Goal: Information Seeking & Learning: Check status

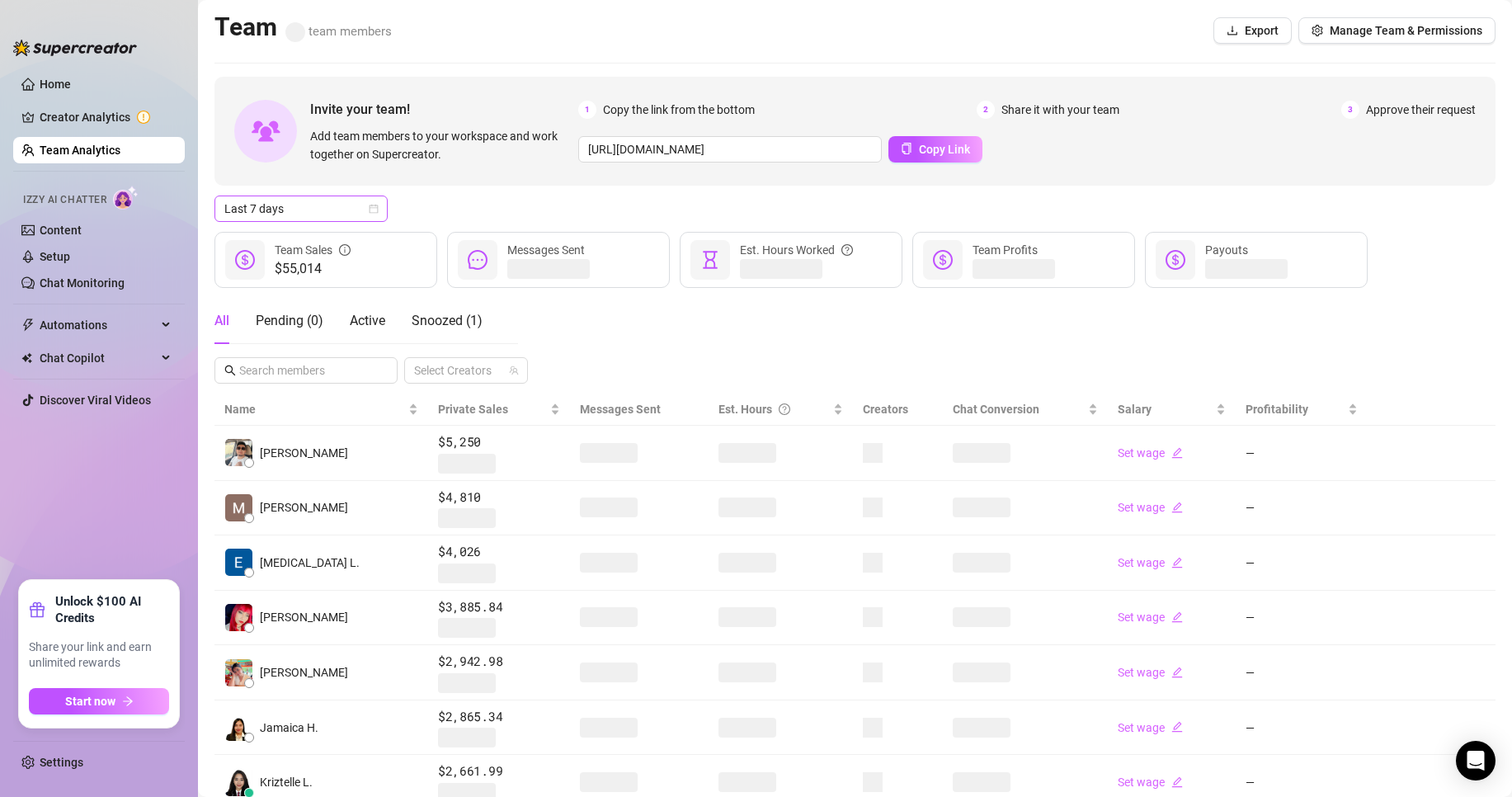
click at [305, 215] on span "Last 7 days" at bounding box center [301, 209] width 153 height 25
click at [273, 340] on div "Custom date" at bounding box center [301, 347] width 146 height 18
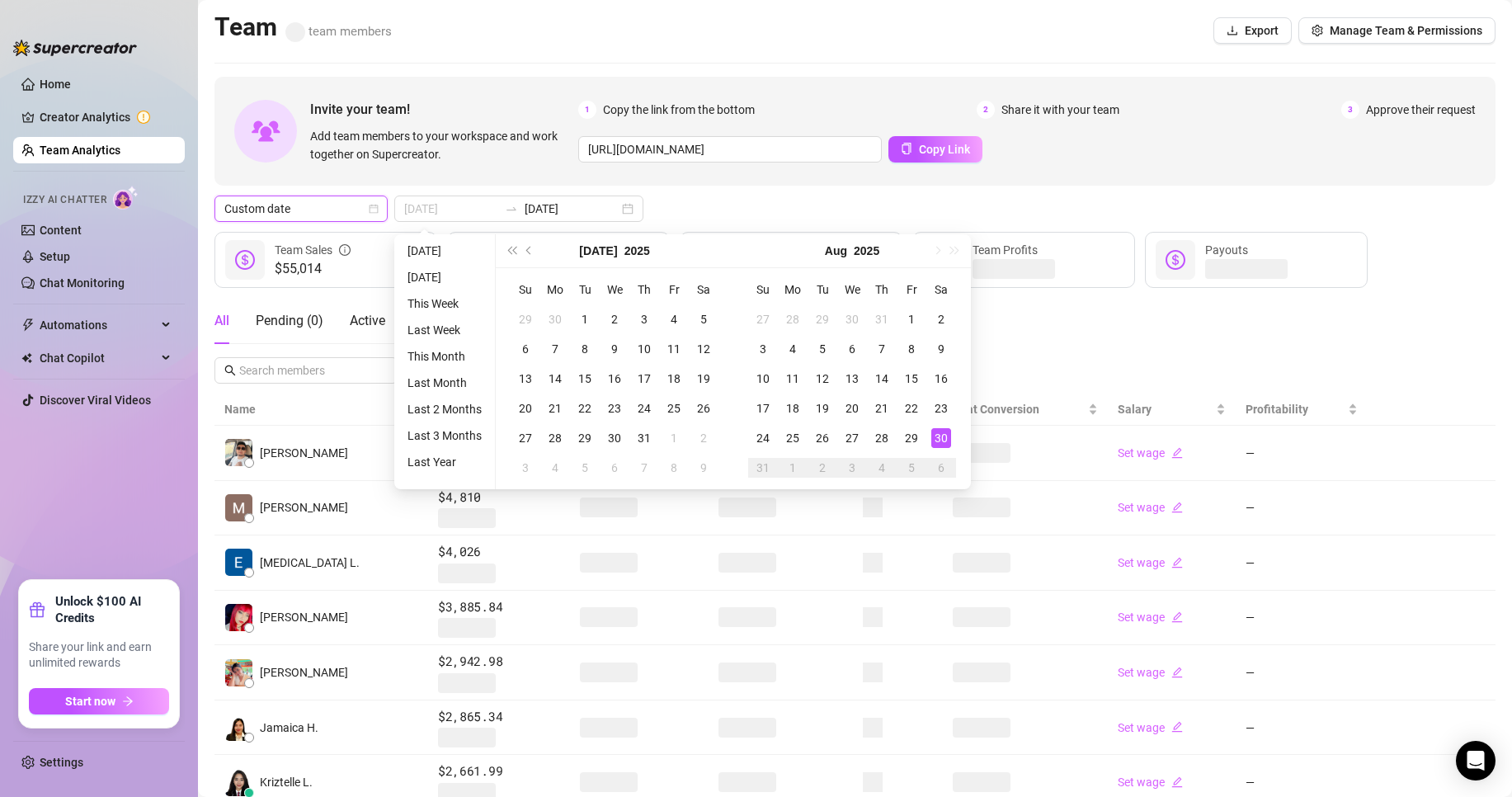
type input "[DATE]"
click at [935, 439] on div "30" at bounding box center [941, 438] width 20 height 20
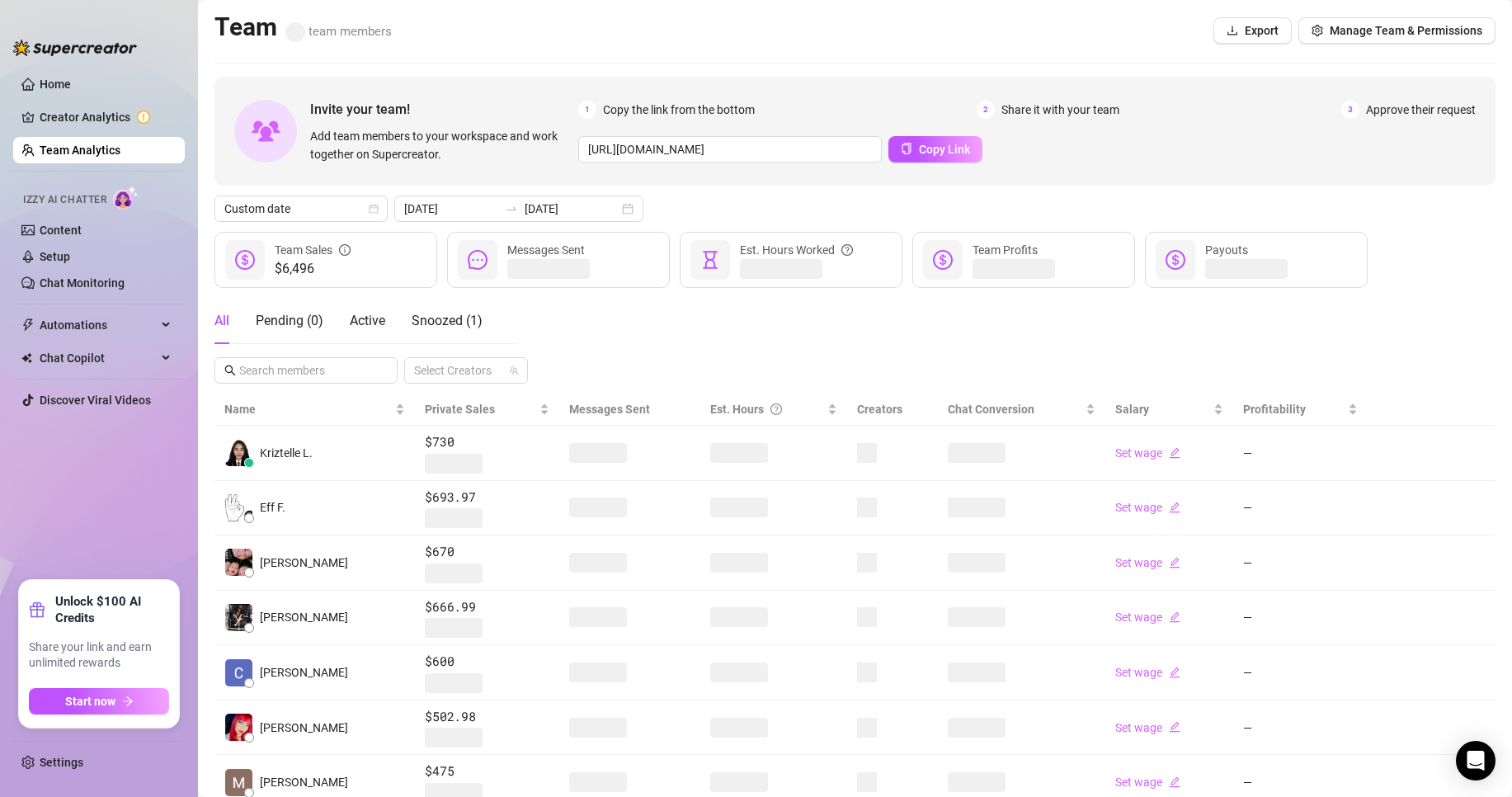
scroll to position [274, 0]
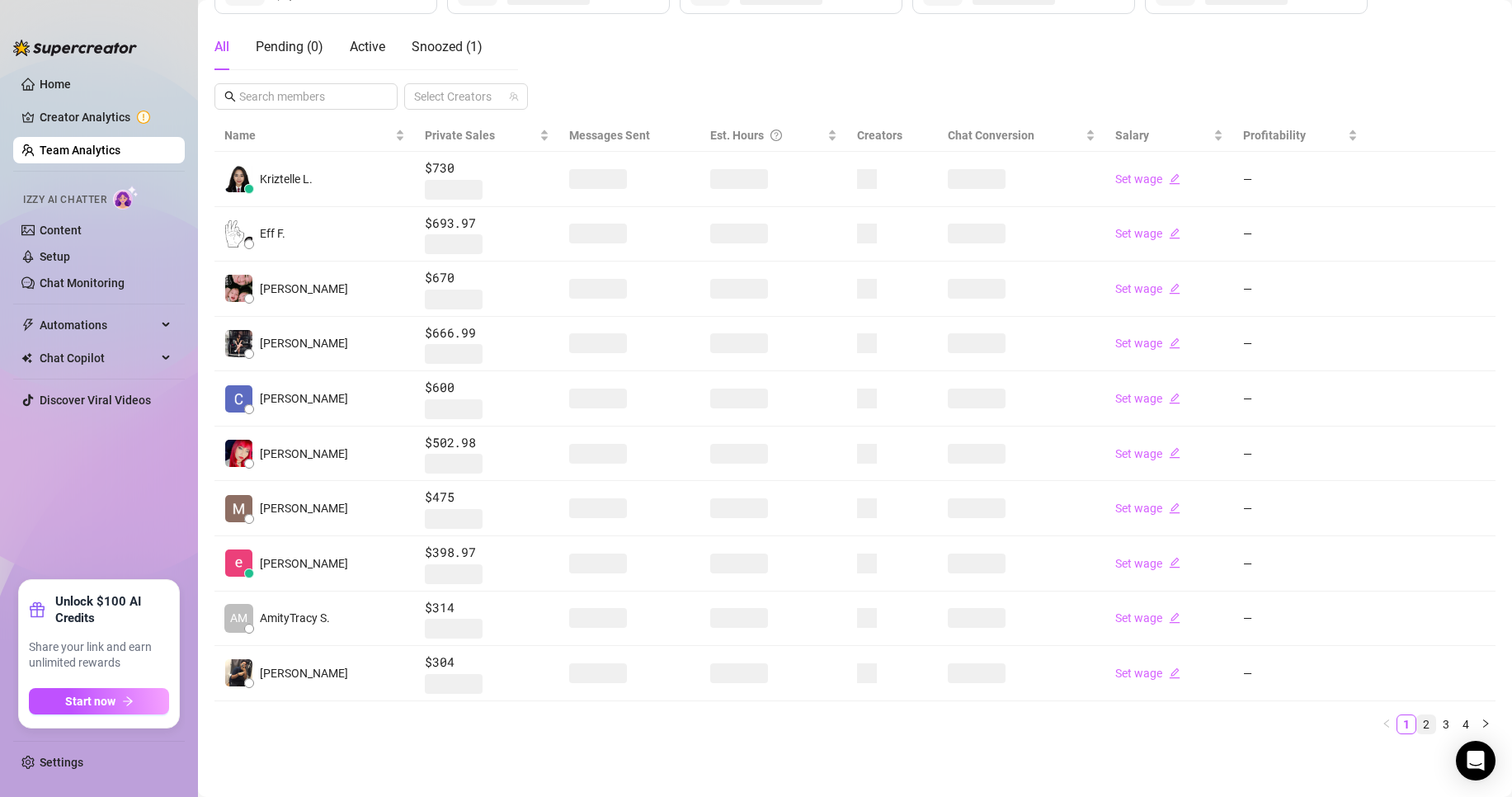
click at [1417, 721] on li "2" at bounding box center [1426, 724] width 20 height 20
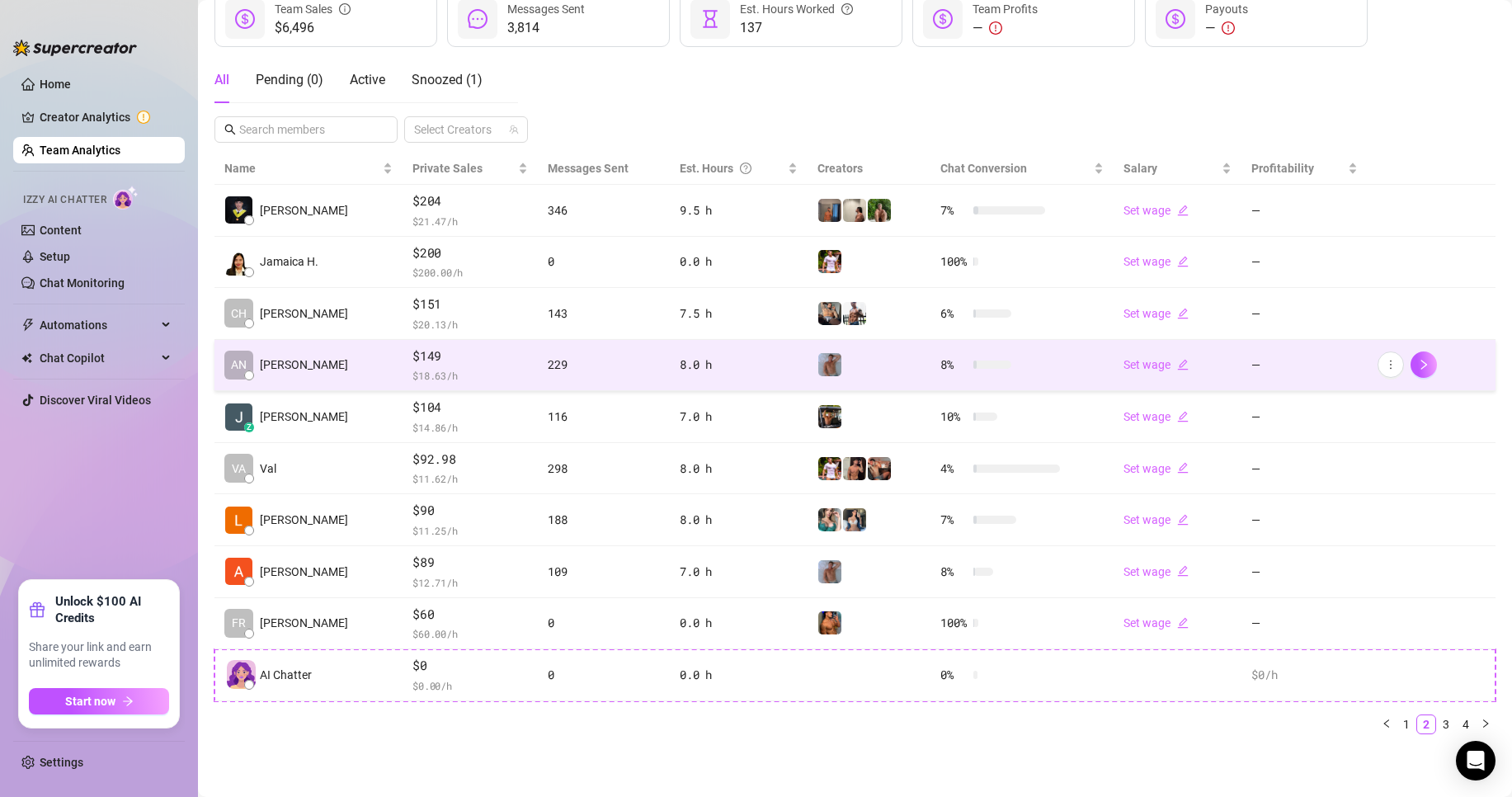
scroll to position [241, 0]
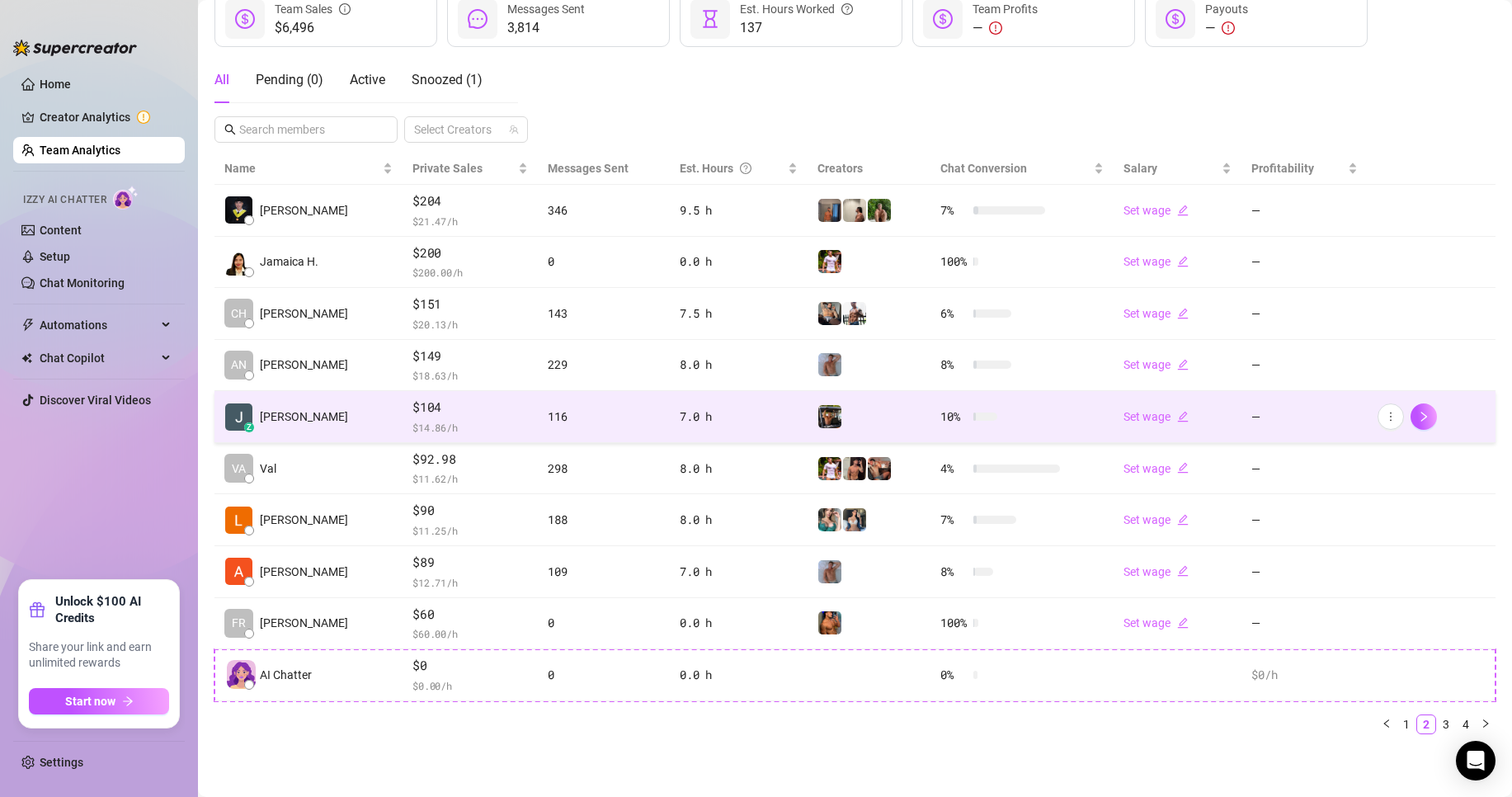
click at [457, 411] on span "$104" at bounding box center [470, 407] width 116 height 20
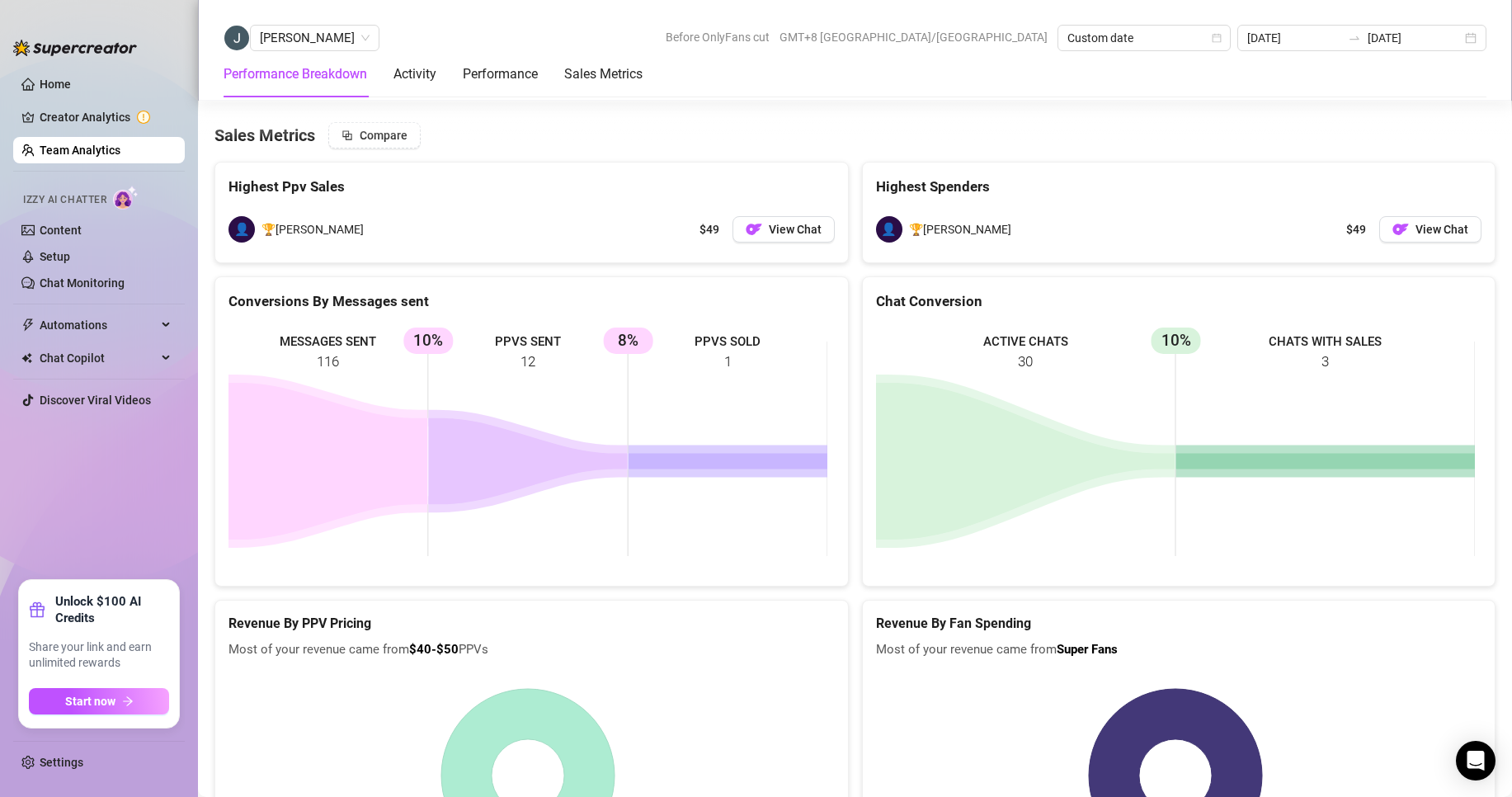
scroll to position [2270, 0]
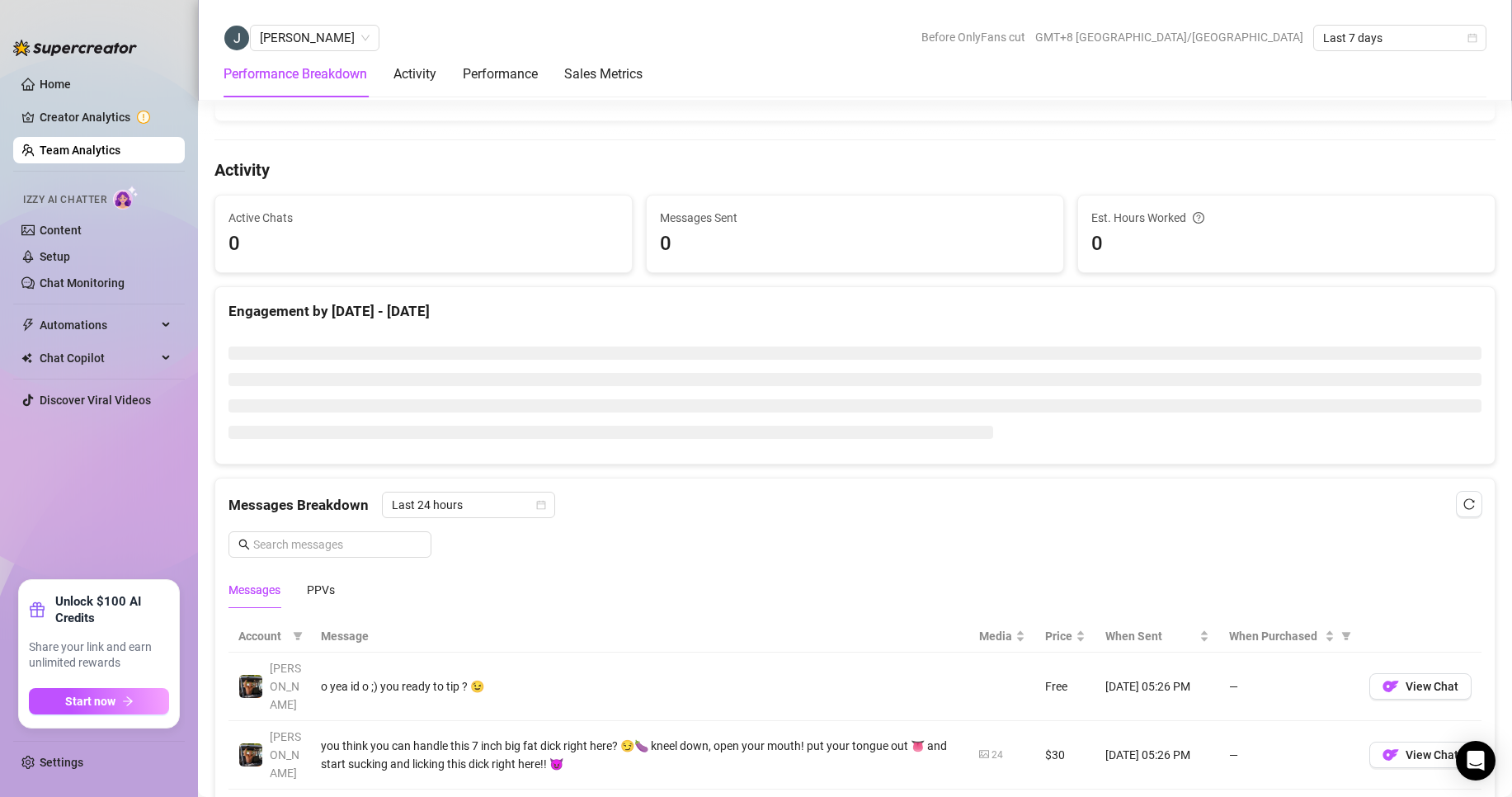
scroll to position [248, 0]
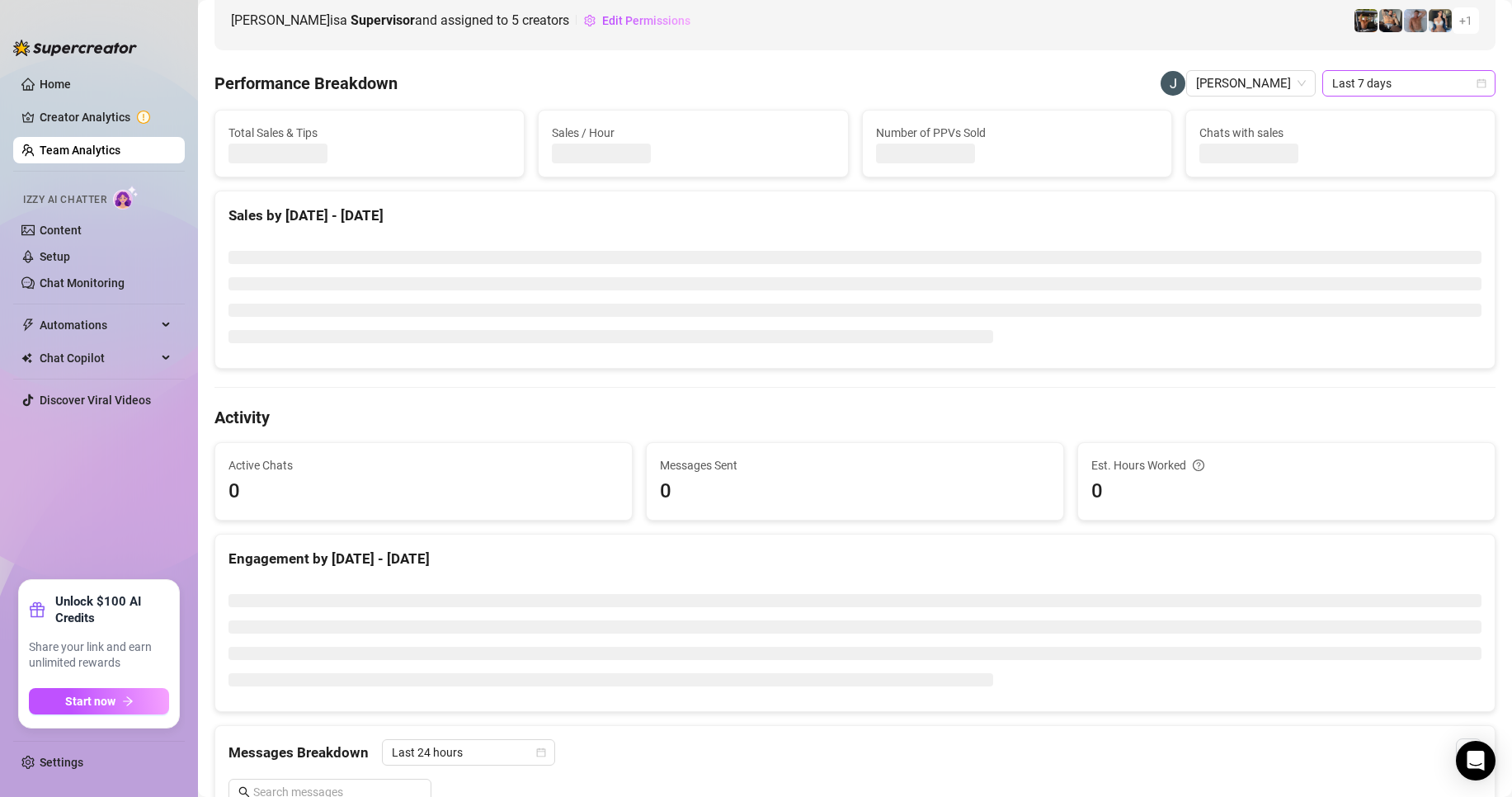
click at [1344, 81] on span "Last 7 days" at bounding box center [1409, 83] width 153 height 25
click at [1349, 219] on div "Custom date" at bounding box center [1395, 221] width 146 height 18
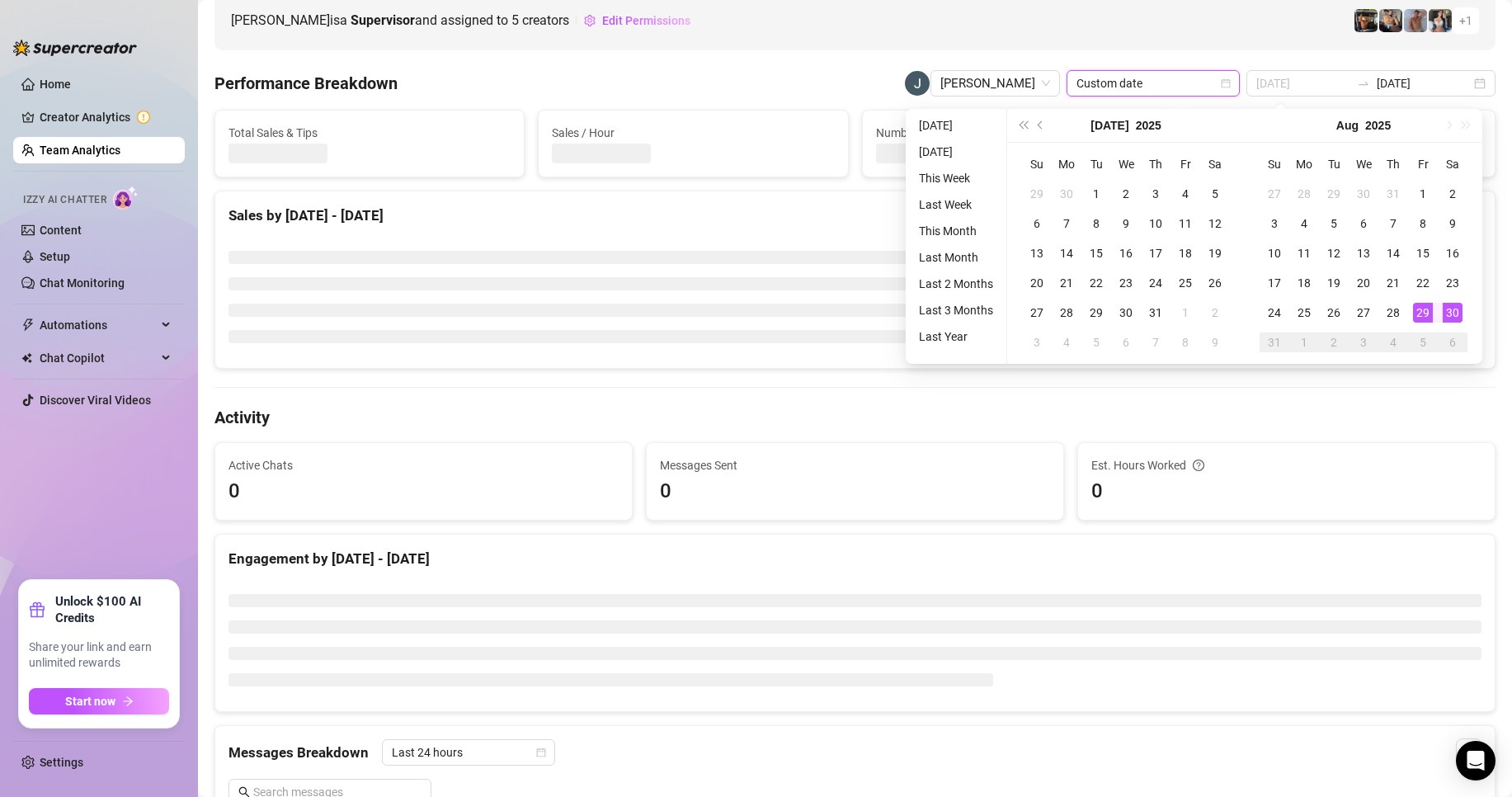
type input "[DATE]"
click at [1454, 312] on div "30" at bounding box center [1452, 312] width 20 height 20
type input "[DATE]"
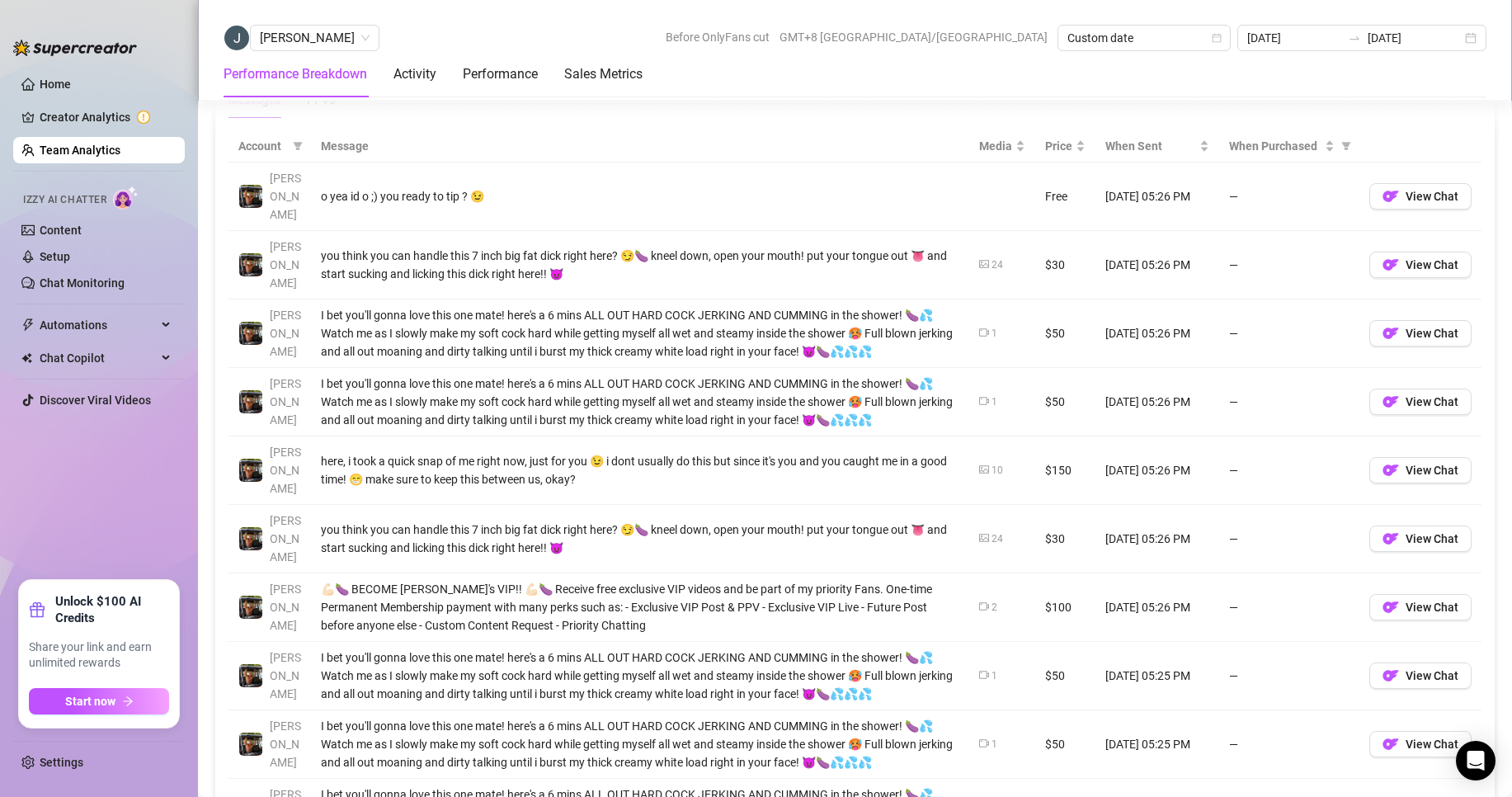
scroll to position [1105, 0]
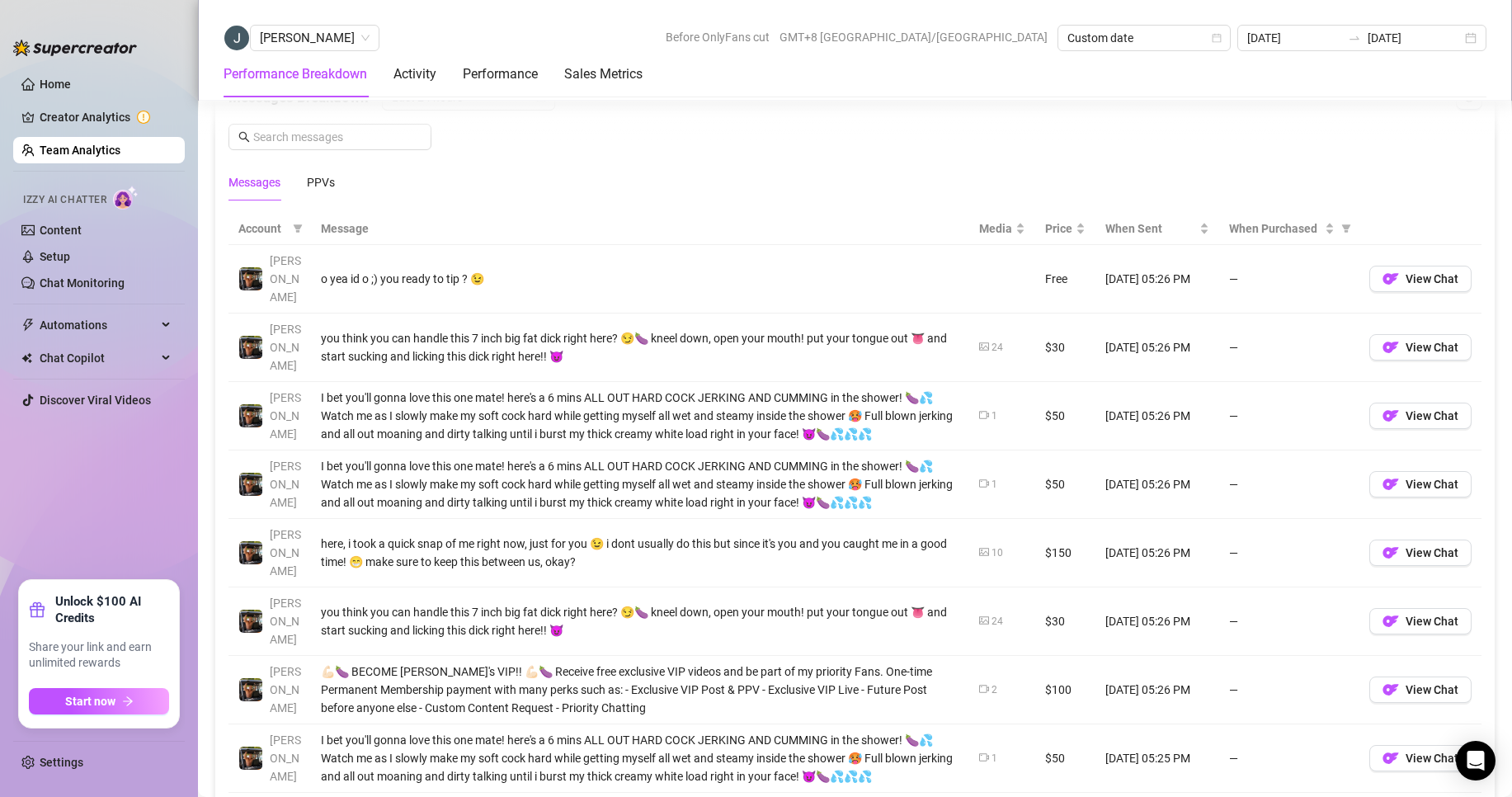
click at [112, 152] on link "Team Analytics" at bounding box center [80, 151] width 81 height 14
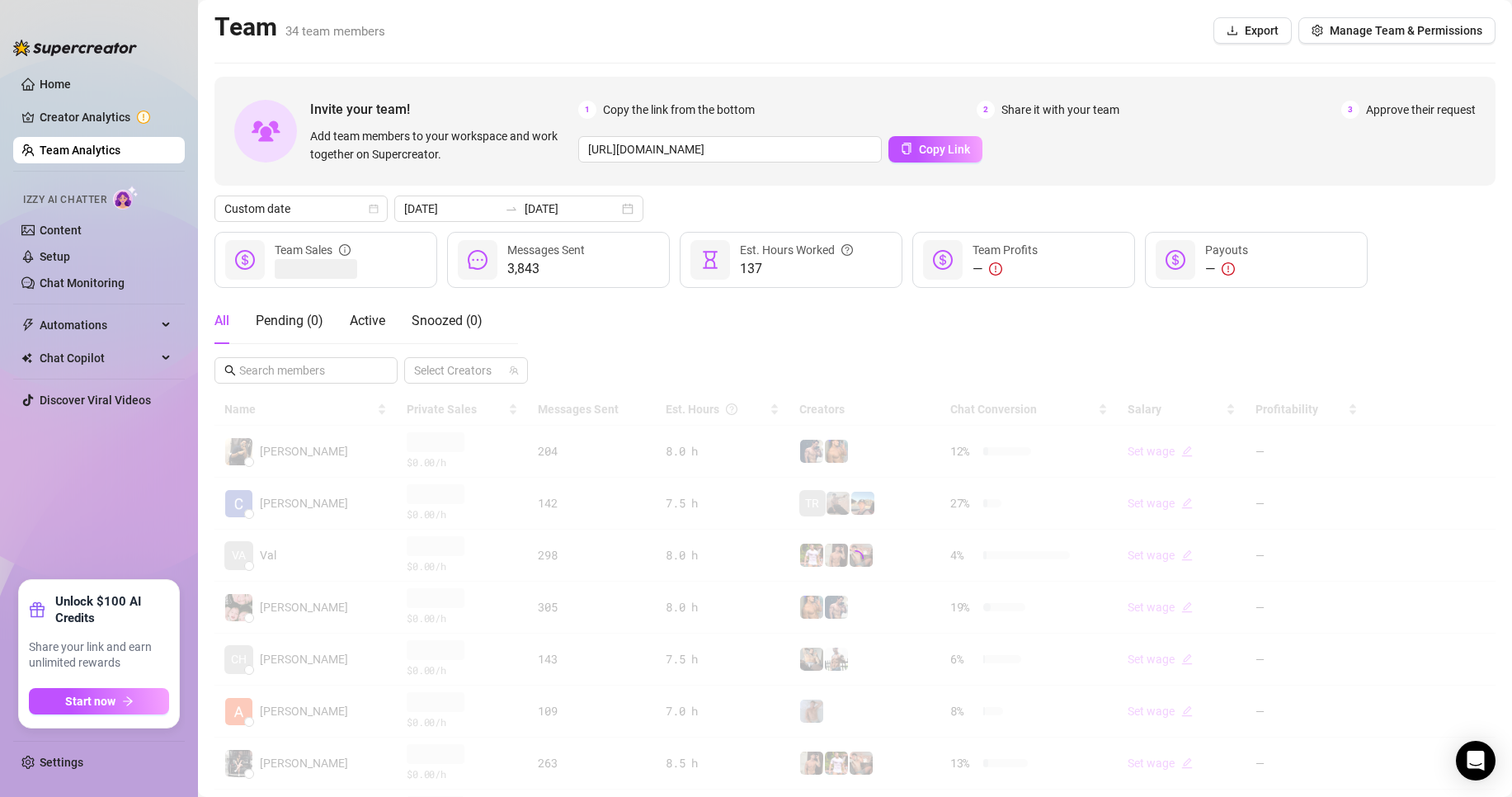
click at [349, 488] on div at bounding box center [855, 559] width 1281 height 330
click at [333, 505] on div at bounding box center [855, 559] width 1281 height 330
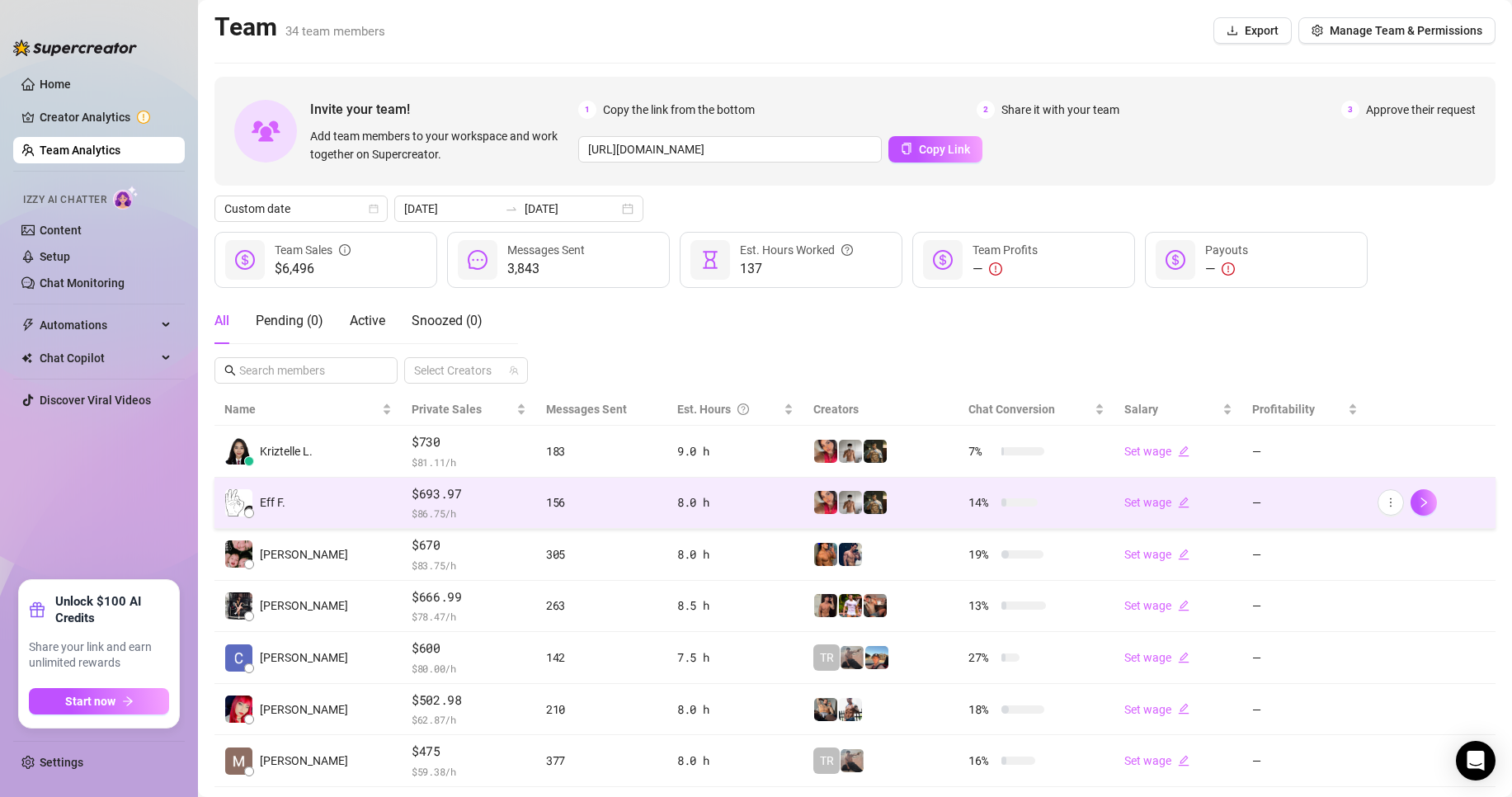
click at [328, 510] on td "Eff F." at bounding box center [308, 503] width 187 height 52
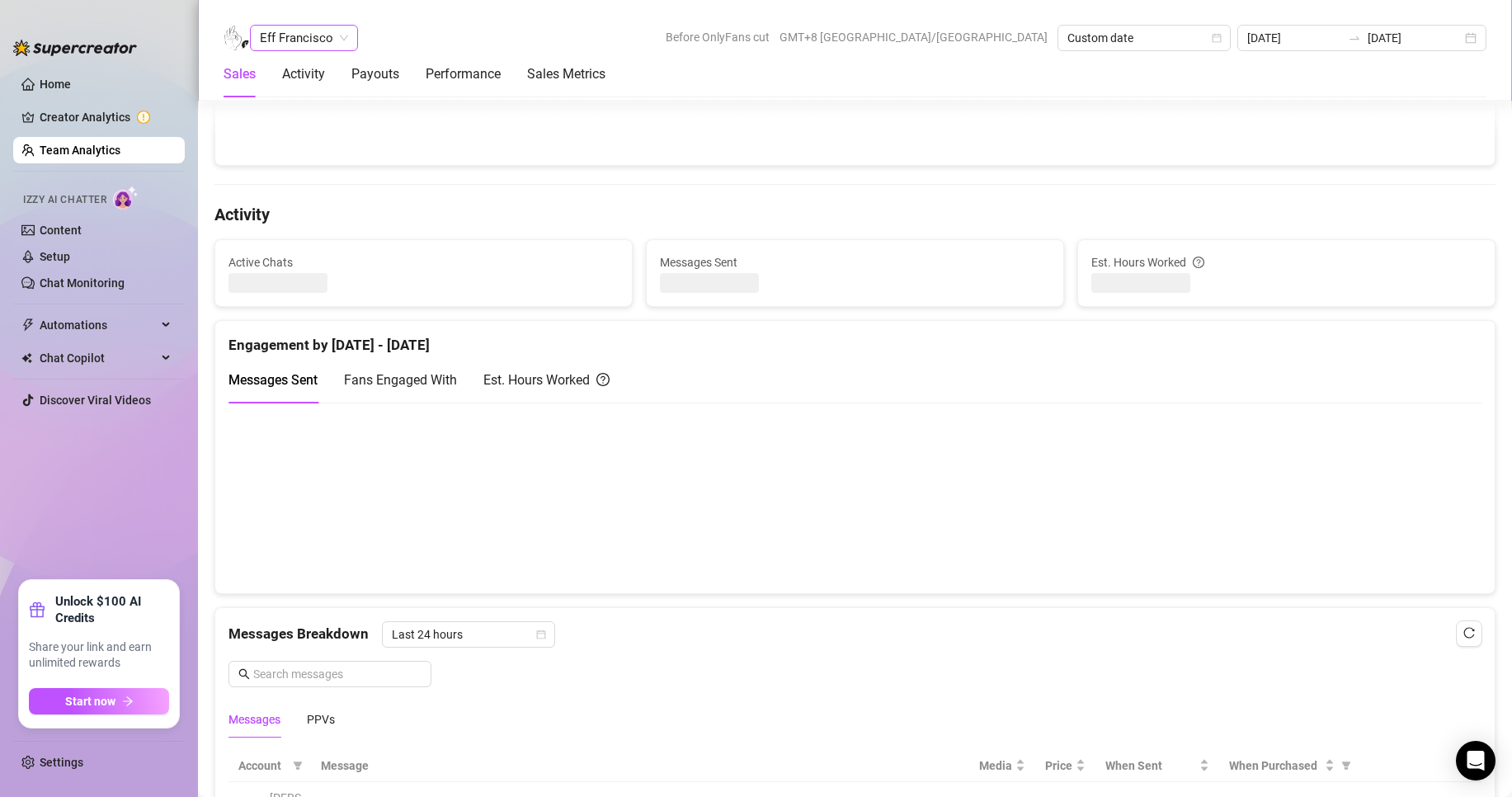
click at [302, 20] on div "Eff Francisco Before OnlyFans cut GMT+8 [GEOGRAPHIC_DATA]/[GEOGRAPHIC_DATA] Cus…" at bounding box center [855, 50] width 1314 height 100
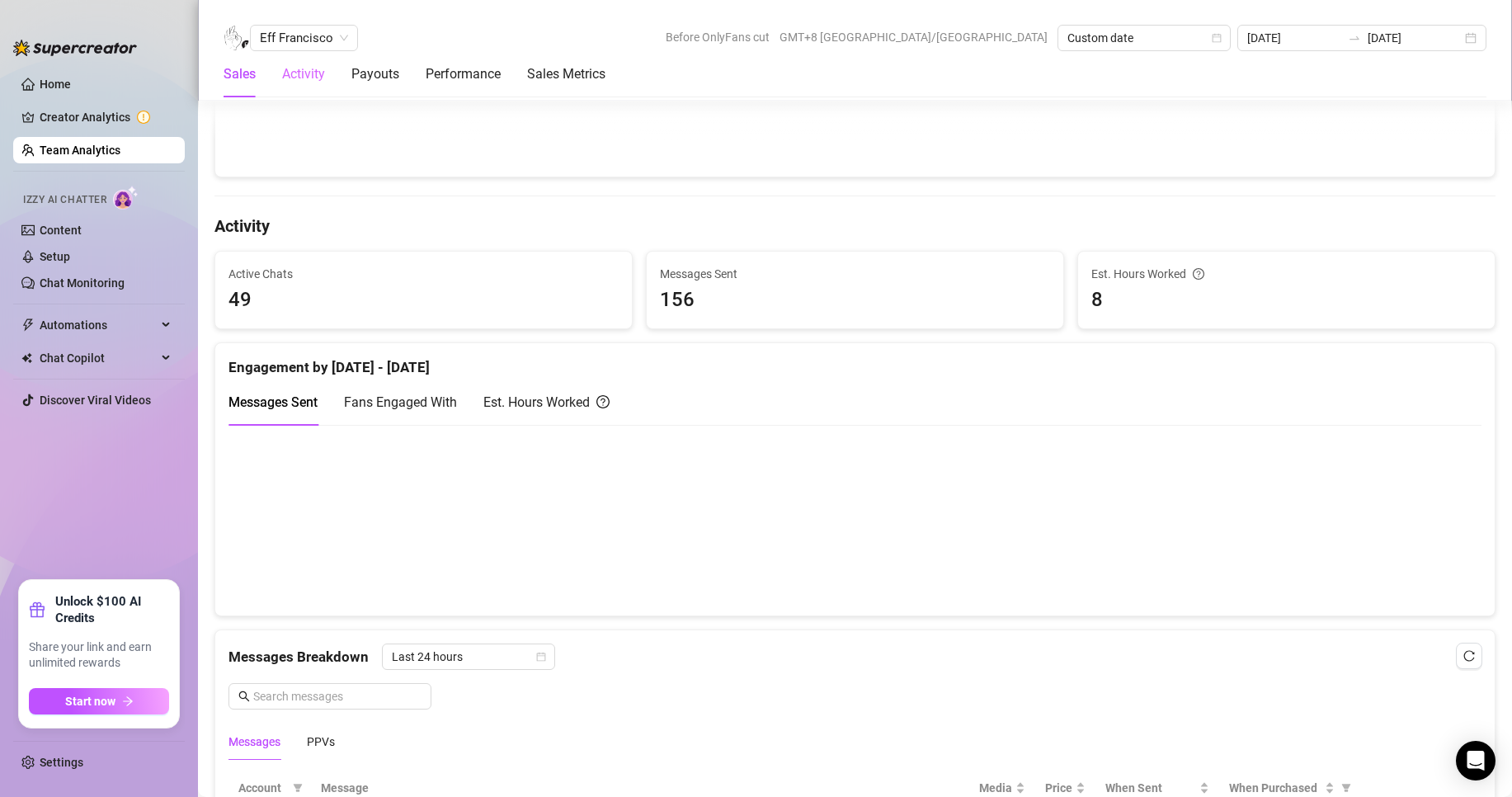
click at [297, 37] on span "Eff Francisco" at bounding box center [304, 37] width 89 height 25
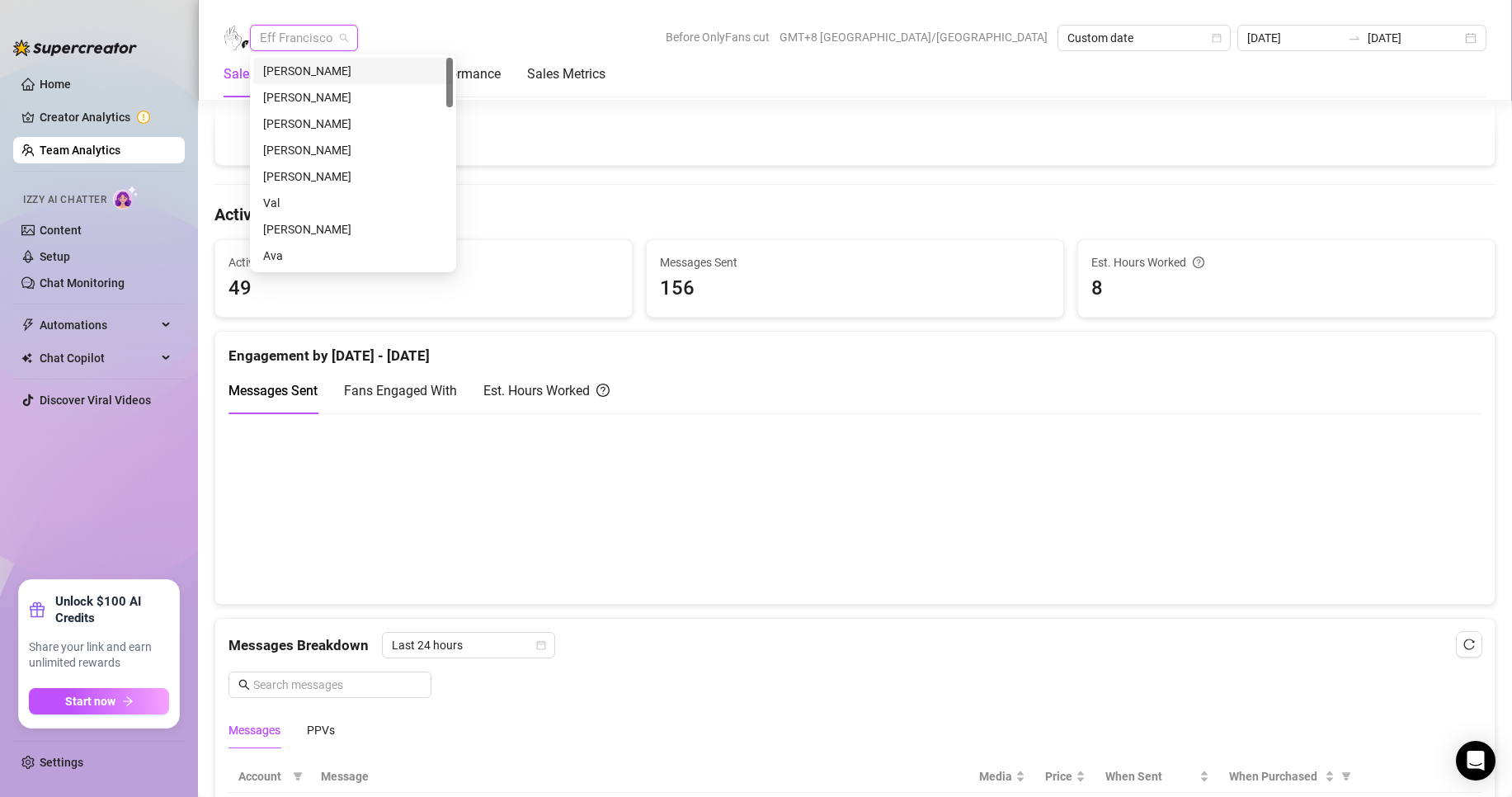
click at [306, 73] on div "[PERSON_NAME]" at bounding box center [352, 71] width 180 height 18
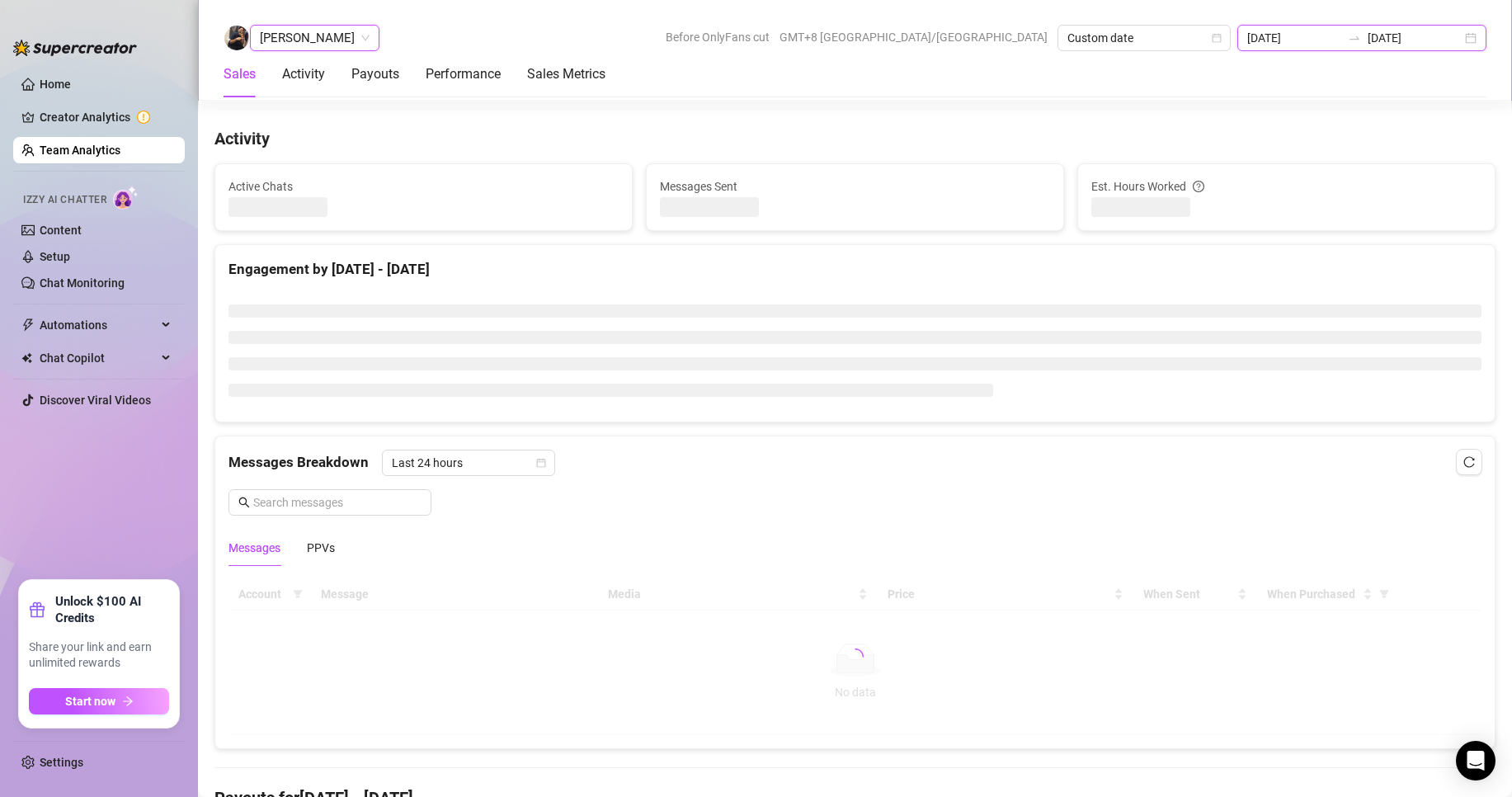
click at [1299, 35] on input "[DATE]" at bounding box center [1294, 37] width 94 height 18
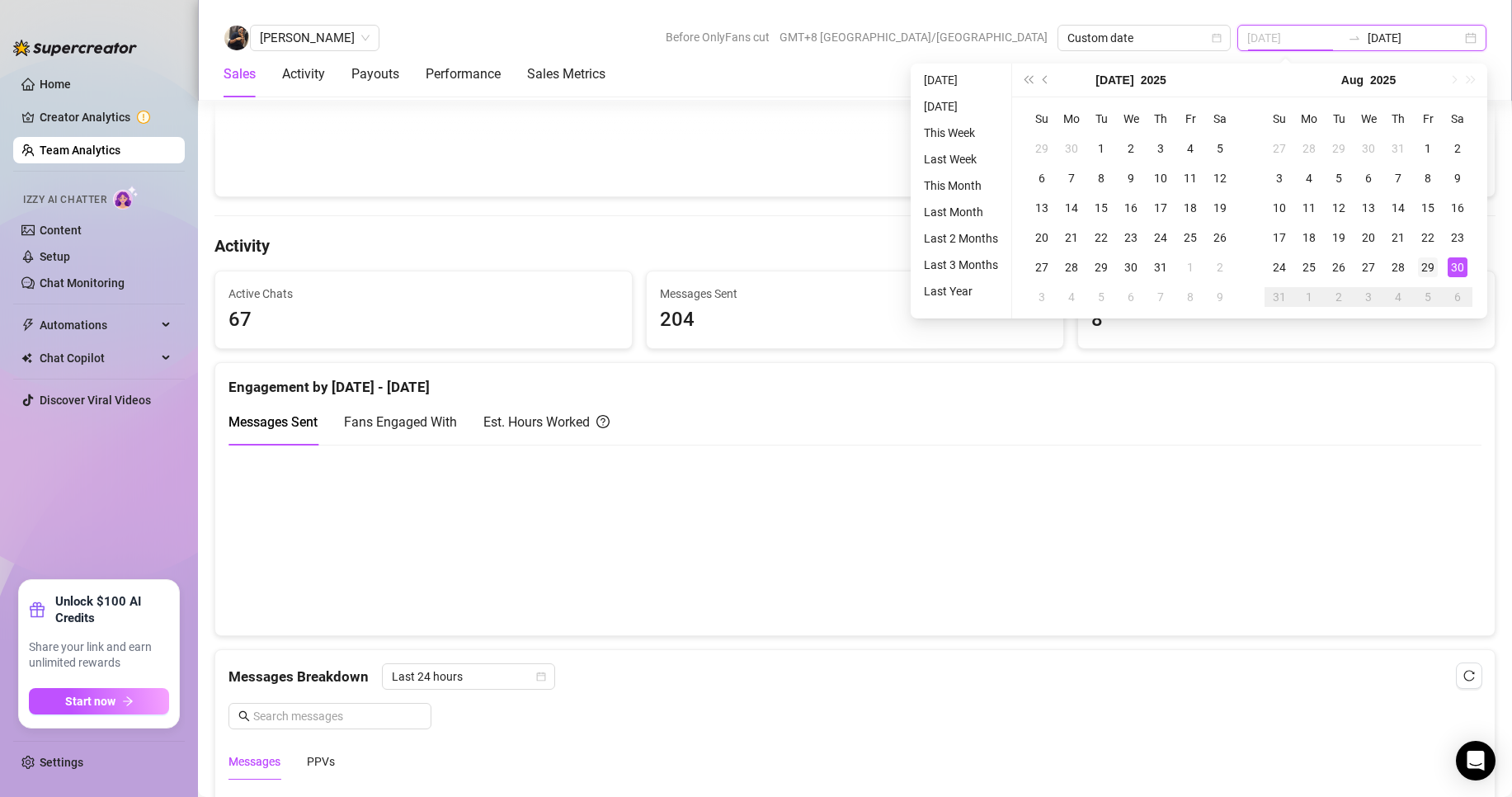
type input "[DATE]"
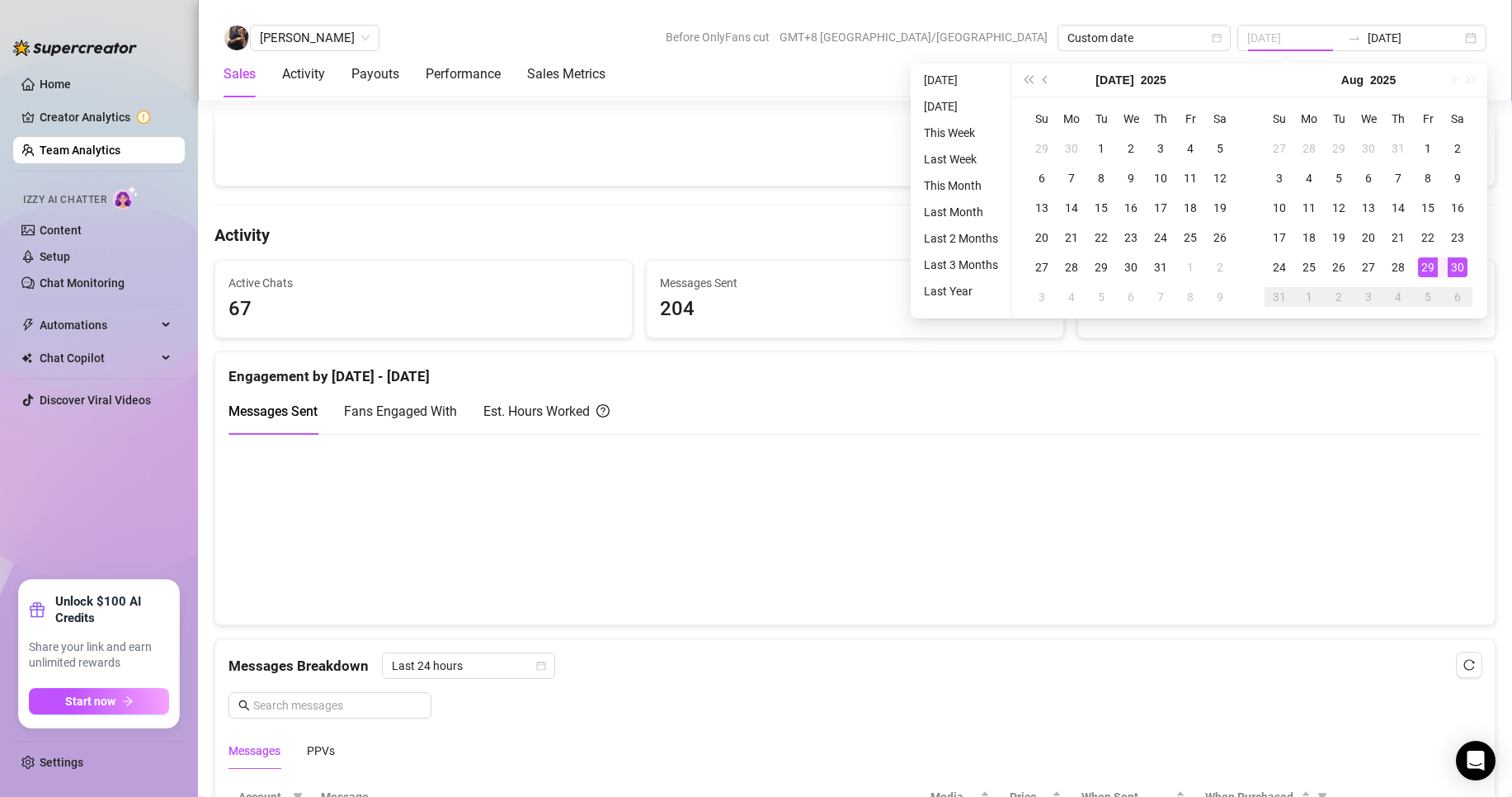
click at [1427, 267] on div "29" at bounding box center [1428, 267] width 20 height 20
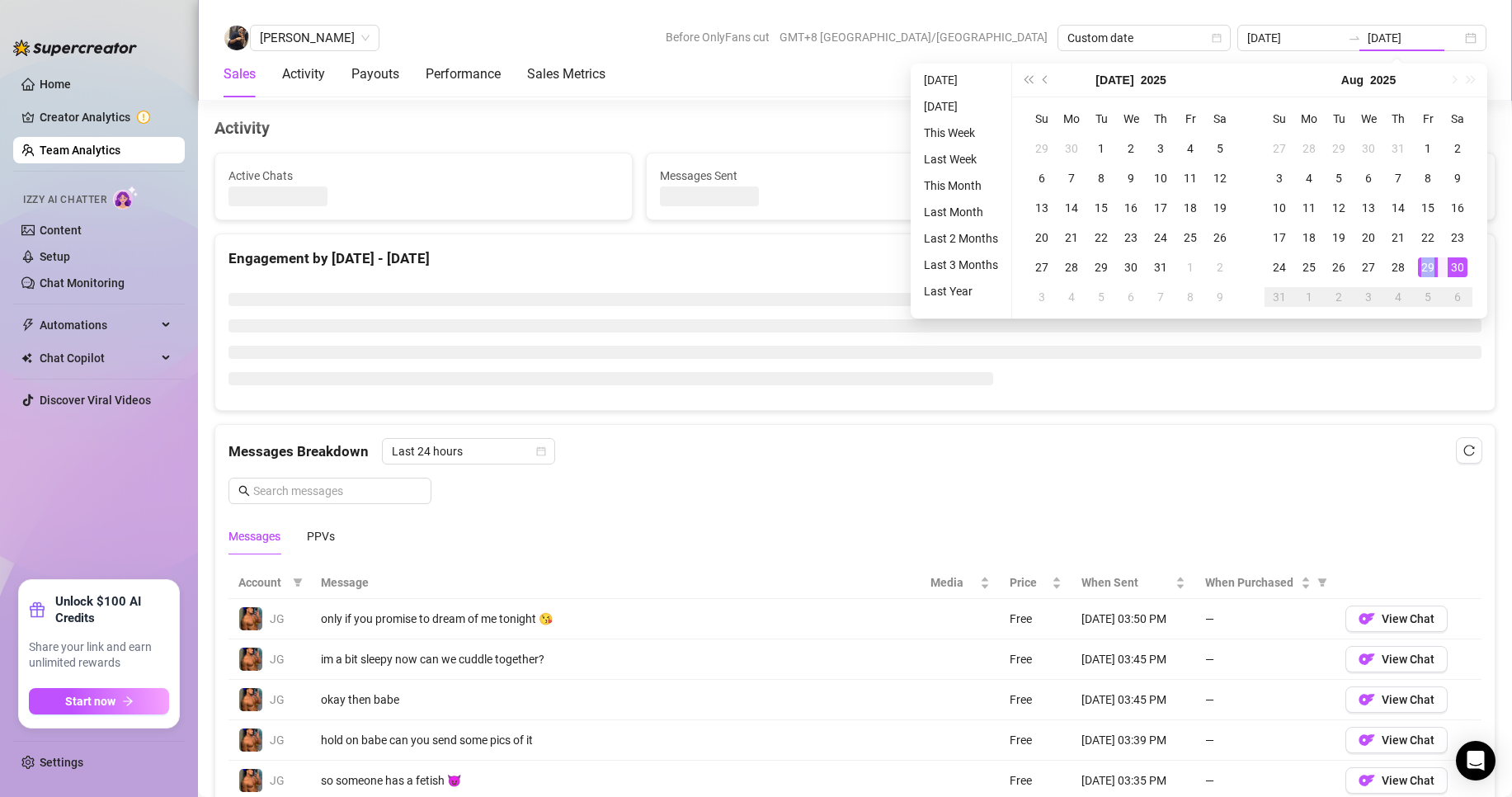
type input "[DATE]"
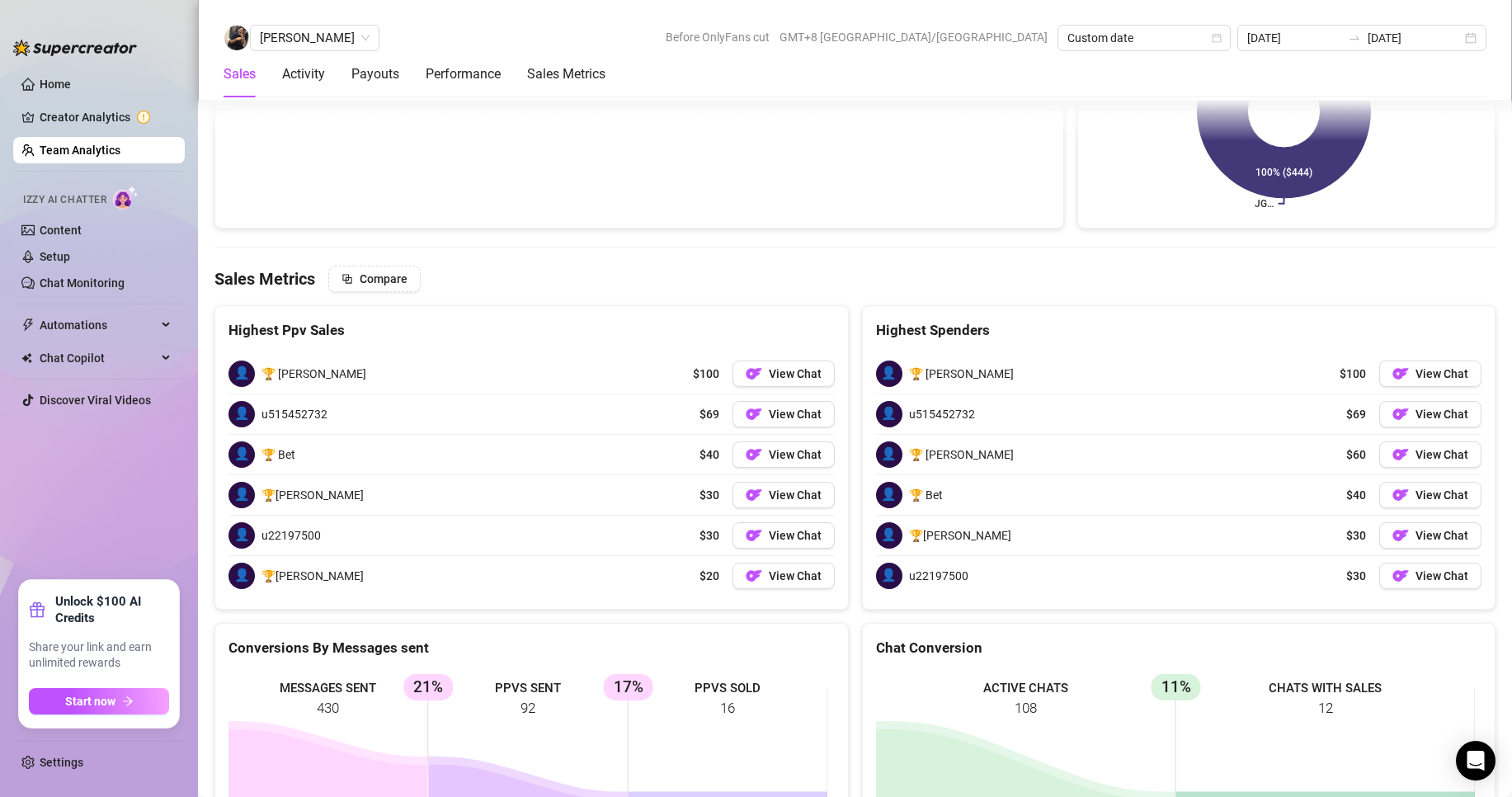
scroll to position [2611, 0]
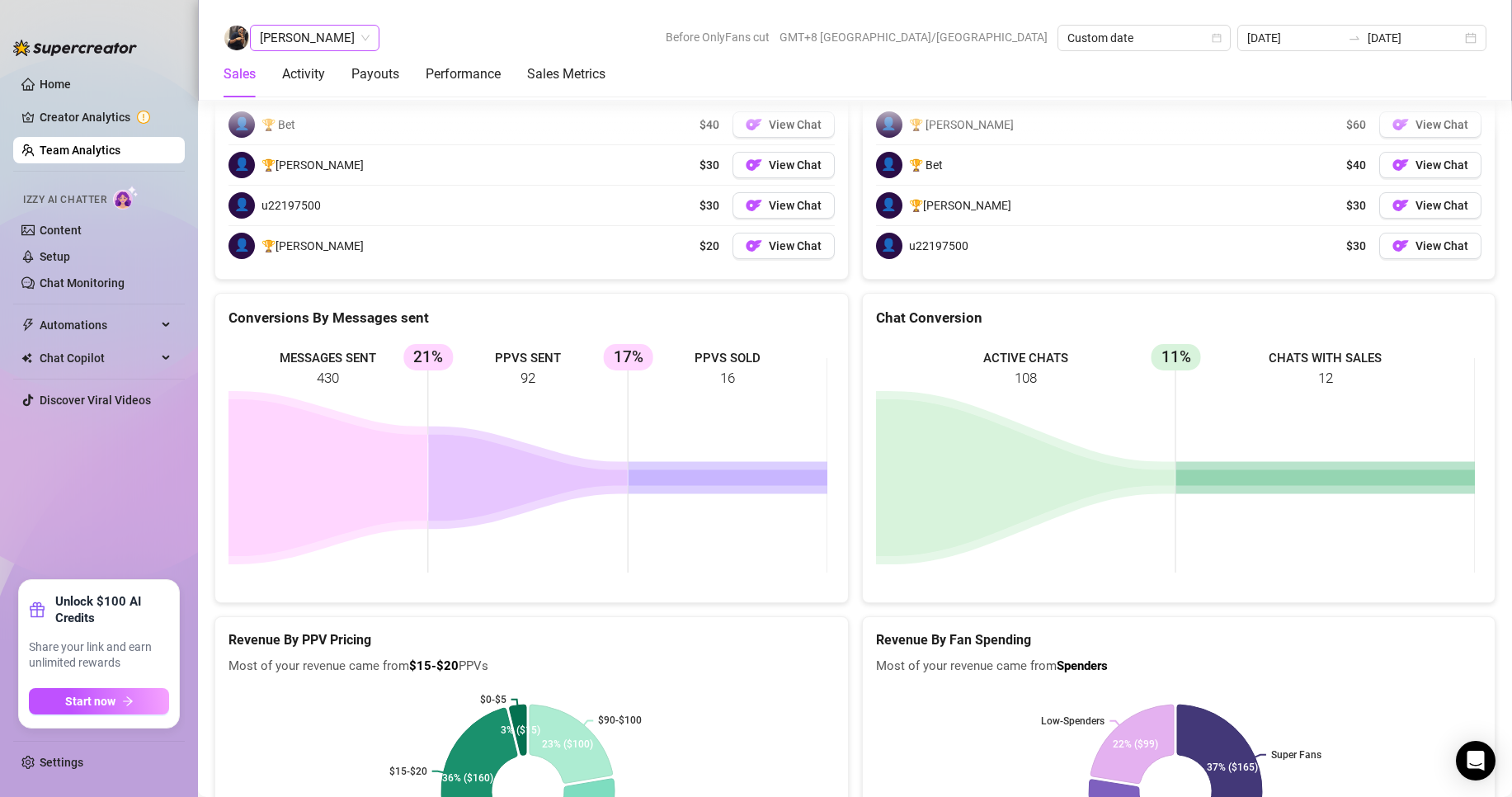
click at [306, 40] on span "[PERSON_NAME]" at bounding box center [314, 37] width 110 height 25
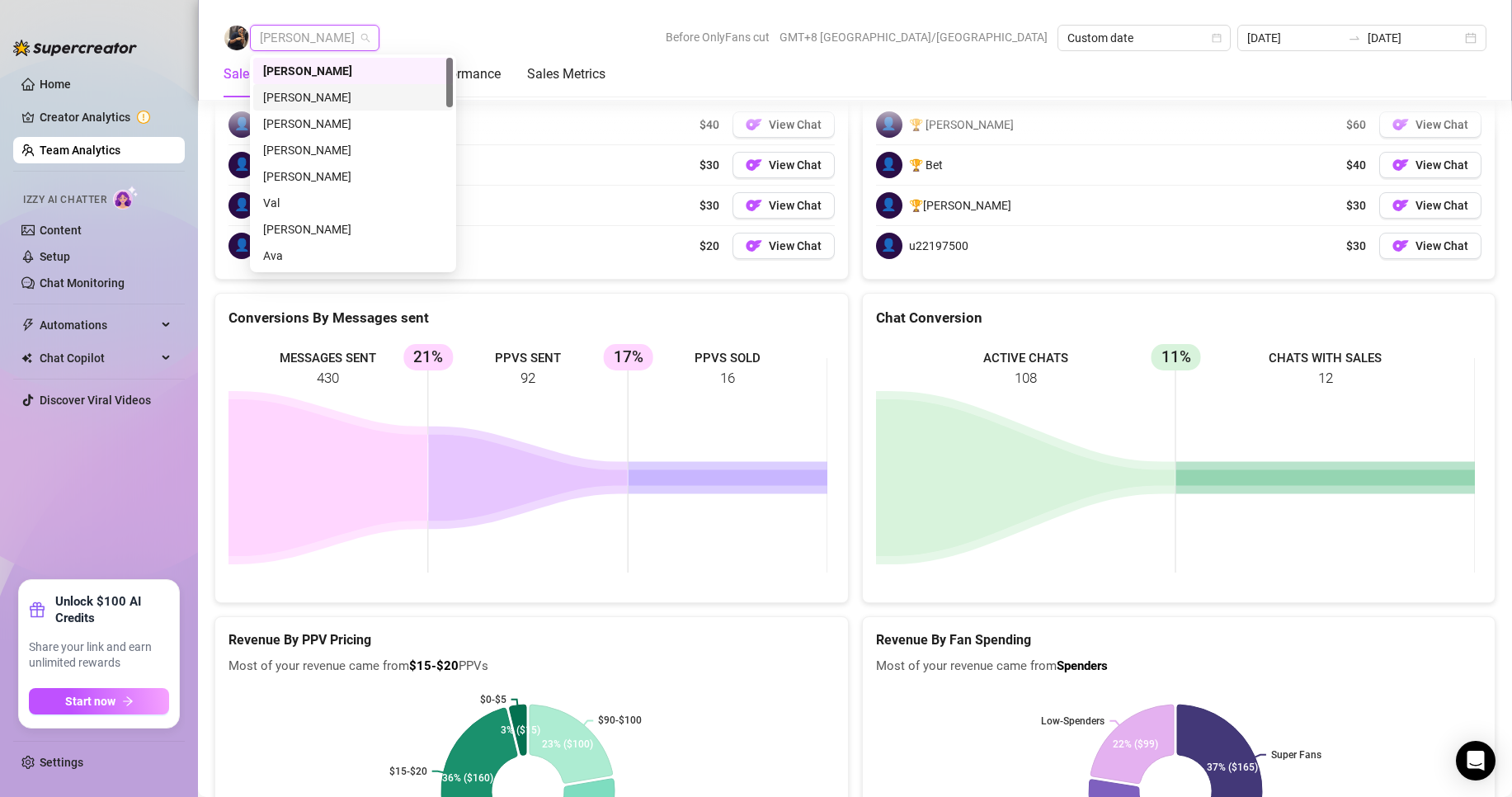
click at [305, 94] on div "[PERSON_NAME]" at bounding box center [352, 97] width 180 height 18
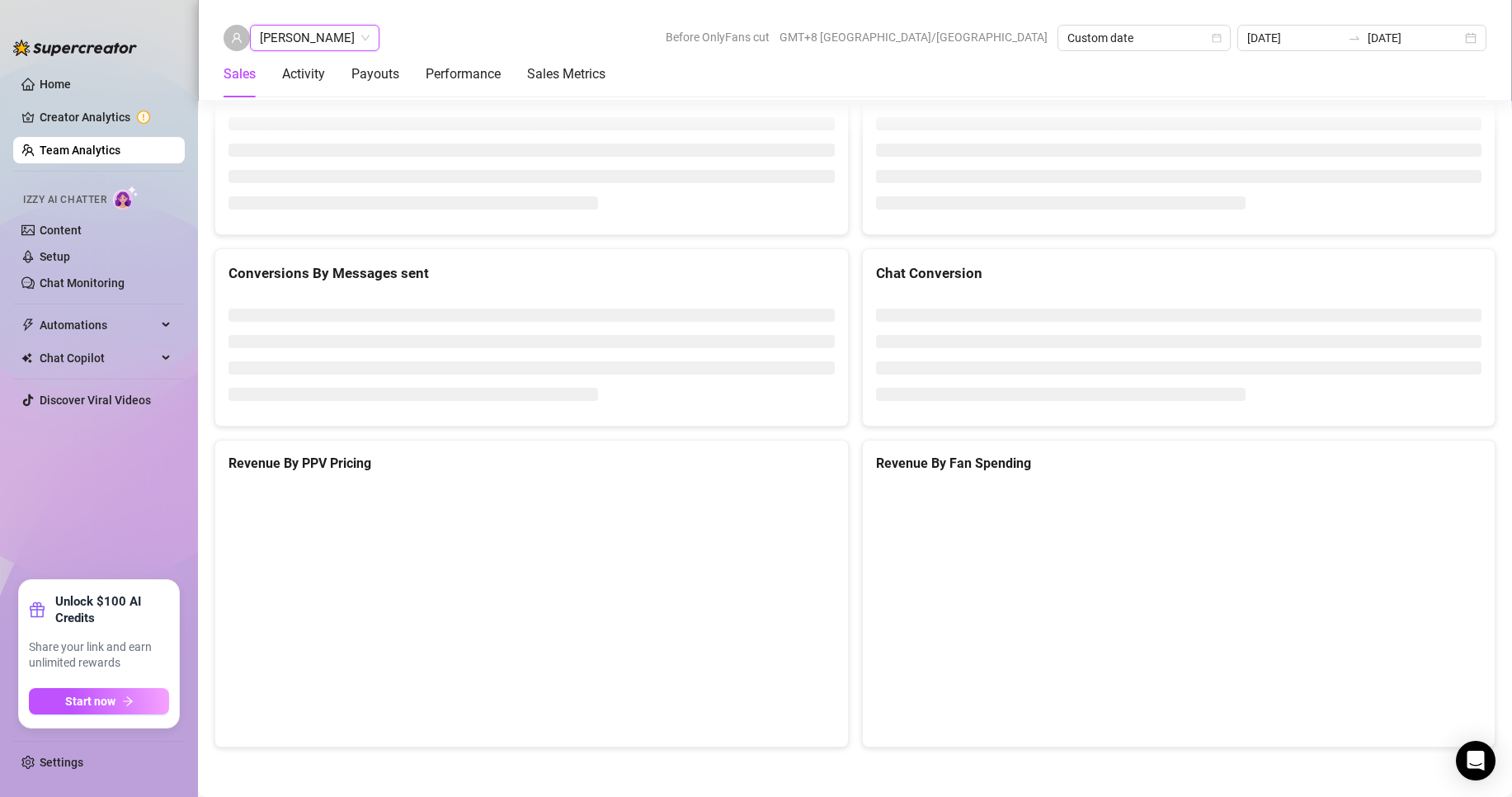
click at [301, 49] on span "[PERSON_NAME]" at bounding box center [314, 37] width 110 height 25
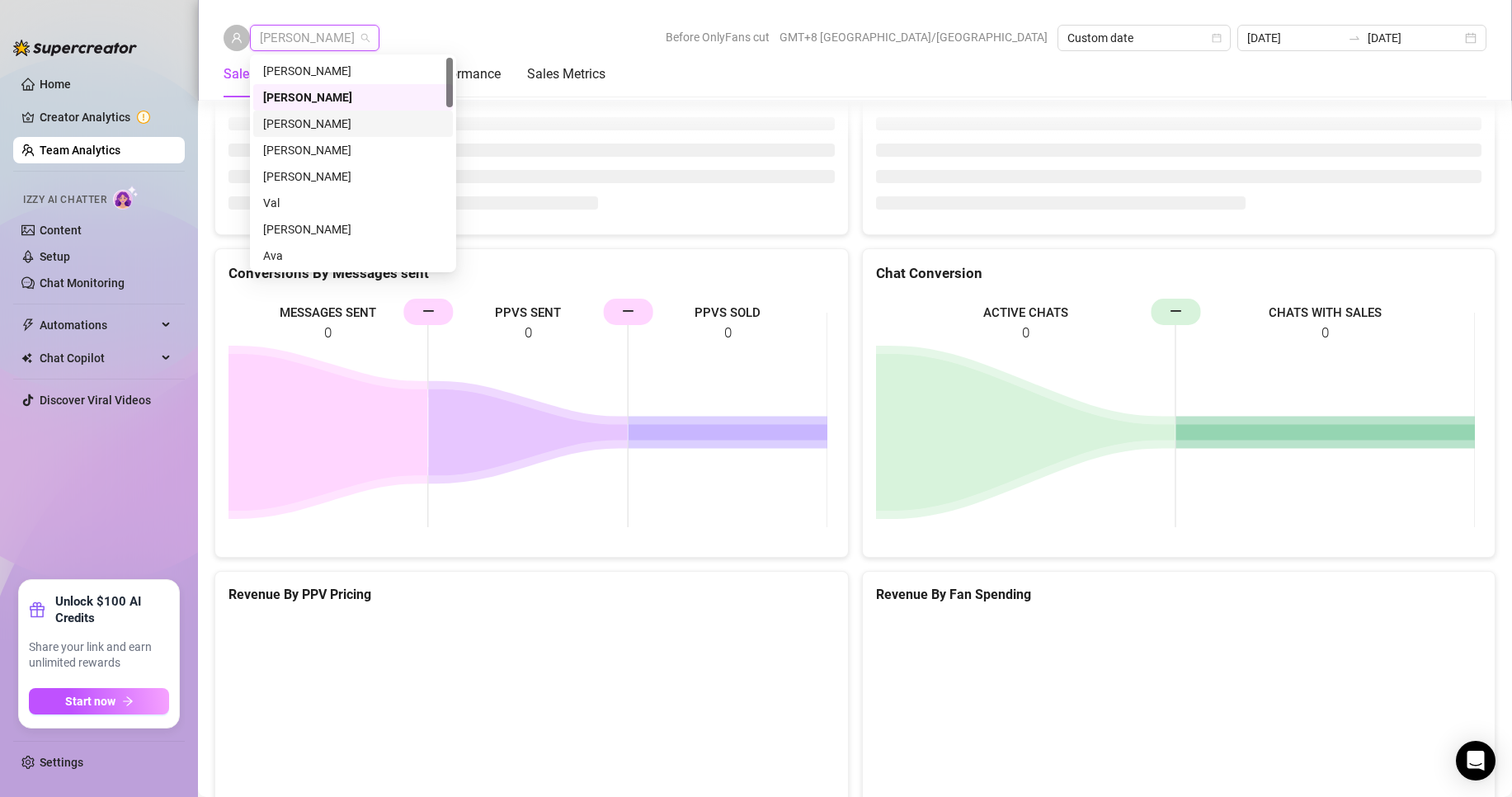
click at [305, 115] on div "[PERSON_NAME]" at bounding box center [352, 123] width 180 height 18
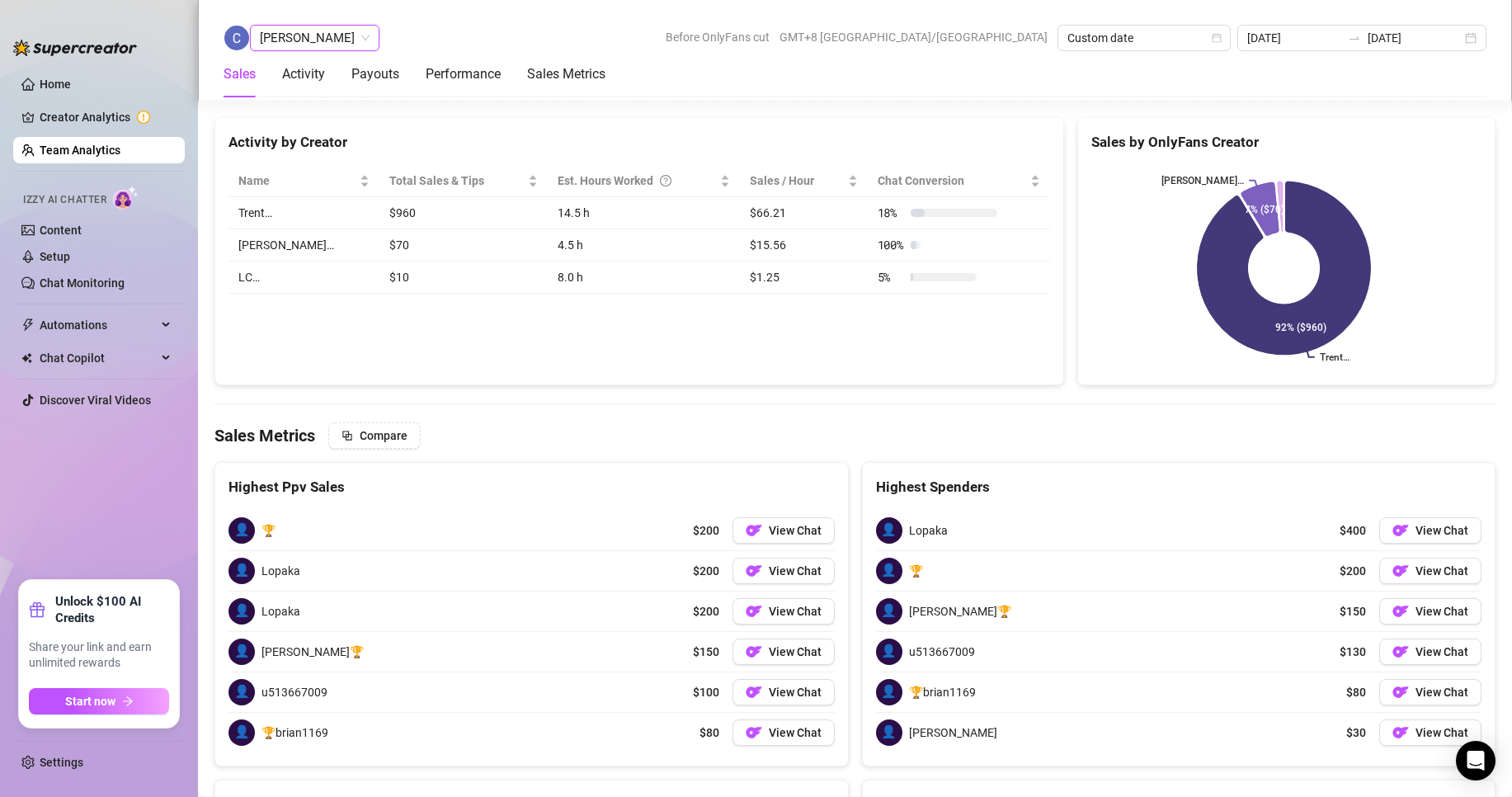
scroll to position [2677, 0]
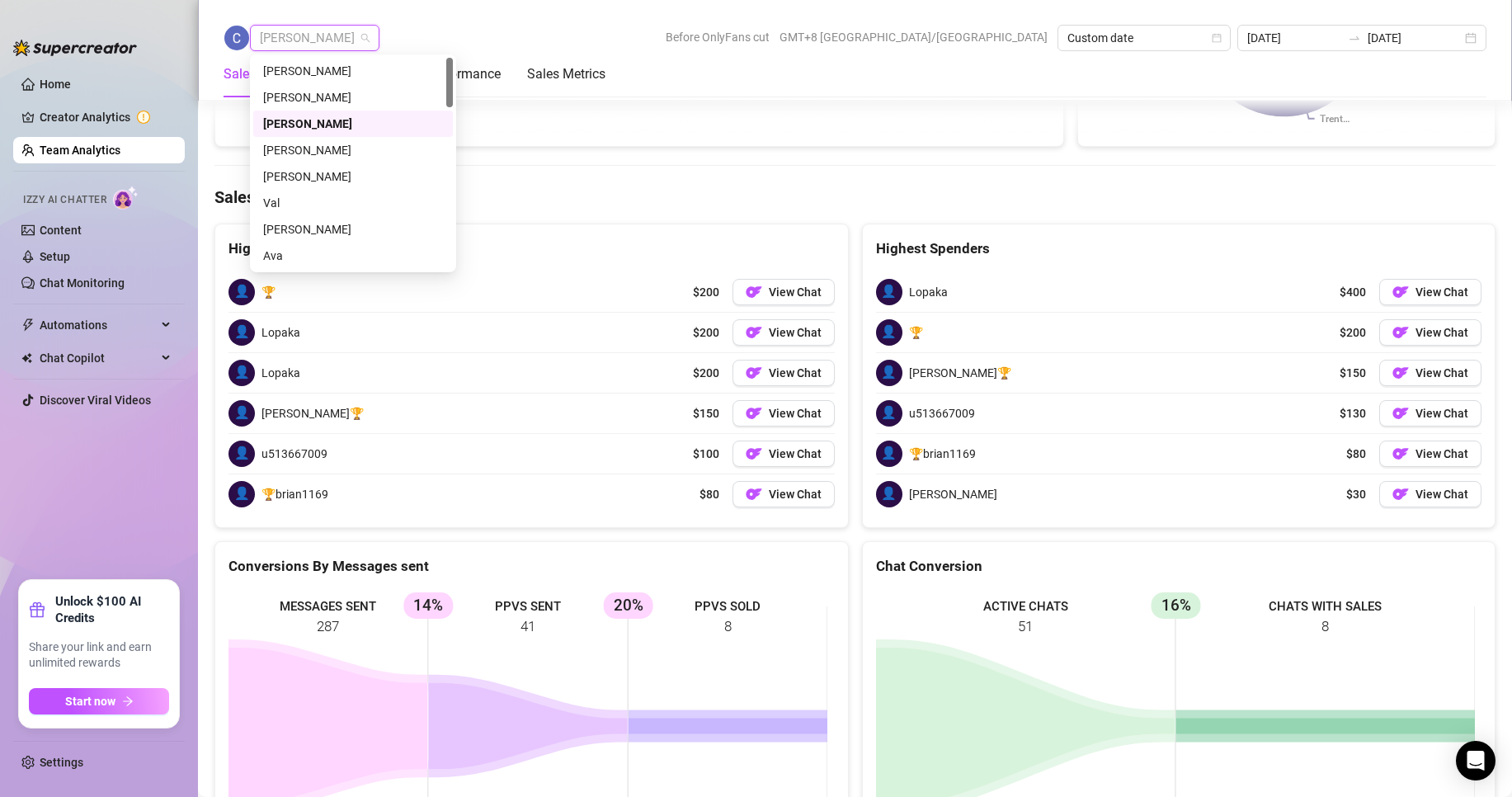
click at [329, 34] on span "[PERSON_NAME]" at bounding box center [314, 37] width 110 height 25
click at [300, 150] on div "[PERSON_NAME]" at bounding box center [352, 150] width 180 height 18
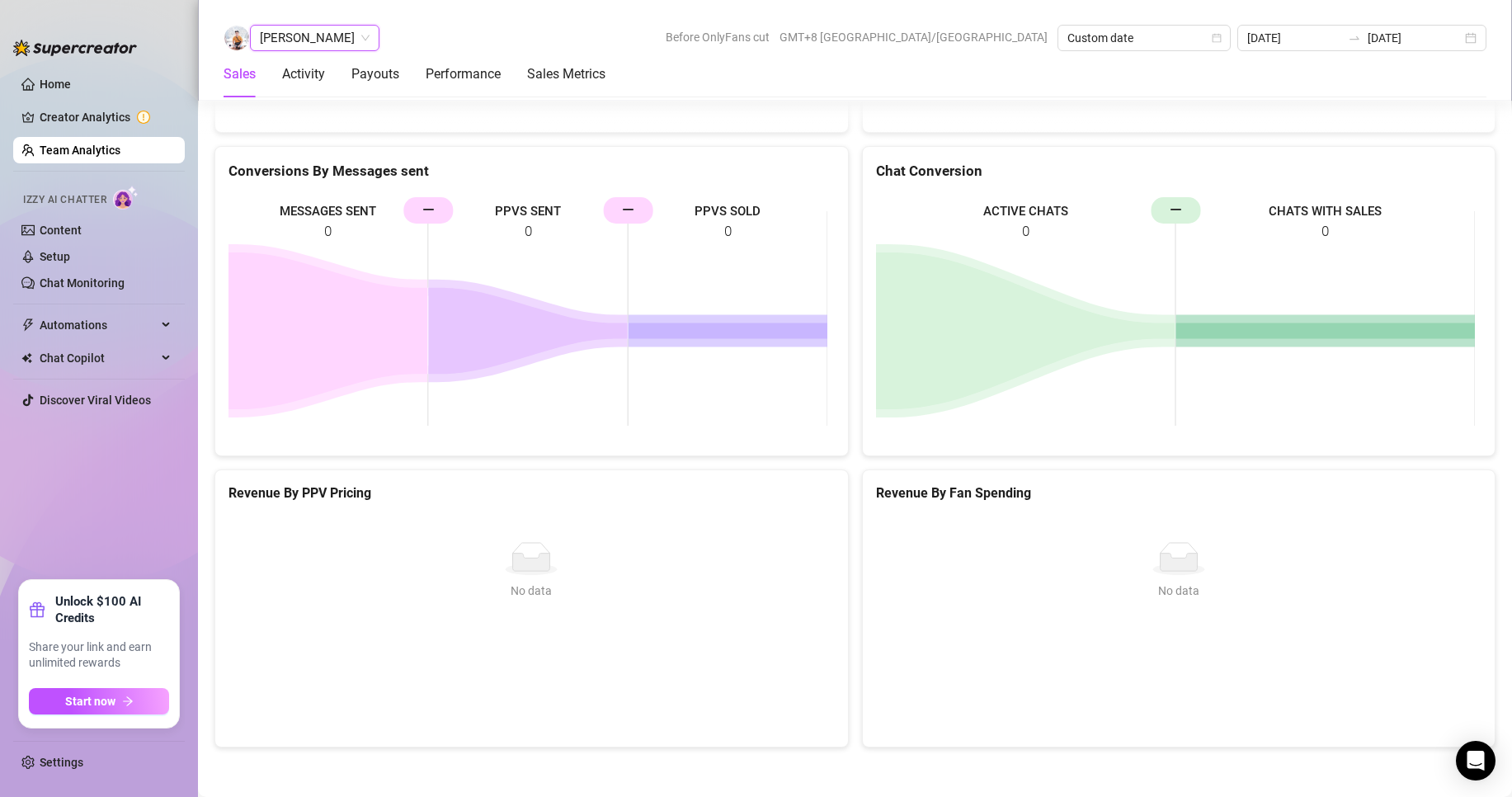
scroll to position [2087, 0]
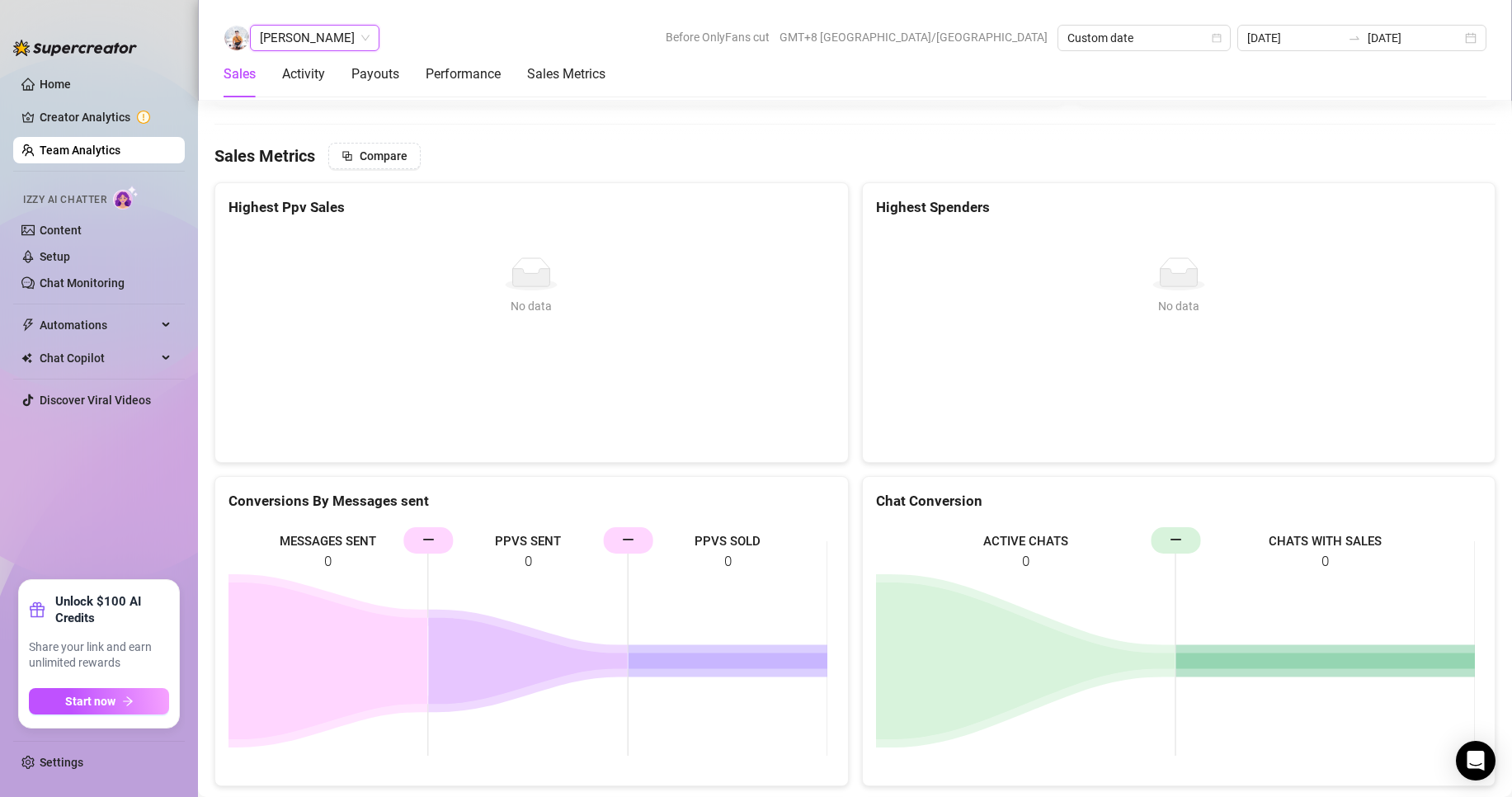
click at [317, 40] on span "[PERSON_NAME]" at bounding box center [314, 37] width 110 height 25
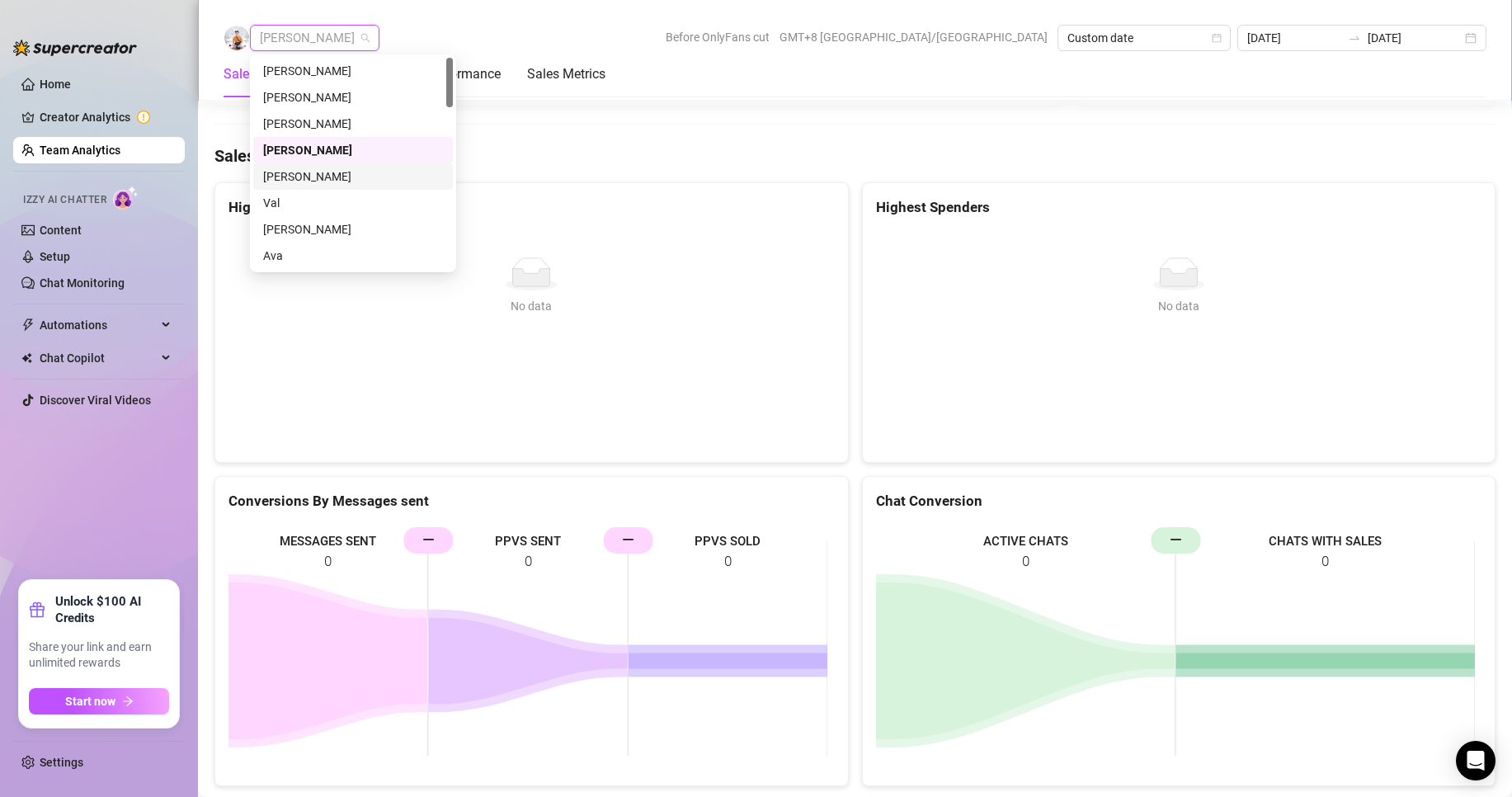
click at [281, 192] on div "Val" at bounding box center [352, 203] width 199 height 26
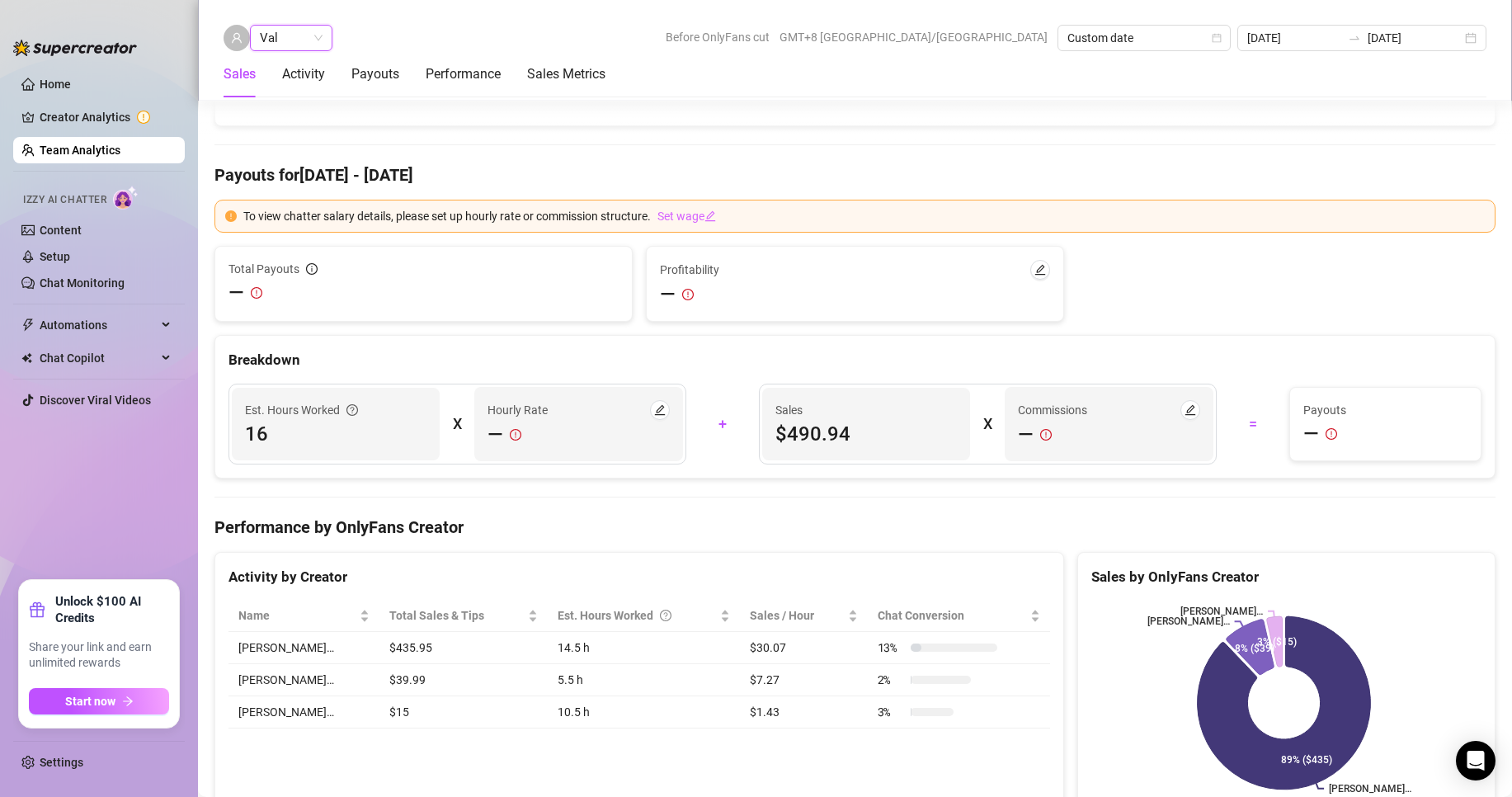
scroll to position [2538, 0]
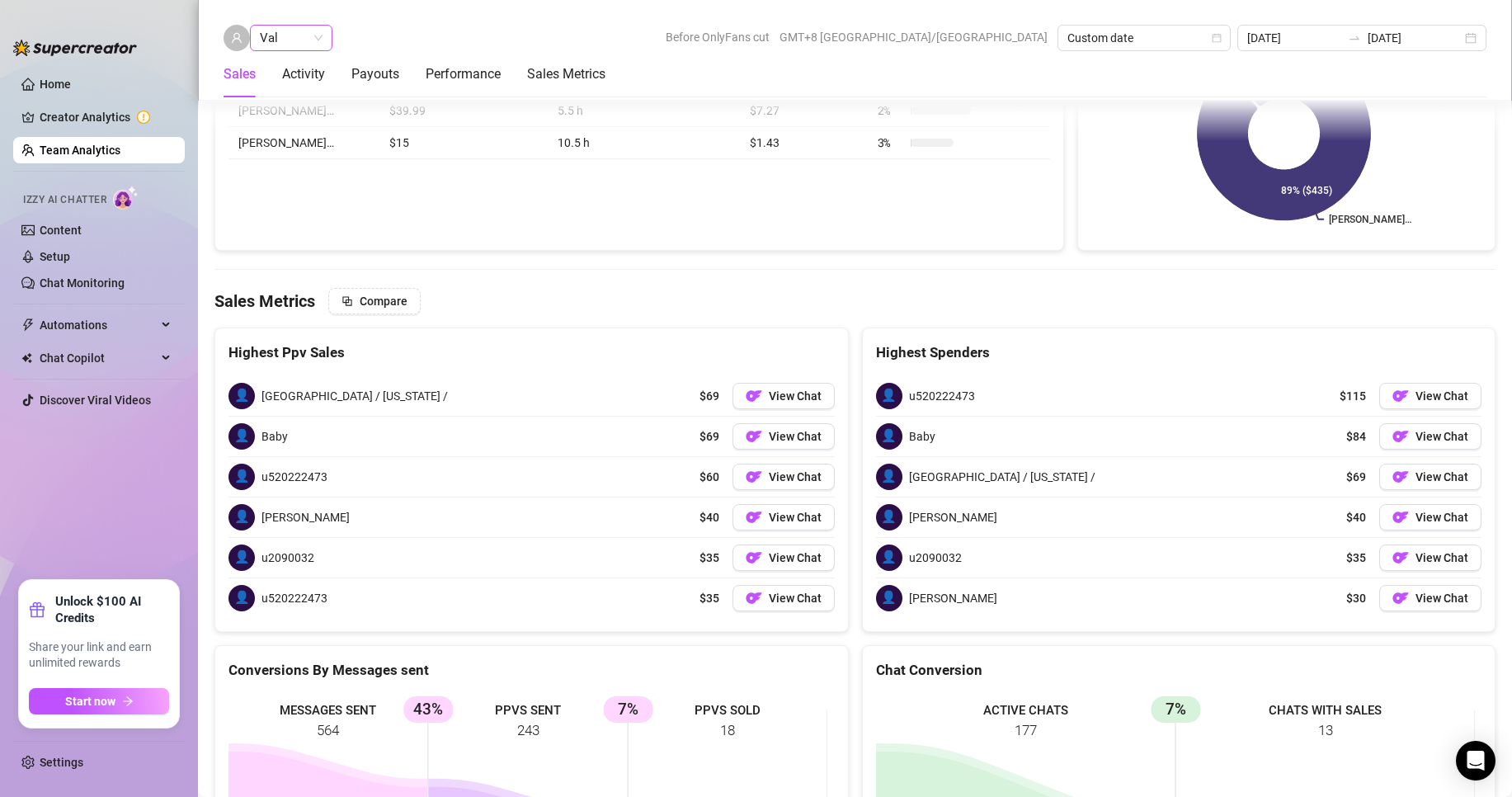
click at [280, 25] on div "Val" at bounding box center [291, 37] width 83 height 26
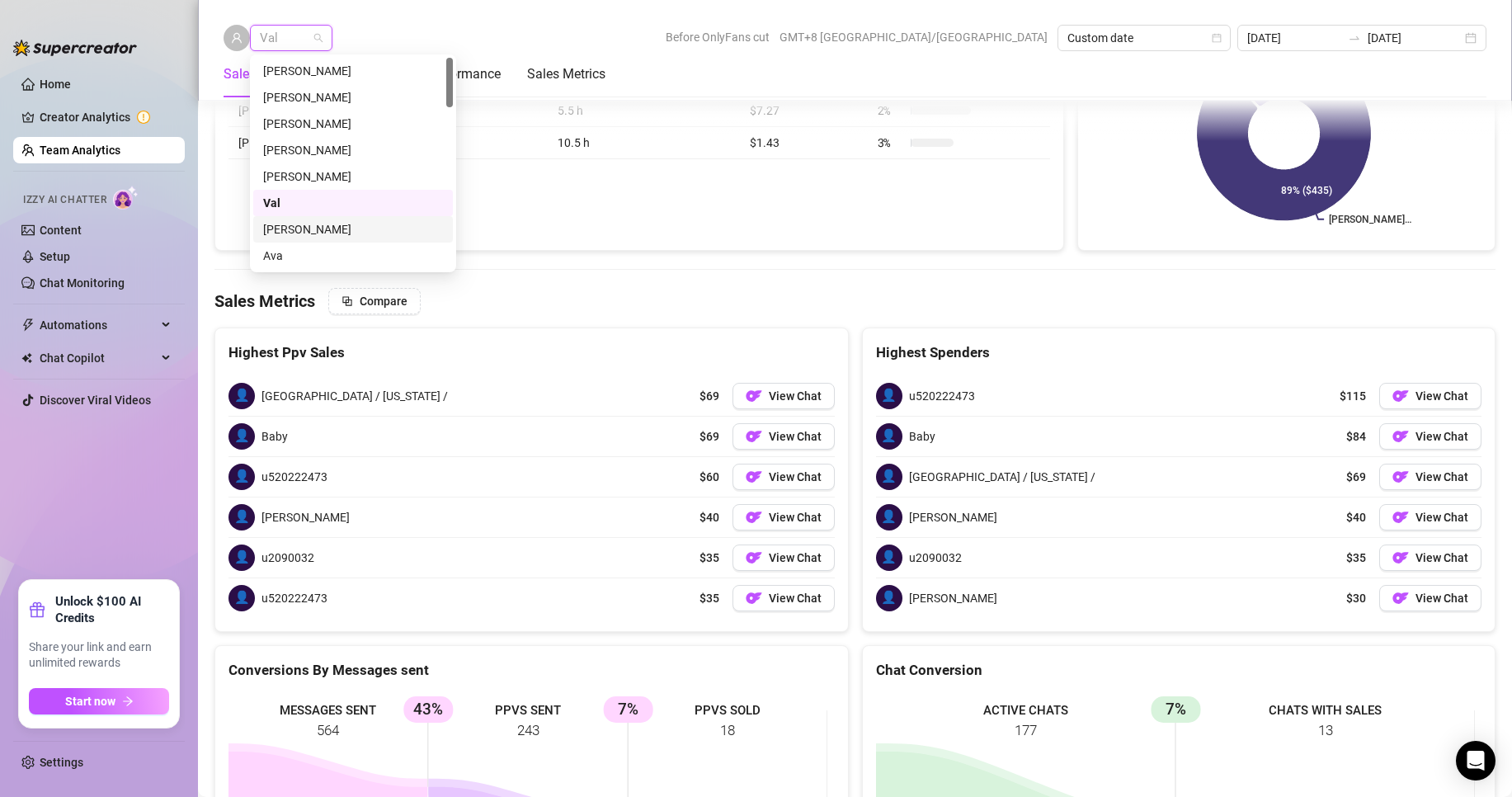
click at [284, 231] on div "[PERSON_NAME]" at bounding box center [352, 229] width 180 height 18
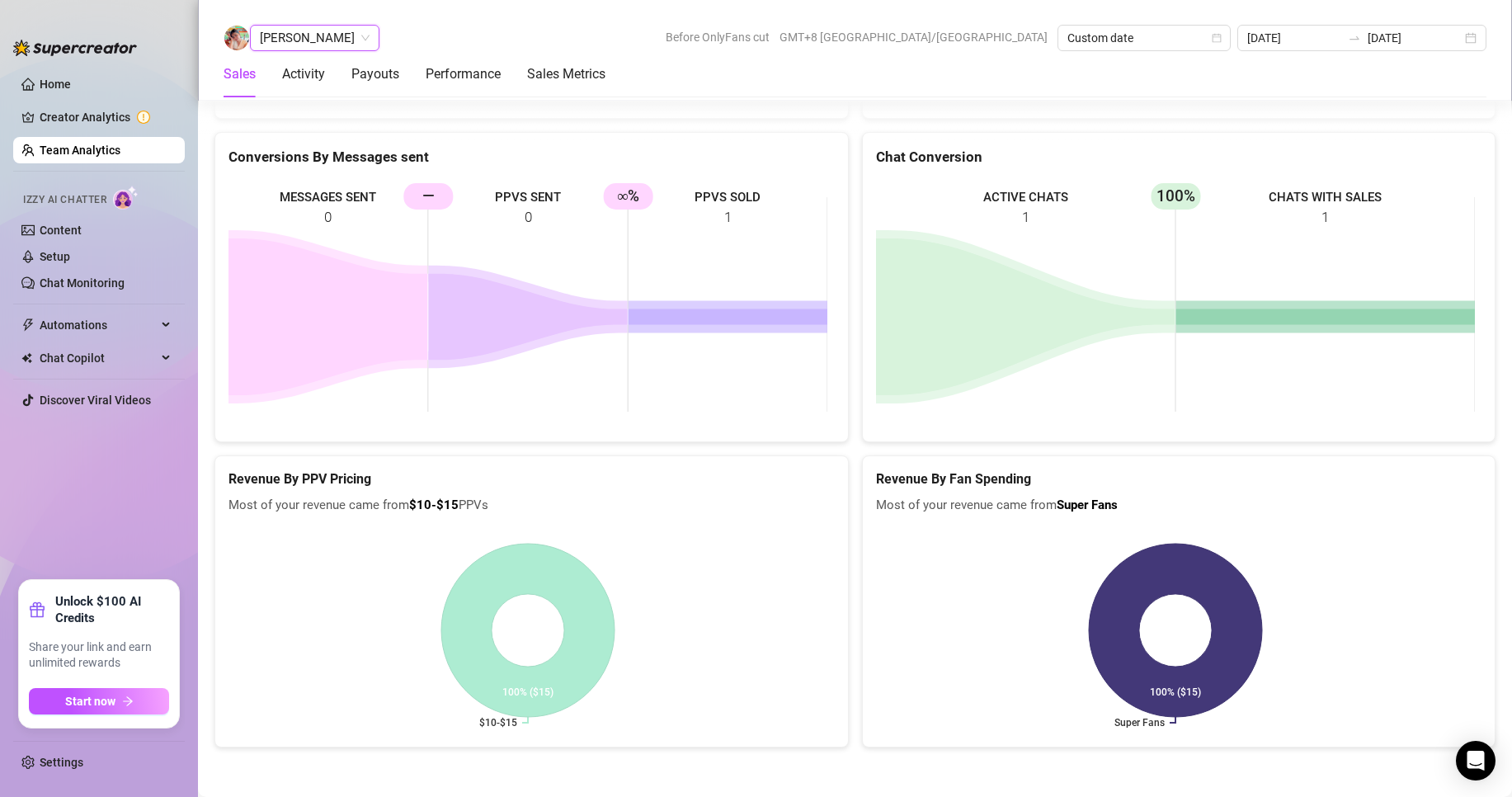
scroll to position [2170, 0]
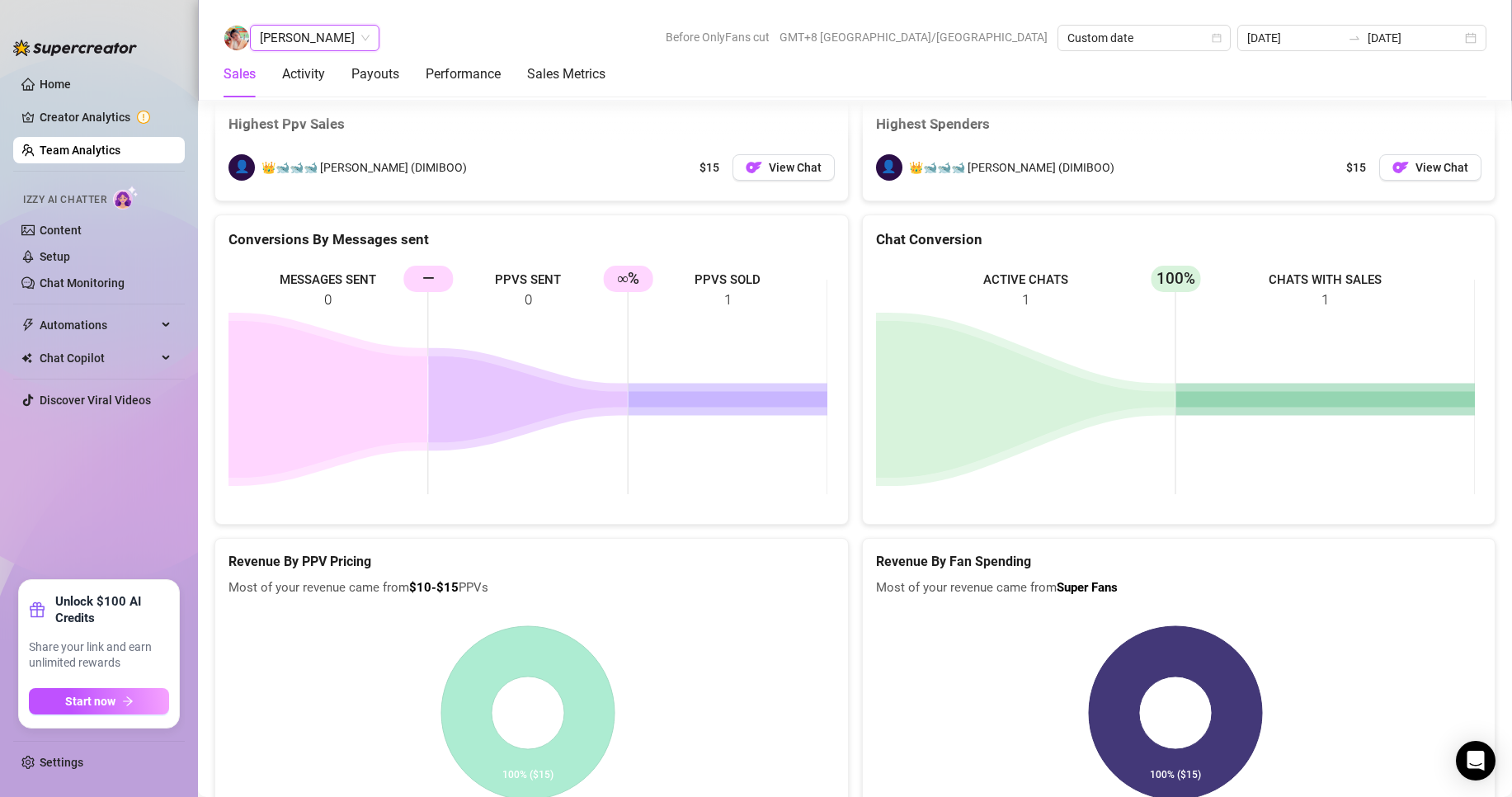
click at [292, 44] on span "[PERSON_NAME]" at bounding box center [314, 37] width 110 height 25
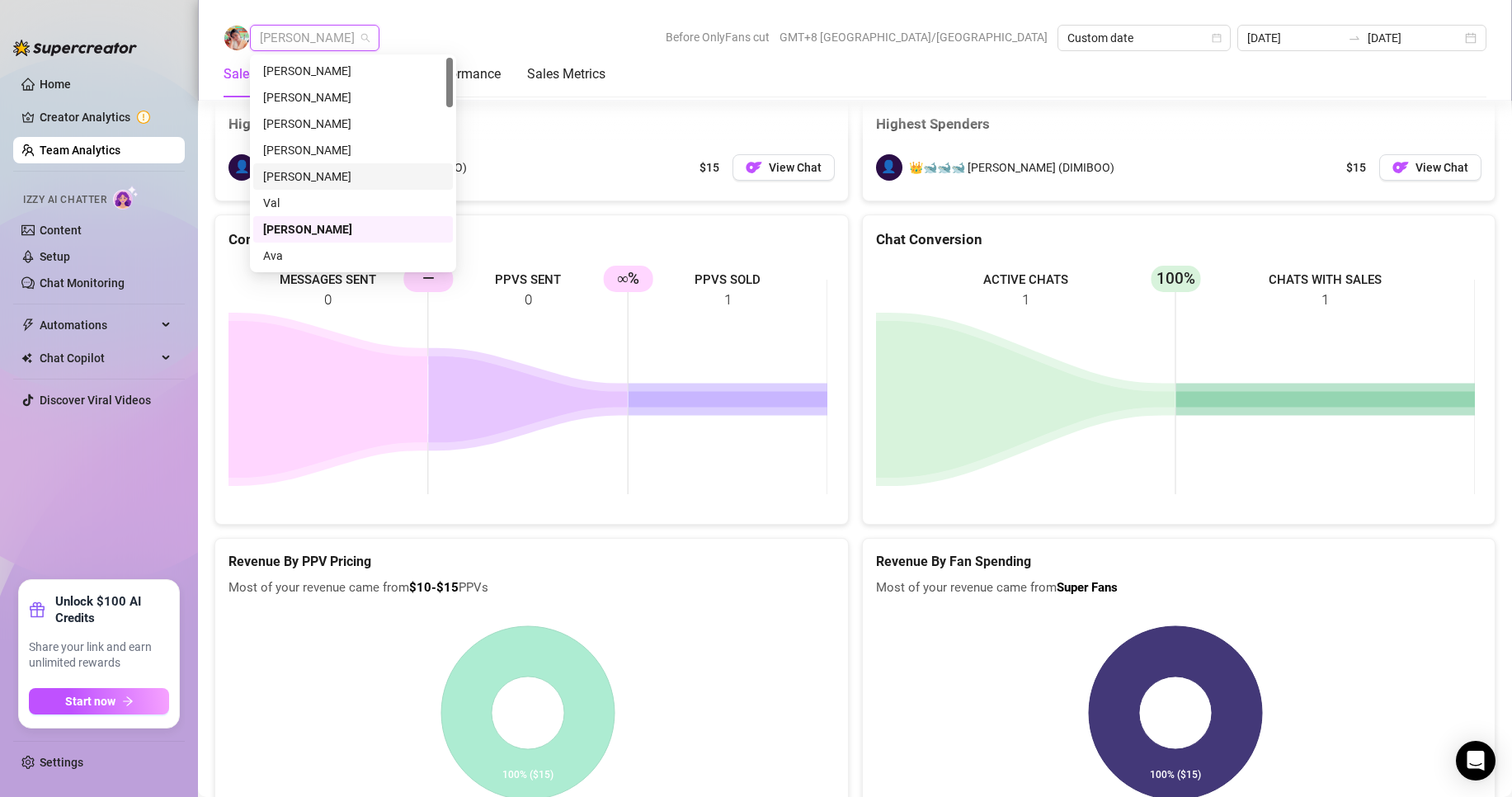
scroll to position [83, 0]
click at [296, 194] on div "[PERSON_NAME]" at bounding box center [352, 199] width 180 height 18
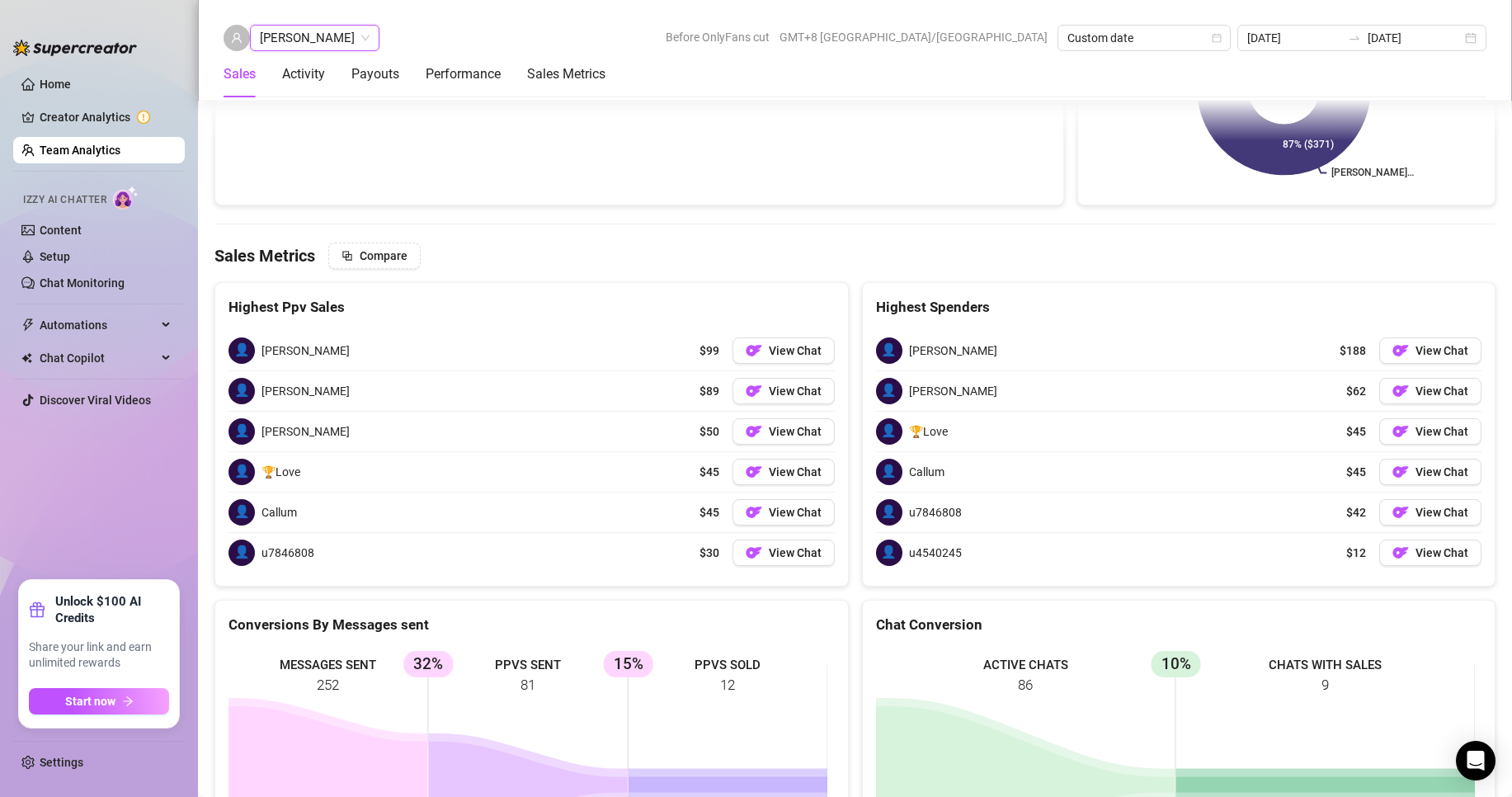
scroll to position [2597, 0]
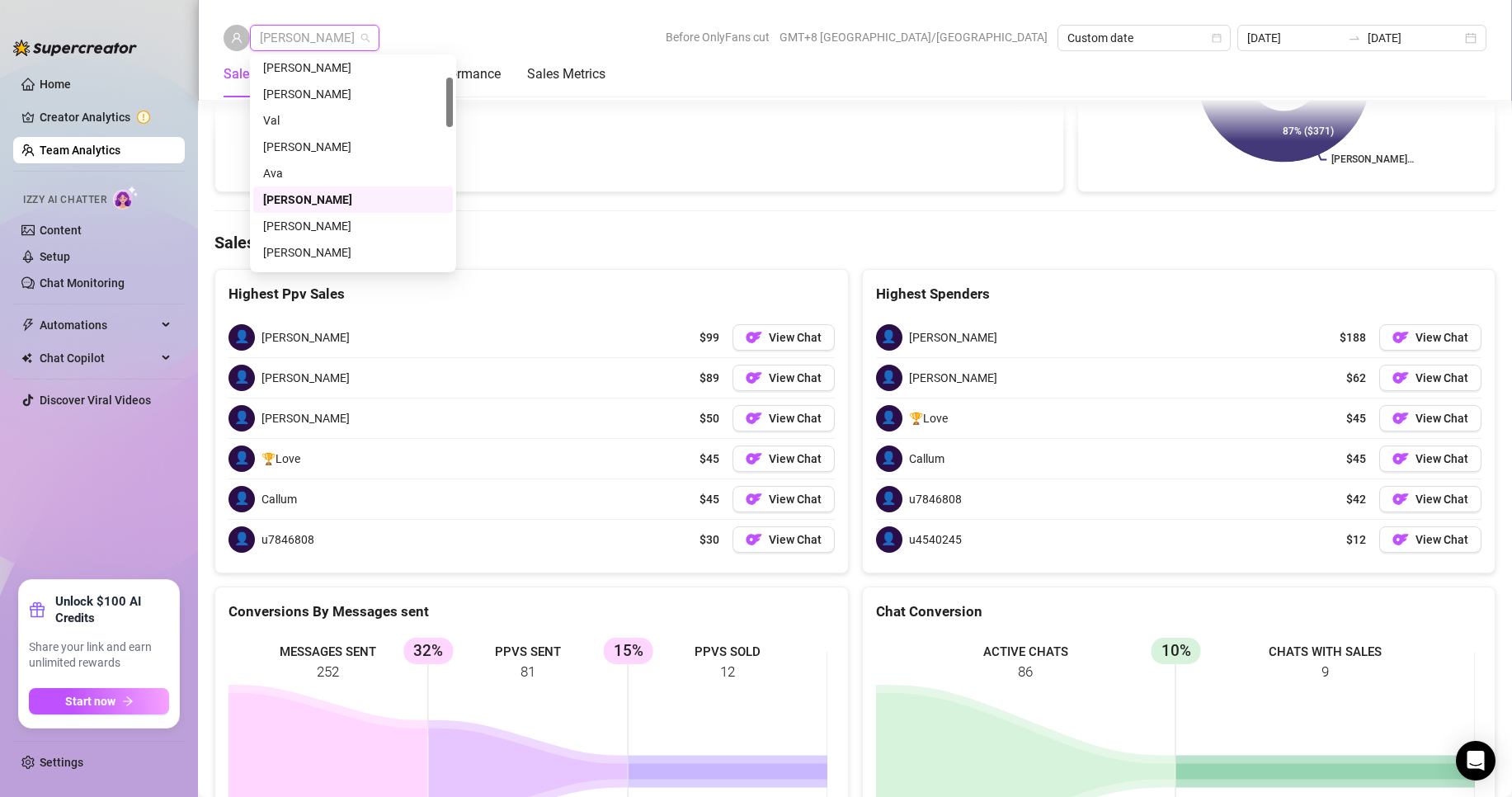
click at [296, 33] on span "[PERSON_NAME]" at bounding box center [314, 37] width 110 height 25
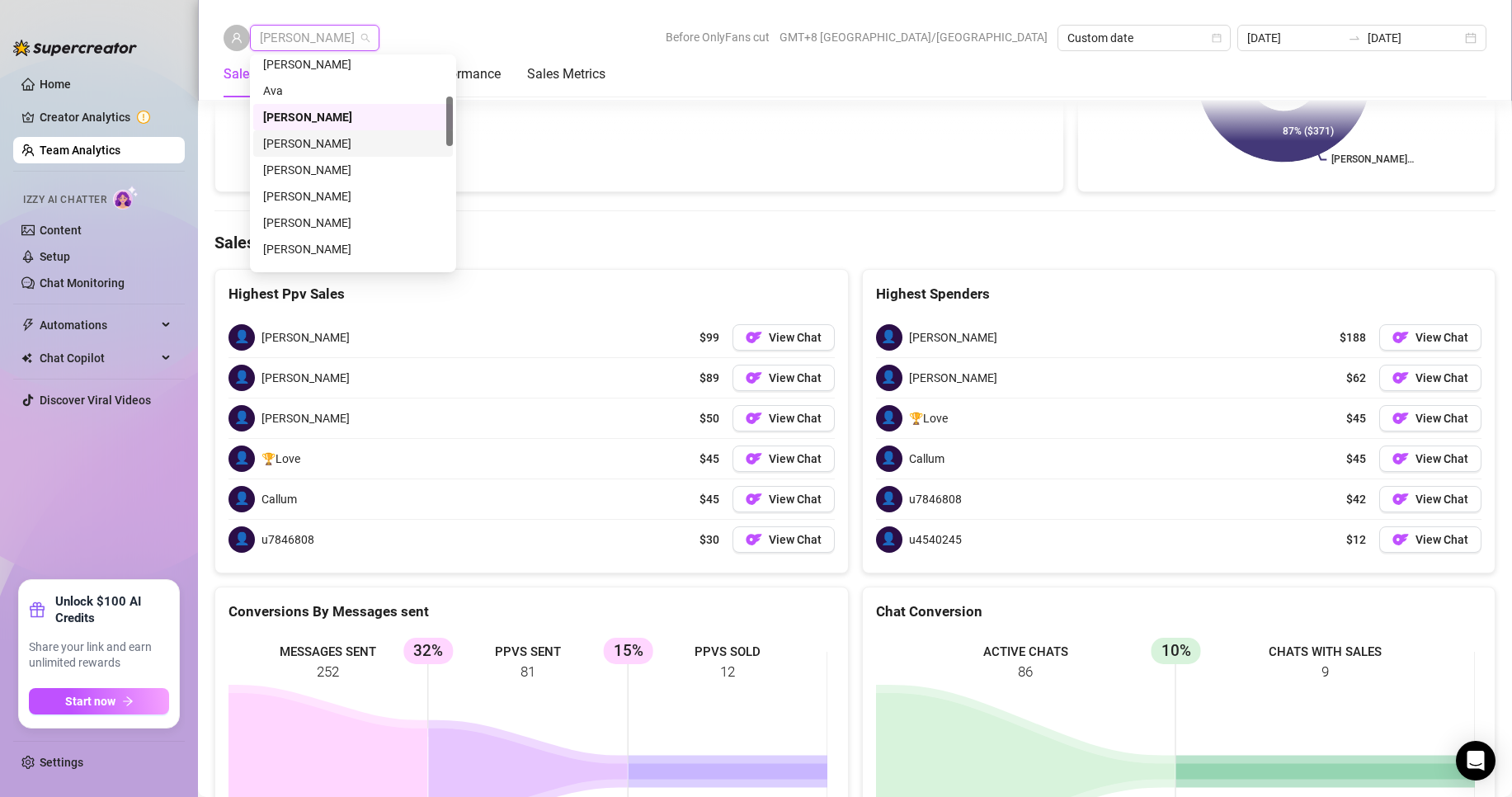
click at [286, 140] on div "[PERSON_NAME]" at bounding box center [352, 143] width 180 height 18
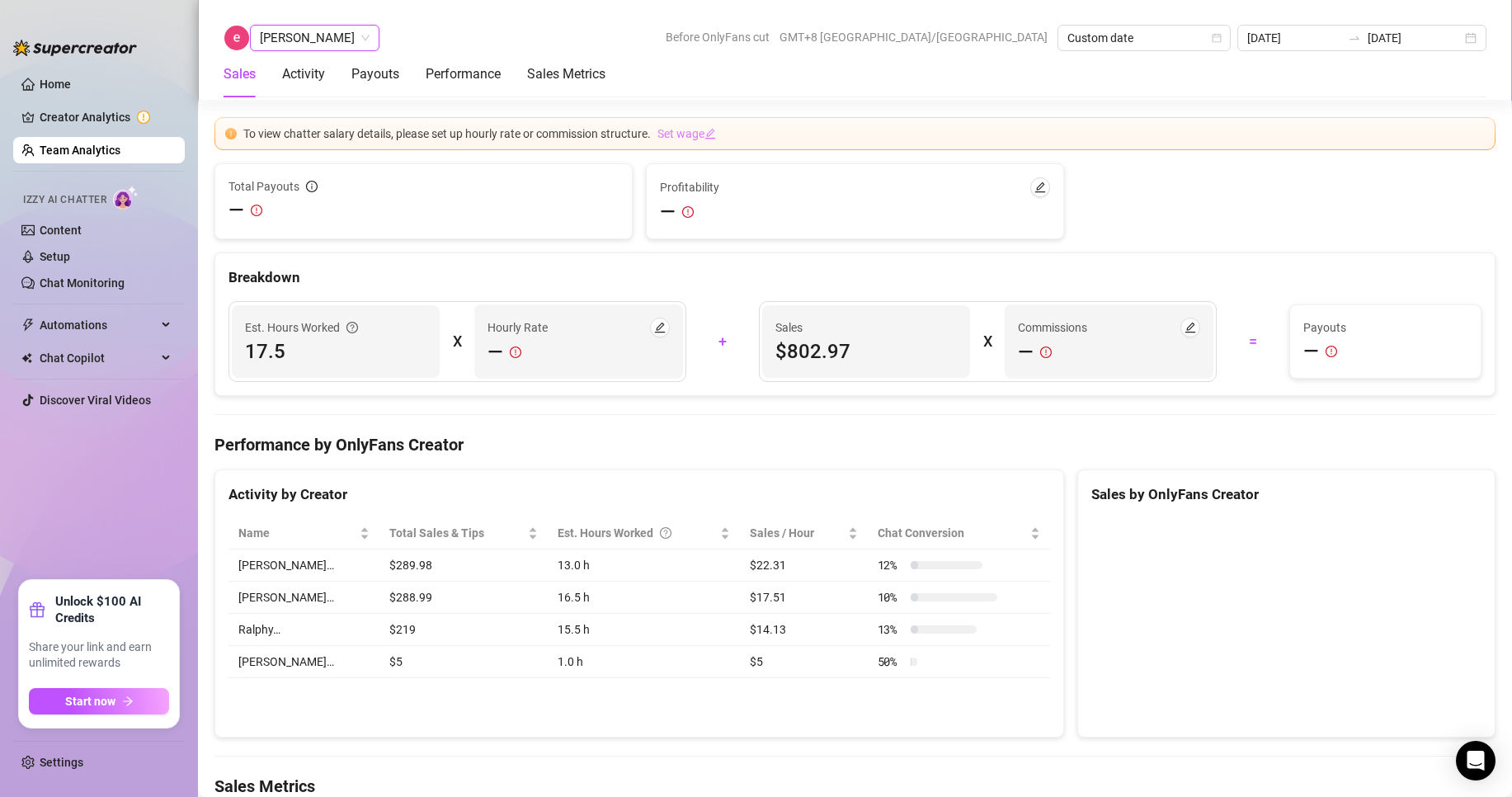
scroll to position [2615, 0]
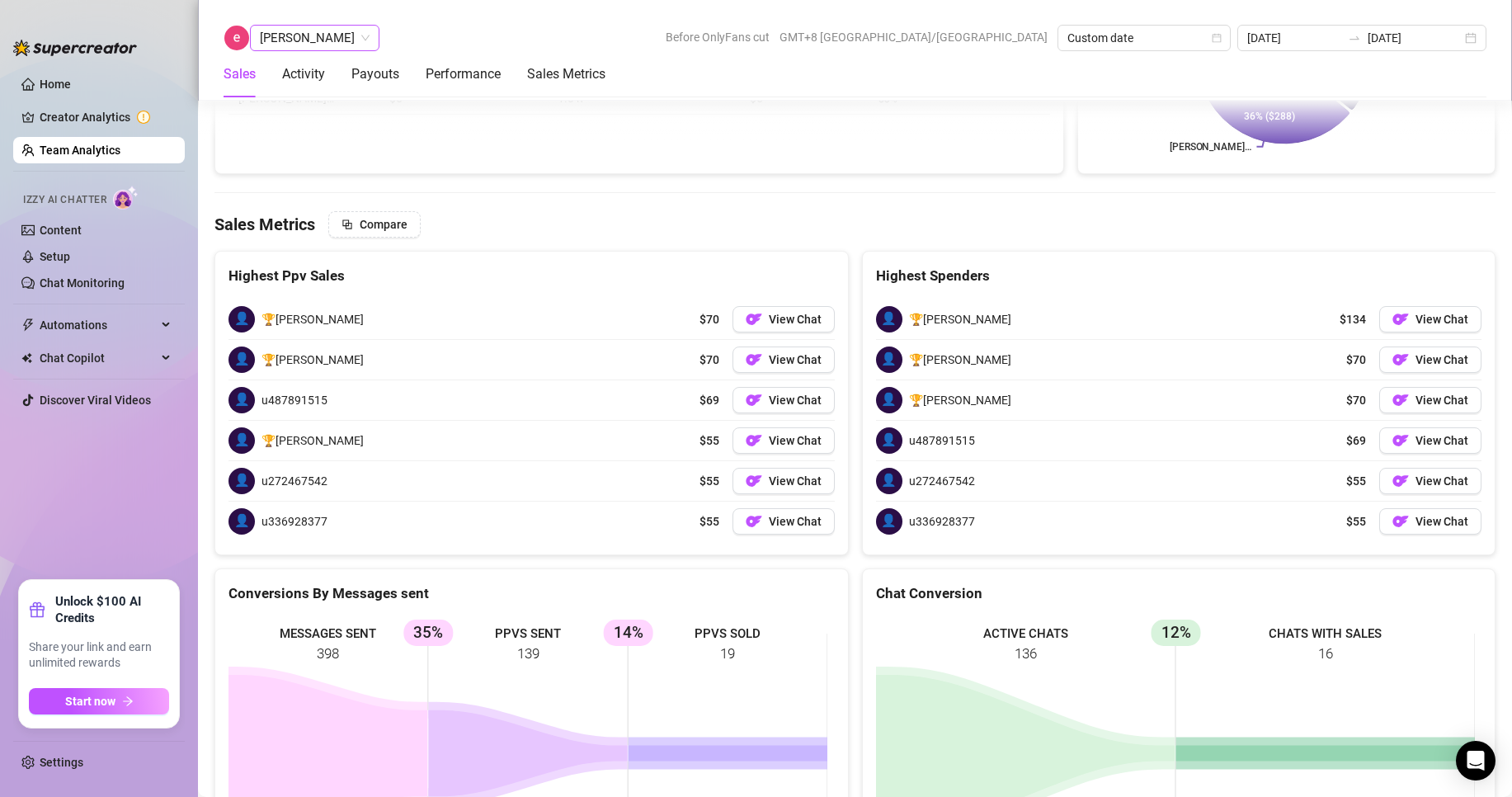
click at [284, 38] on span "[PERSON_NAME]" at bounding box center [314, 37] width 110 height 25
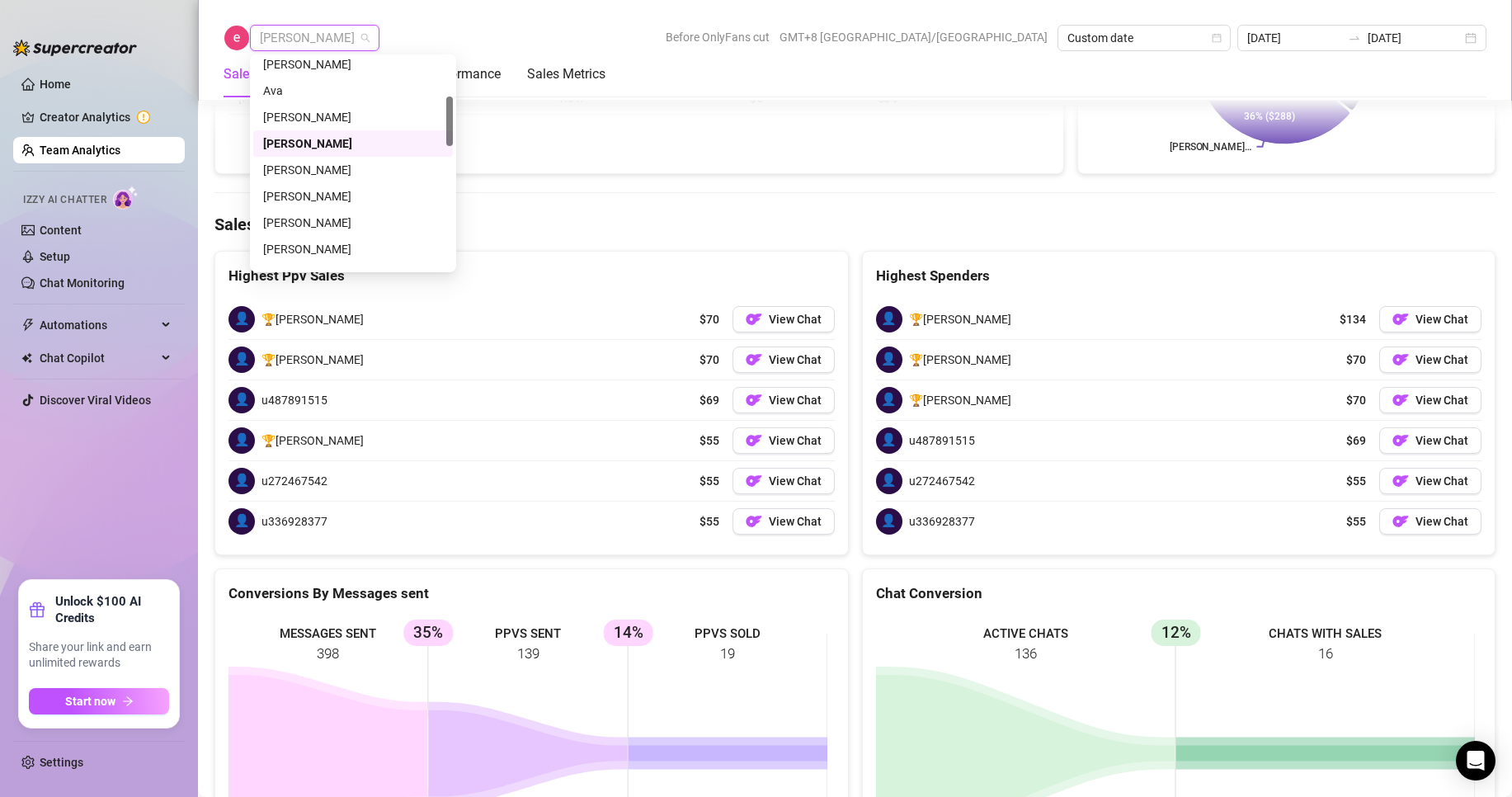
scroll to position [248, 0]
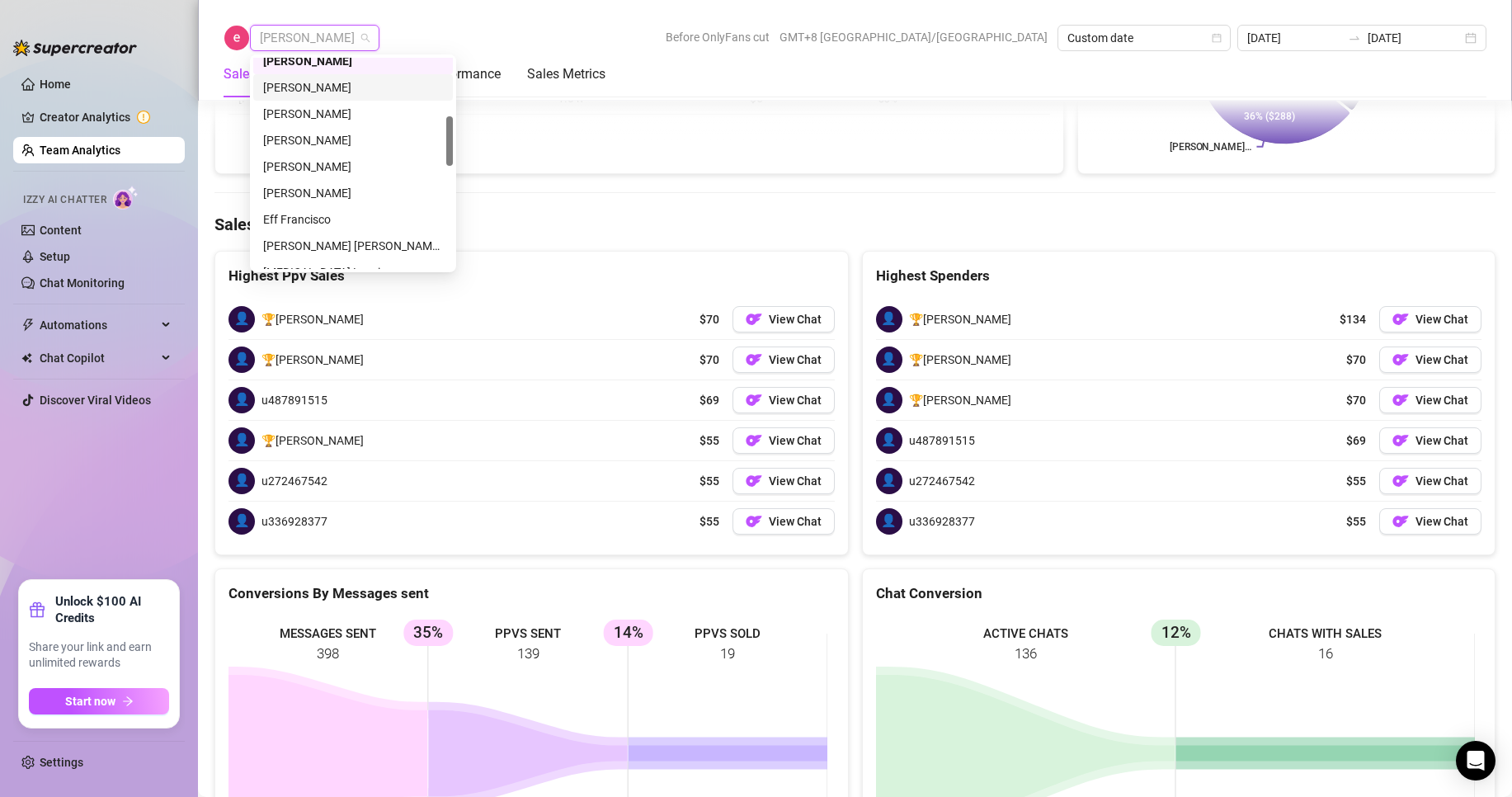
click at [286, 82] on div "[PERSON_NAME]" at bounding box center [352, 87] width 180 height 18
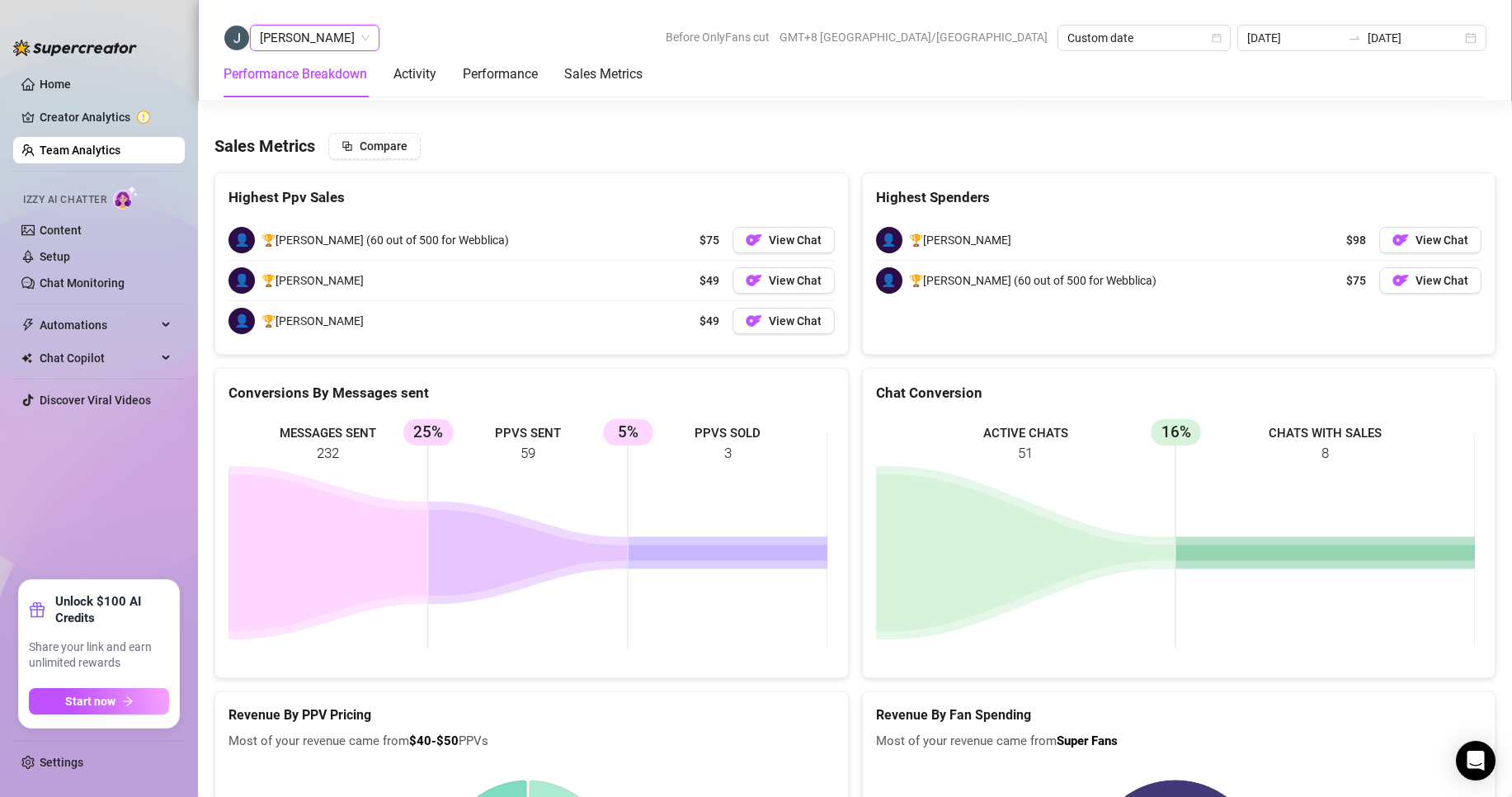
scroll to position [2354, 0]
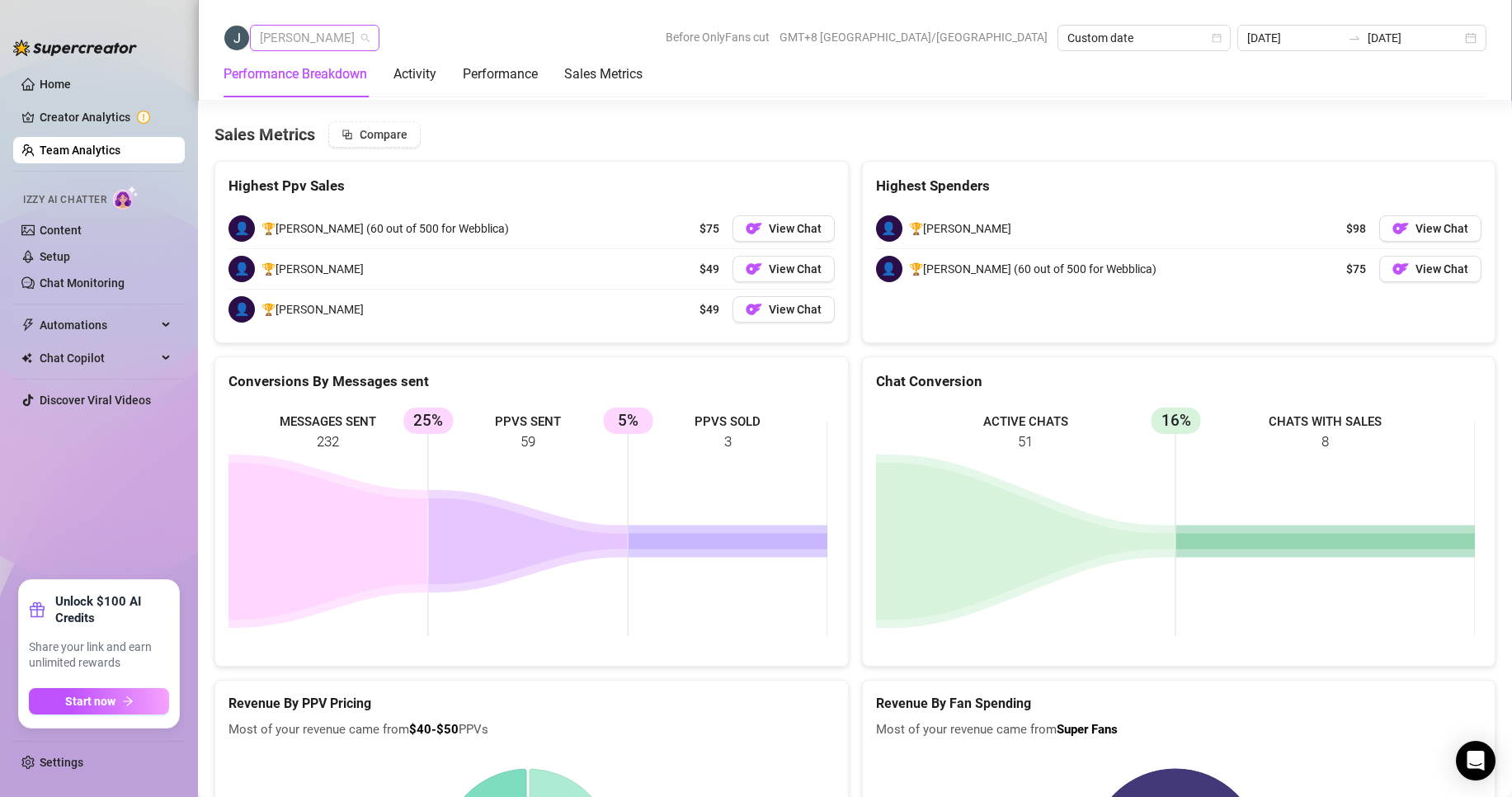
click at [291, 40] on span "[PERSON_NAME]" at bounding box center [314, 37] width 110 height 25
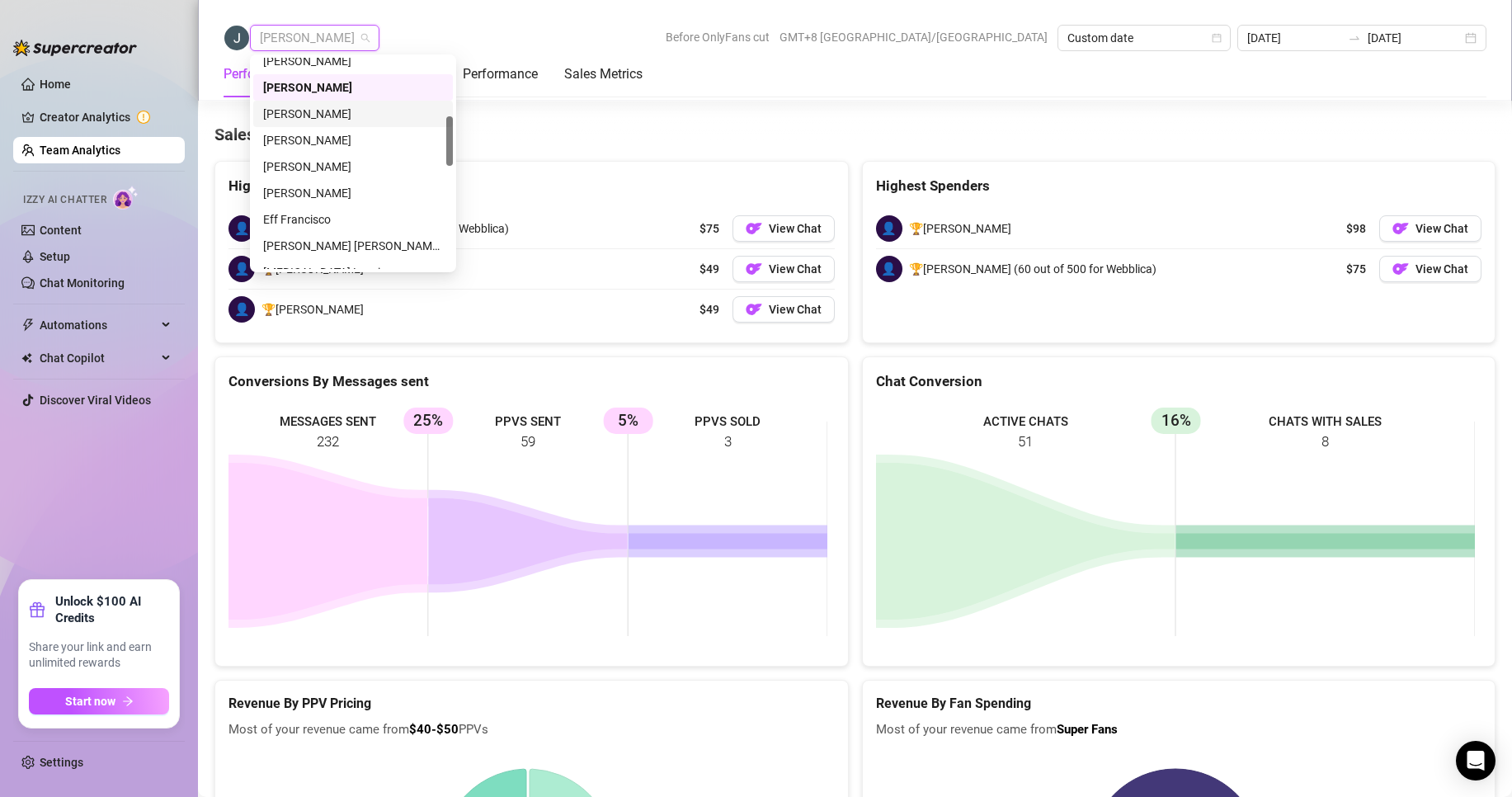
click at [292, 109] on div "[PERSON_NAME]" at bounding box center [352, 113] width 180 height 18
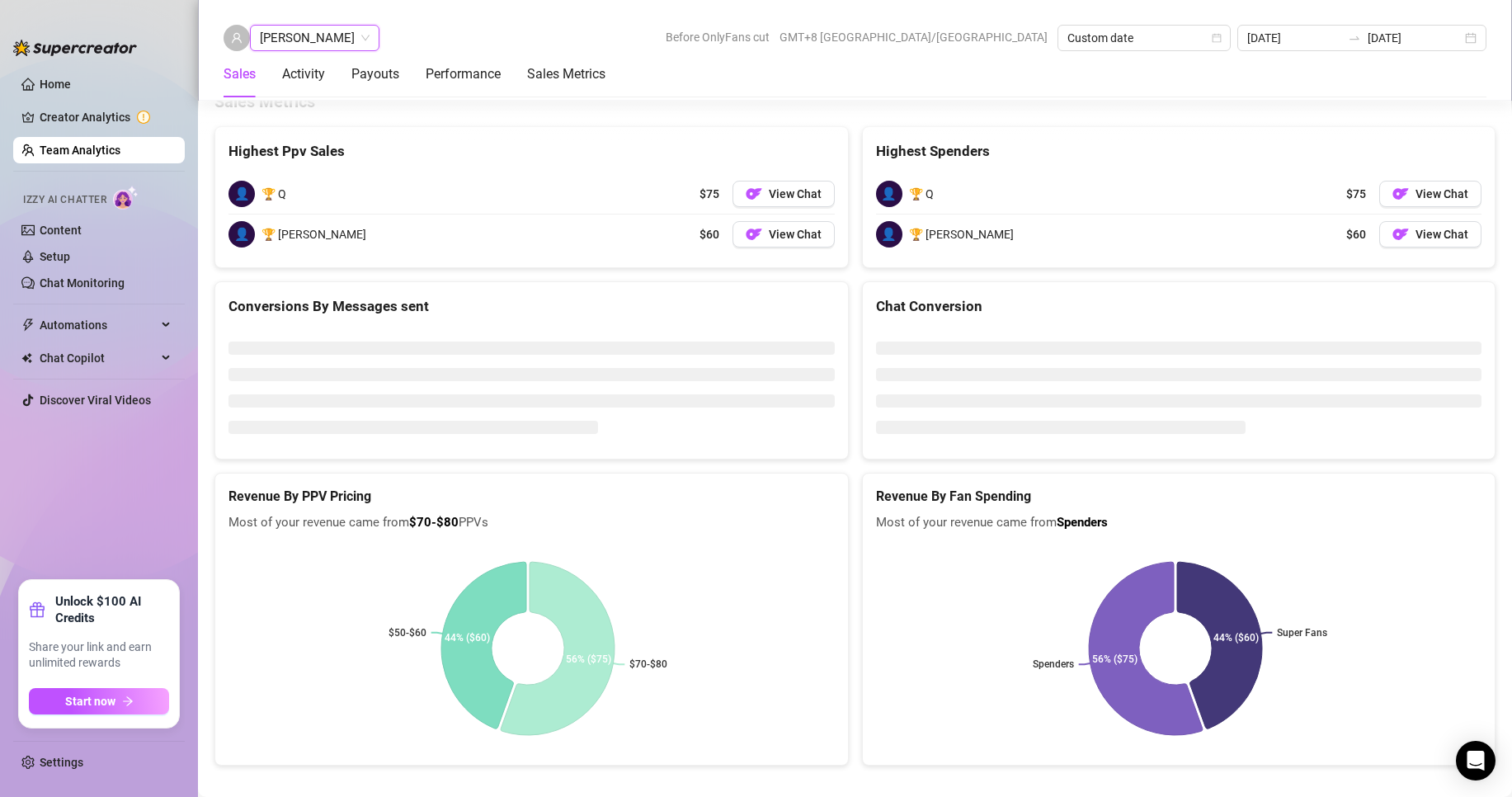
scroll to position [2170, 0]
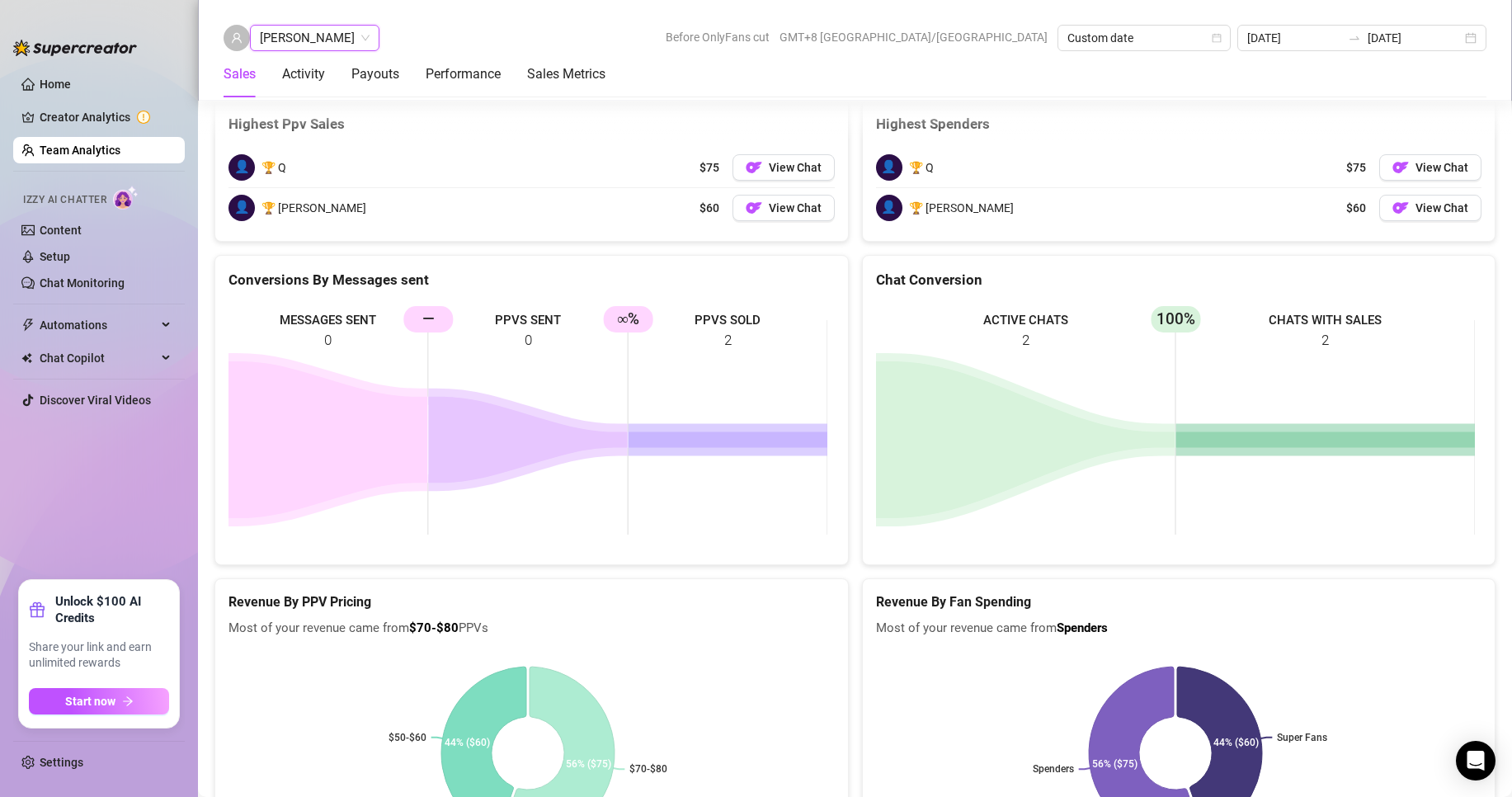
click at [300, 37] on span "[PERSON_NAME]" at bounding box center [314, 37] width 110 height 25
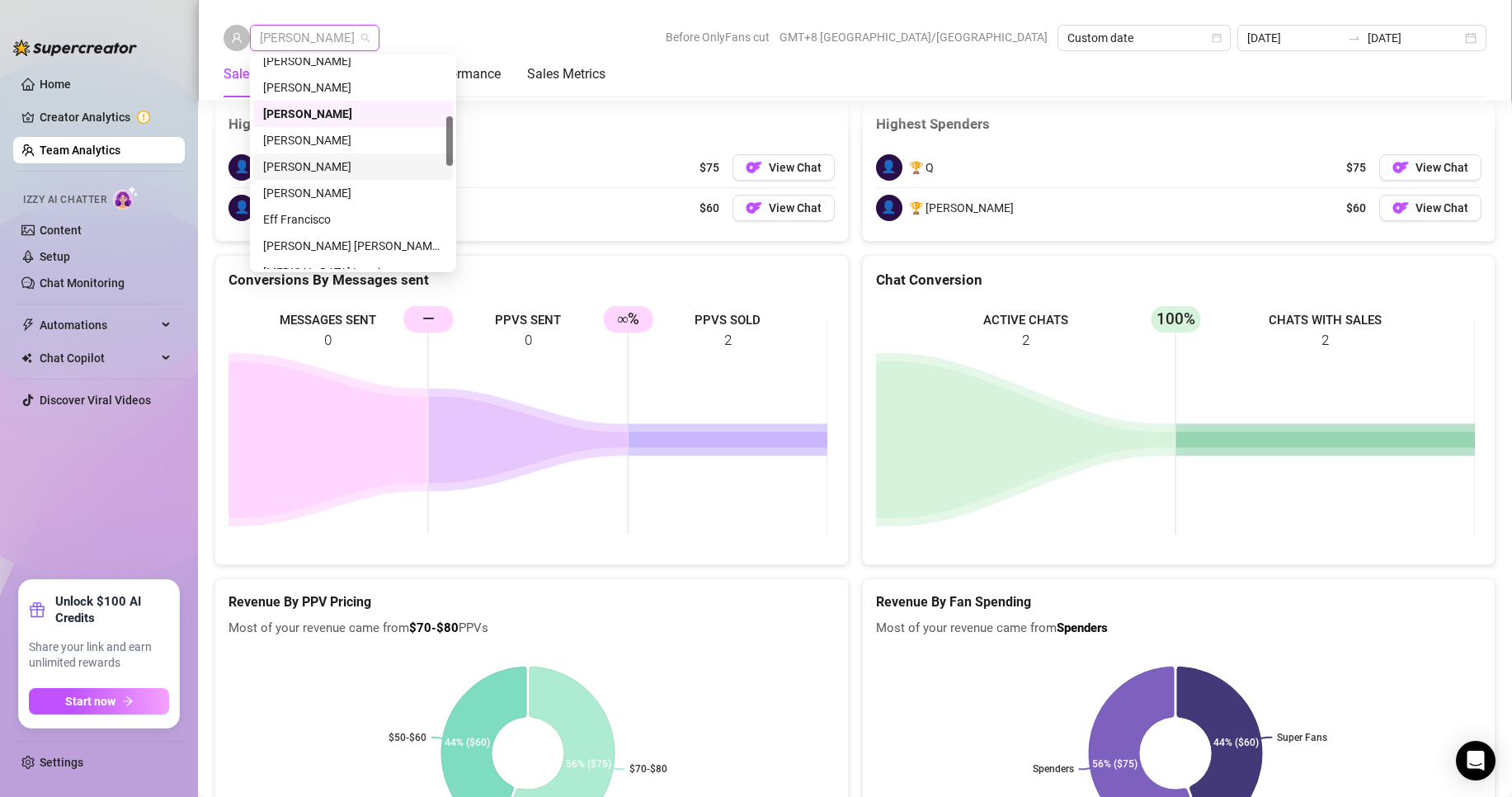
click at [288, 158] on div "[PERSON_NAME]" at bounding box center [352, 166] width 180 height 18
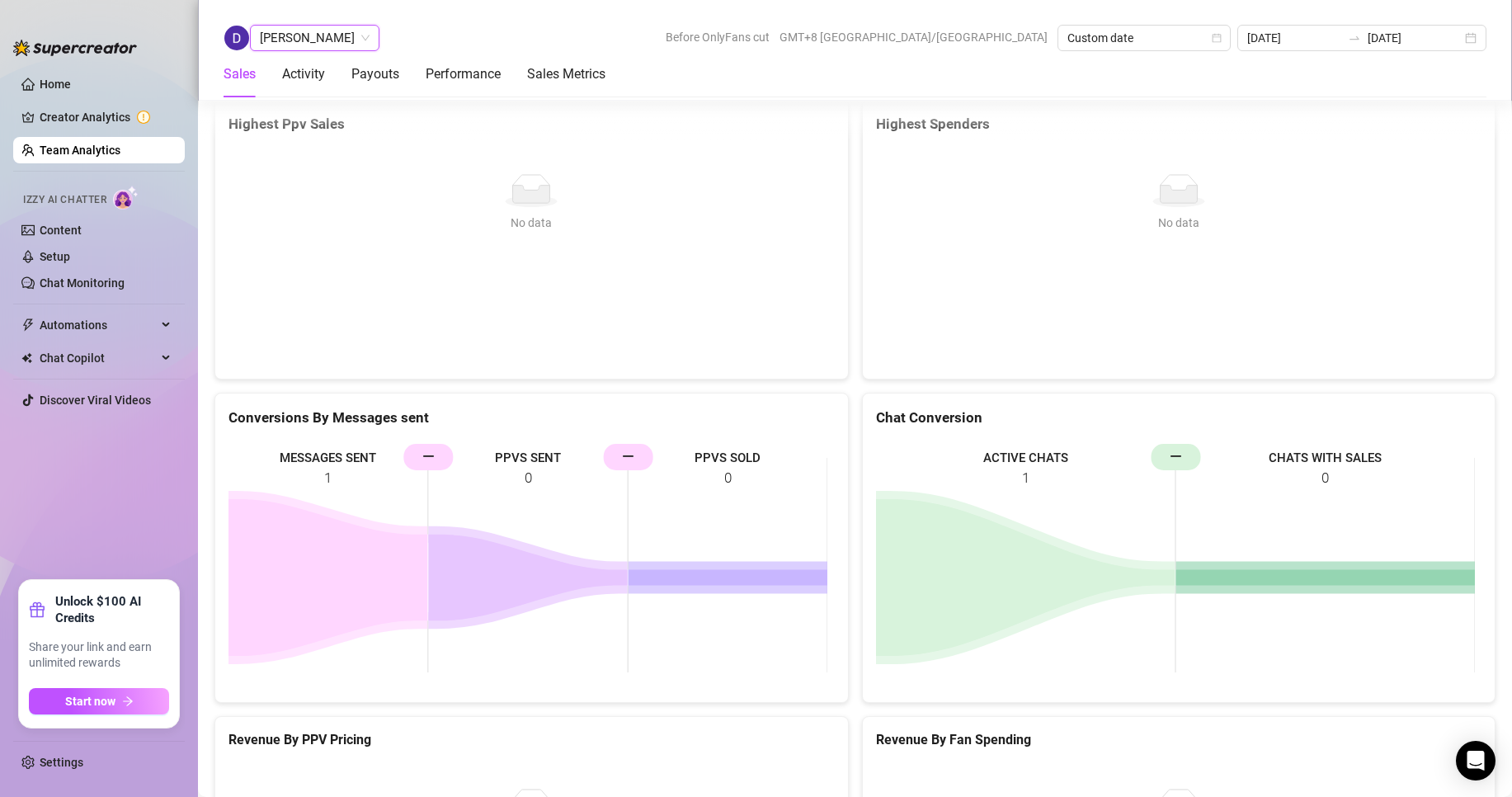
scroll to position [2253, 0]
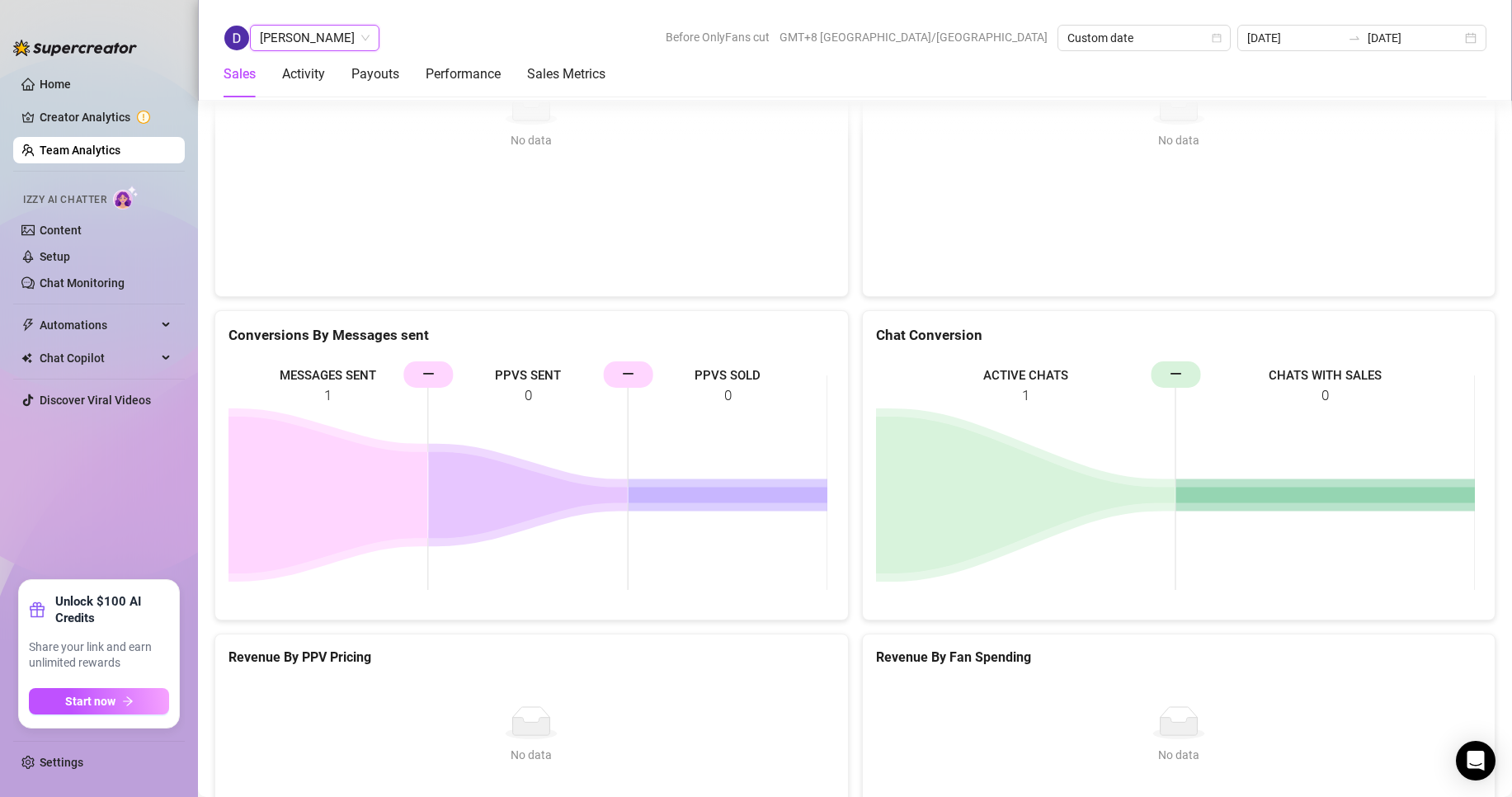
click at [306, 39] on span "[PERSON_NAME]" at bounding box center [314, 37] width 110 height 25
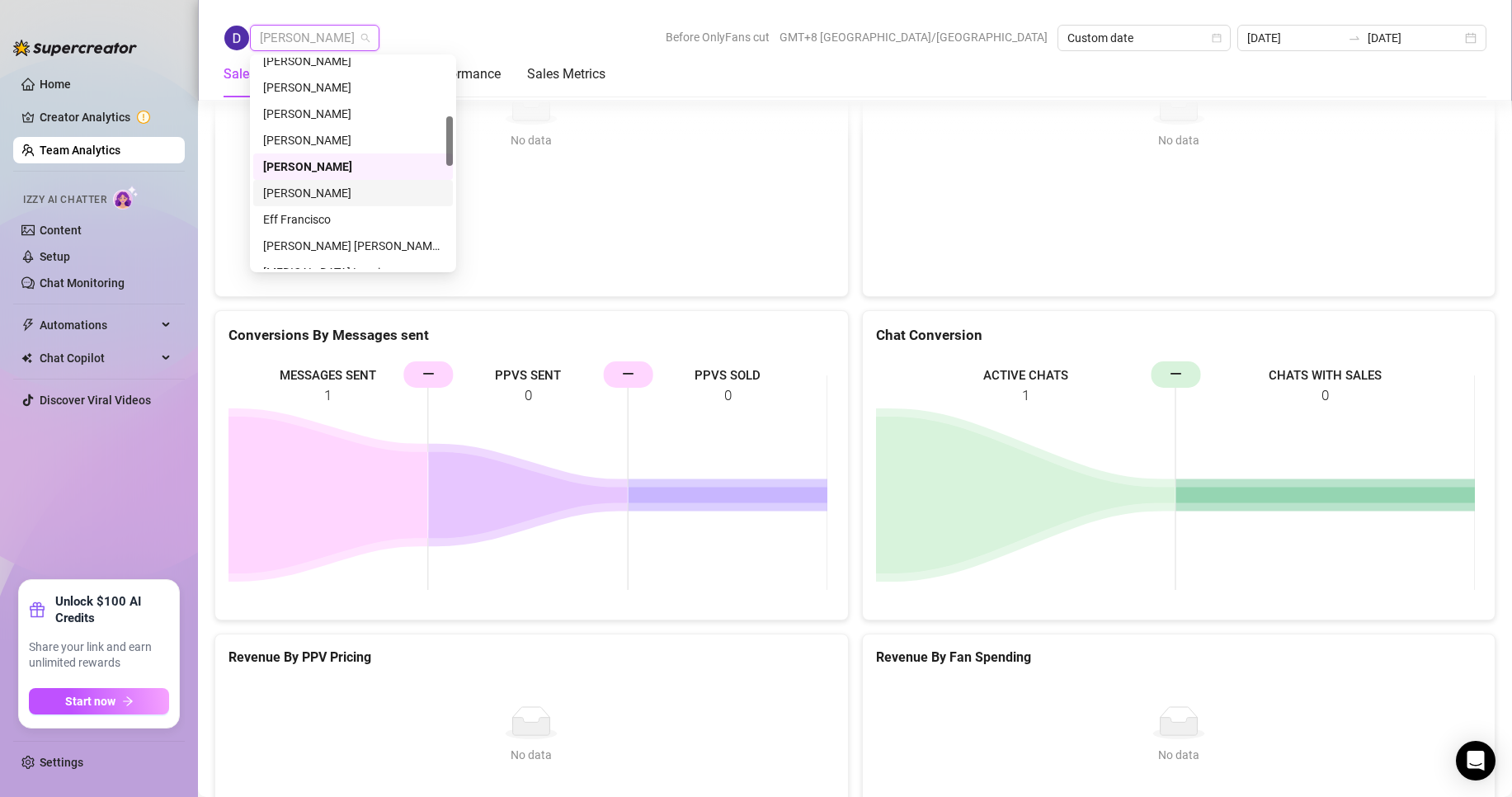
click at [287, 192] on div "[PERSON_NAME]" at bounding box center [352, 192] width 180 height 18
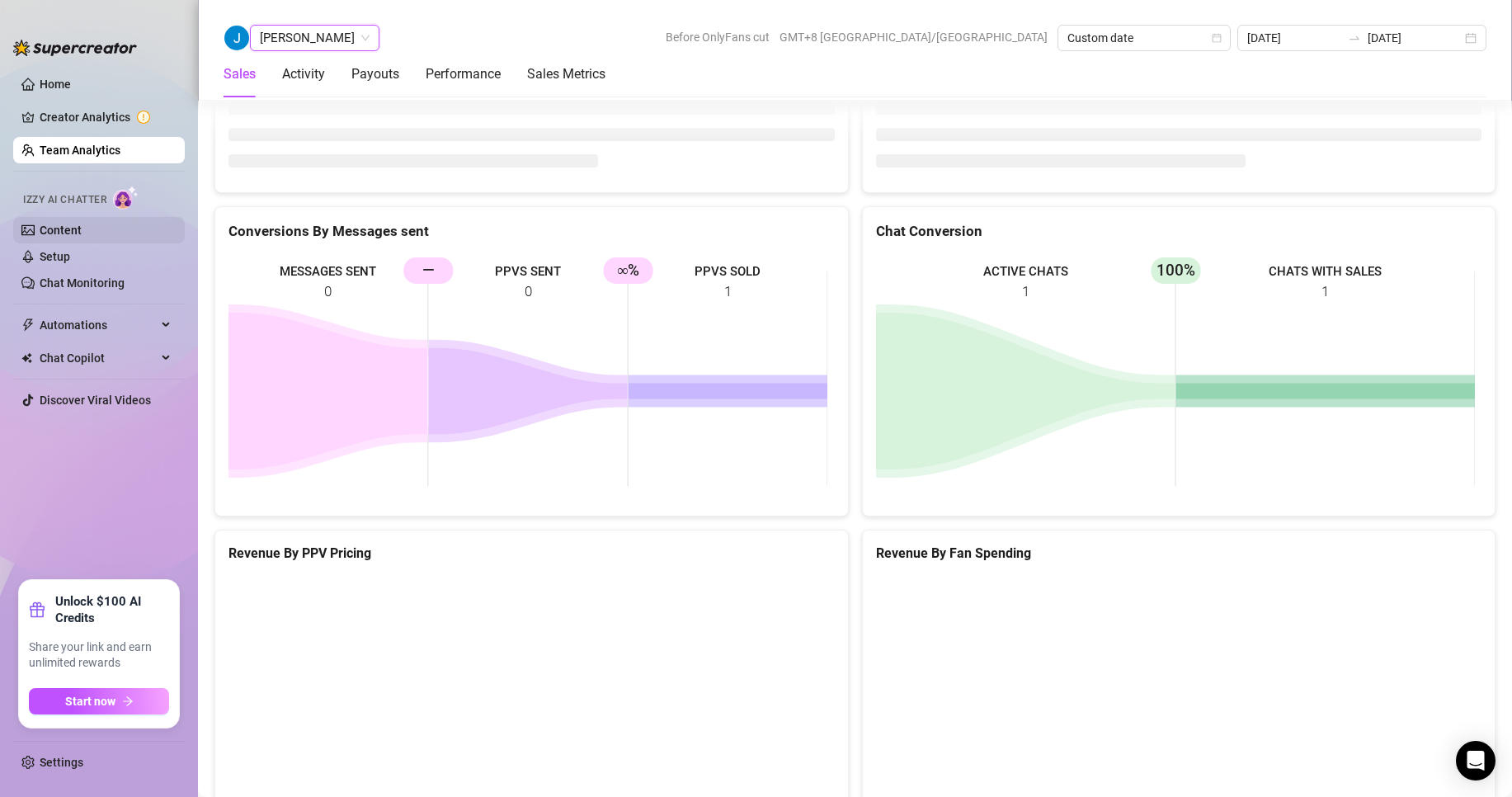
scroll to position [2253, 0]
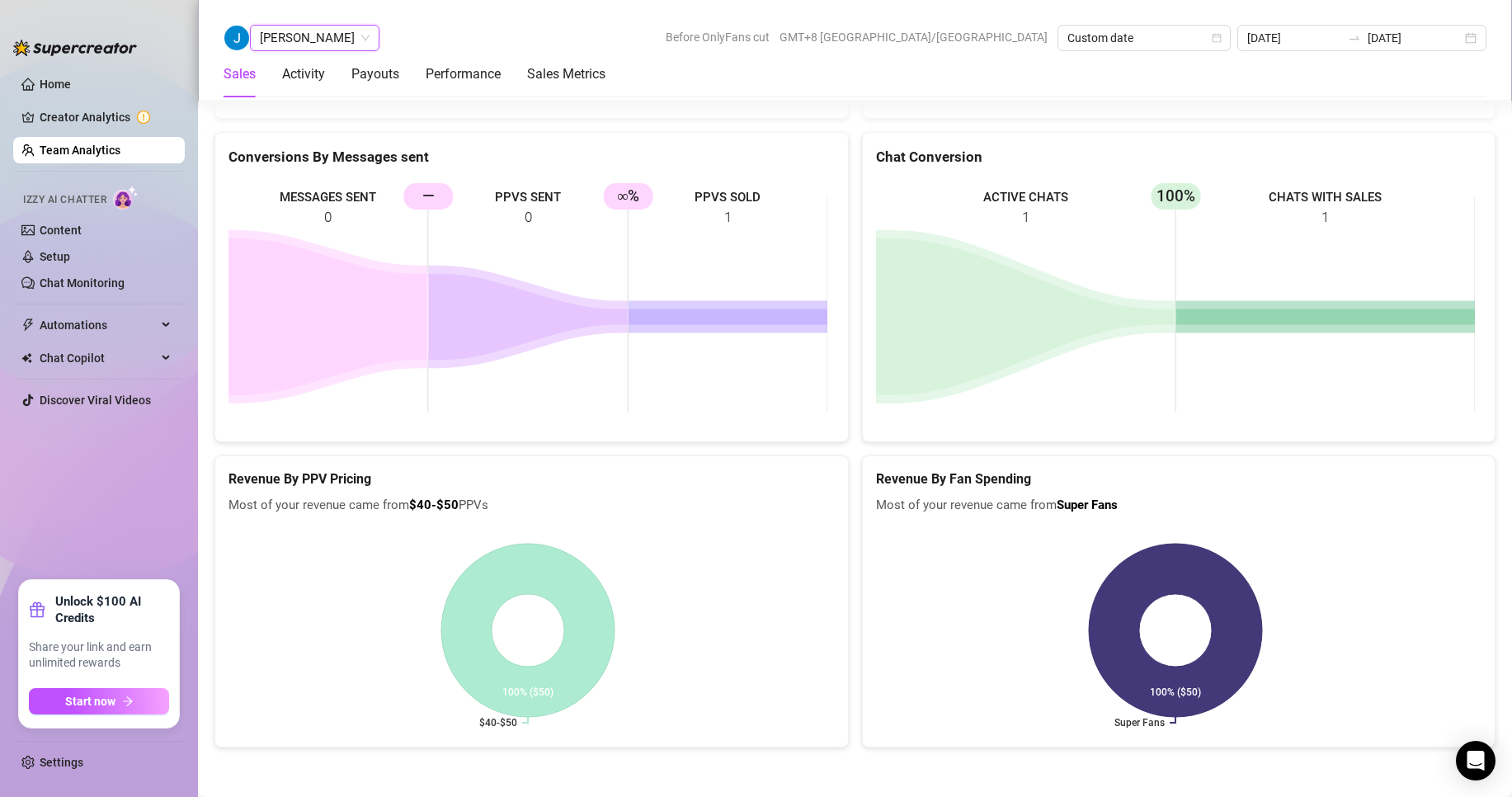
click at [289, 33] on span "[PERSON_NAME]" at bounding box center [314, 37] width 110 height 25
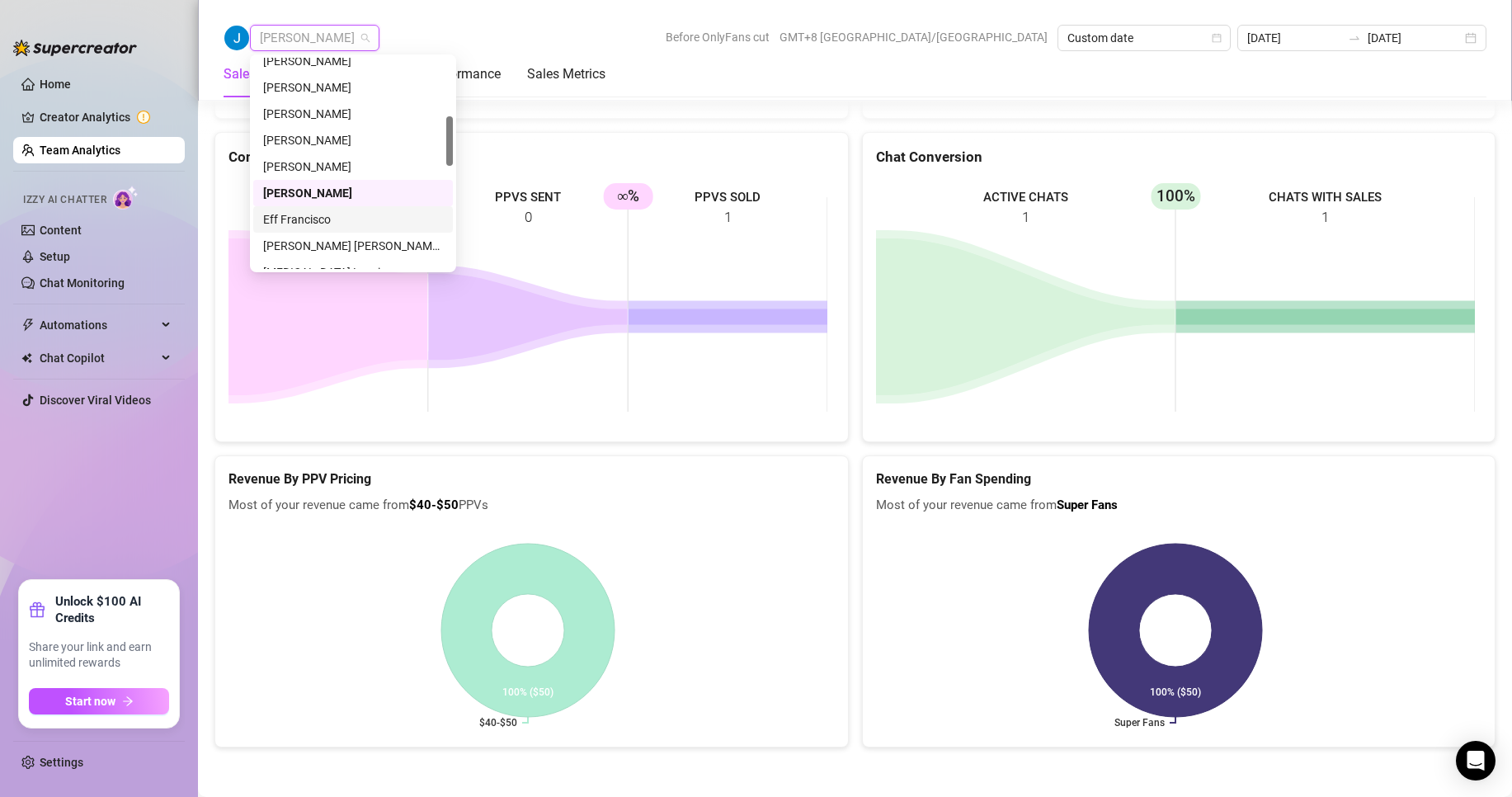
click at [300, 220] on div "Eff Francisco" at bounding box center [352, 219] width 180 height 18
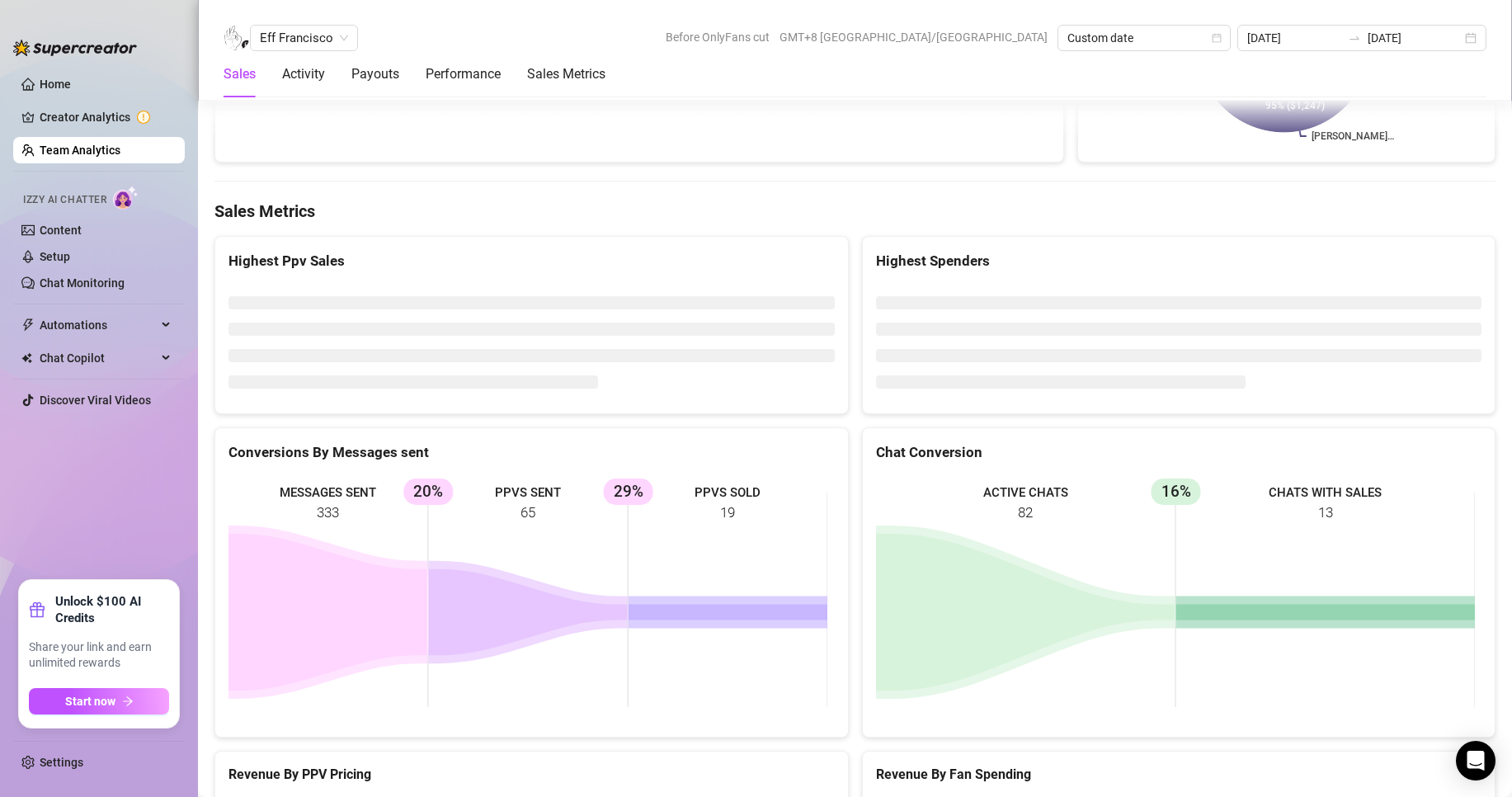
scroll to position [2629, 0]
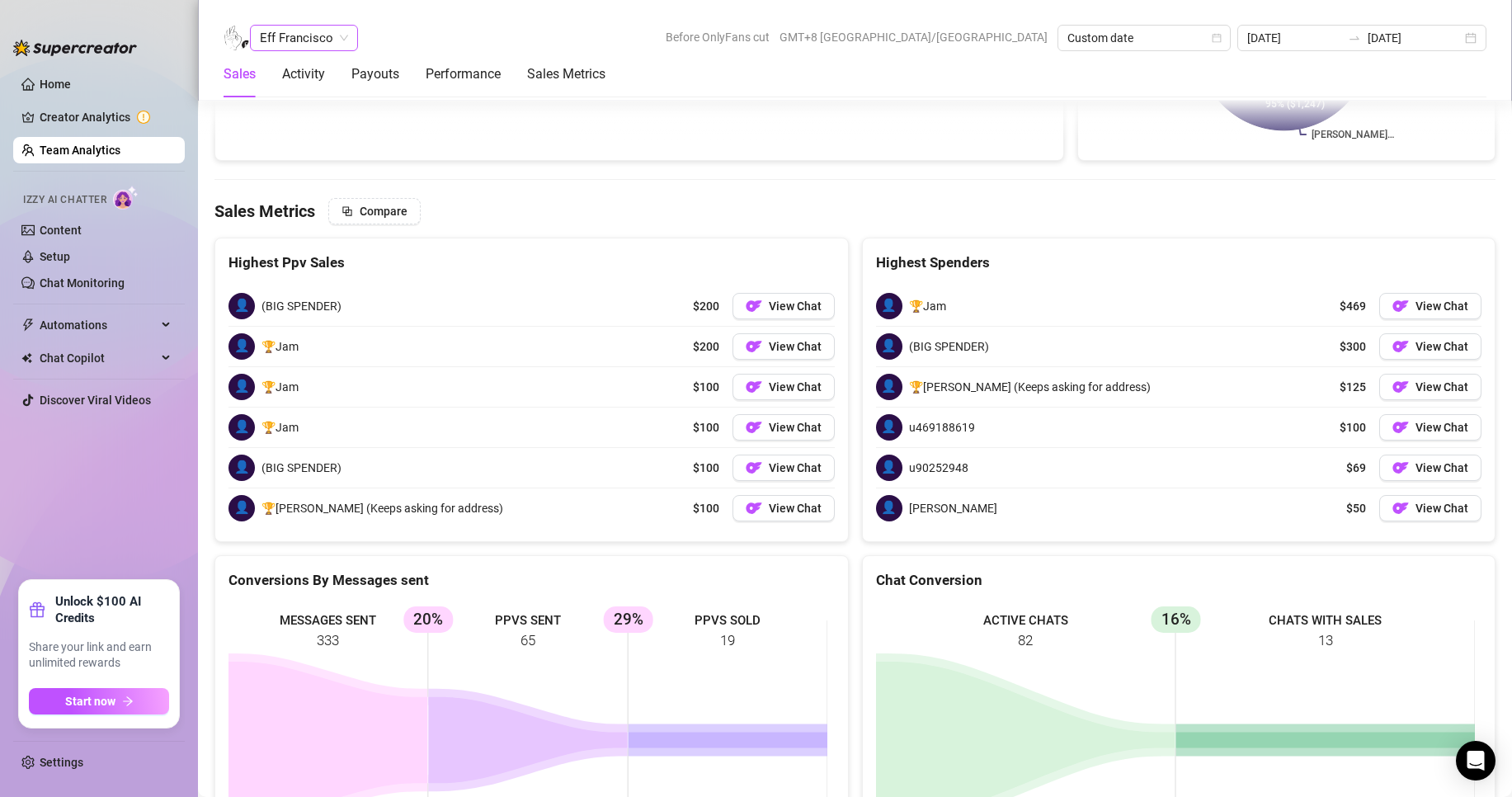
click at [313, 40] on span "Eff Francisco" at bounding box center [304, 37] width 89 height 25
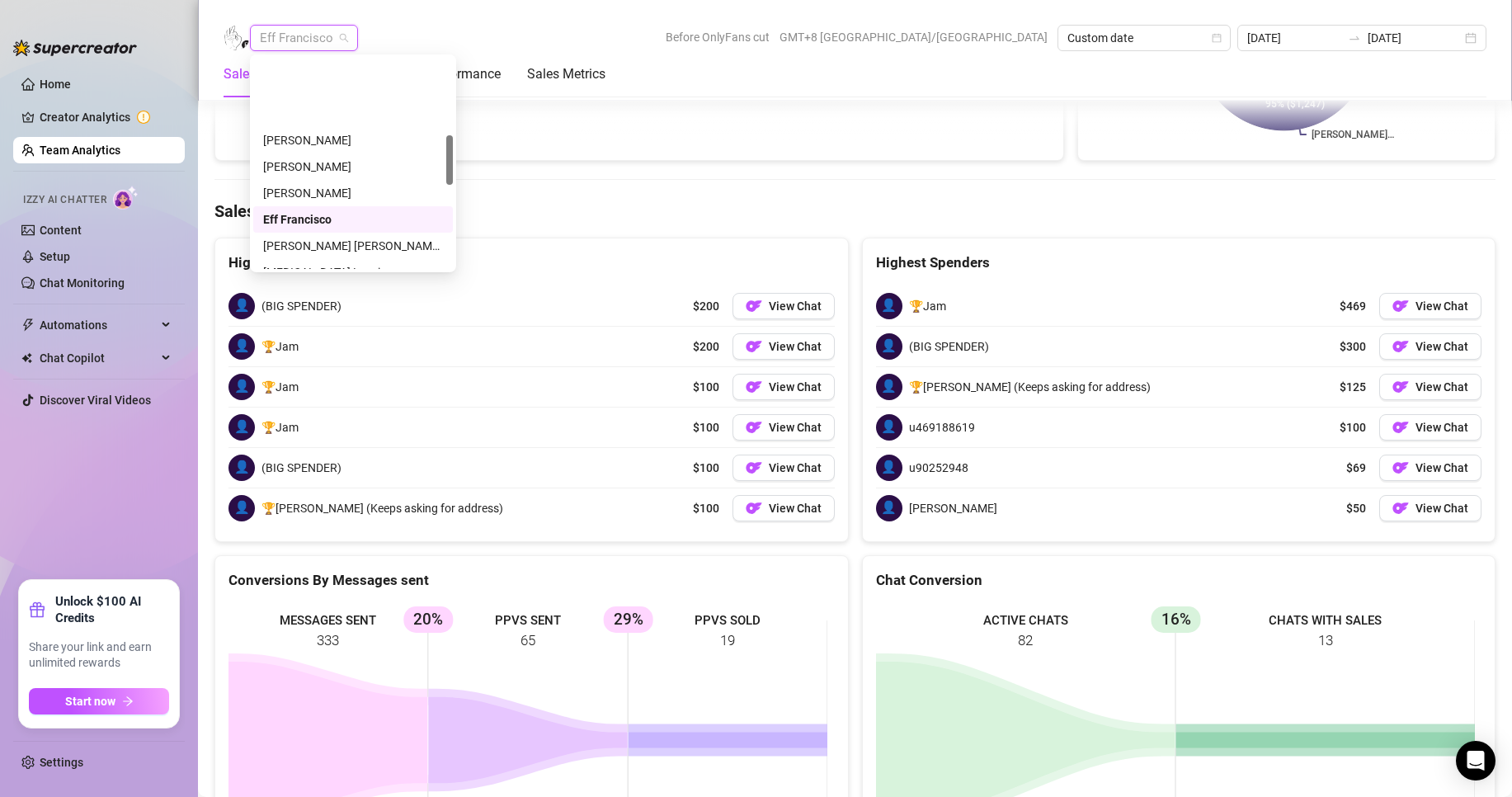
scroll to position [330, 0]
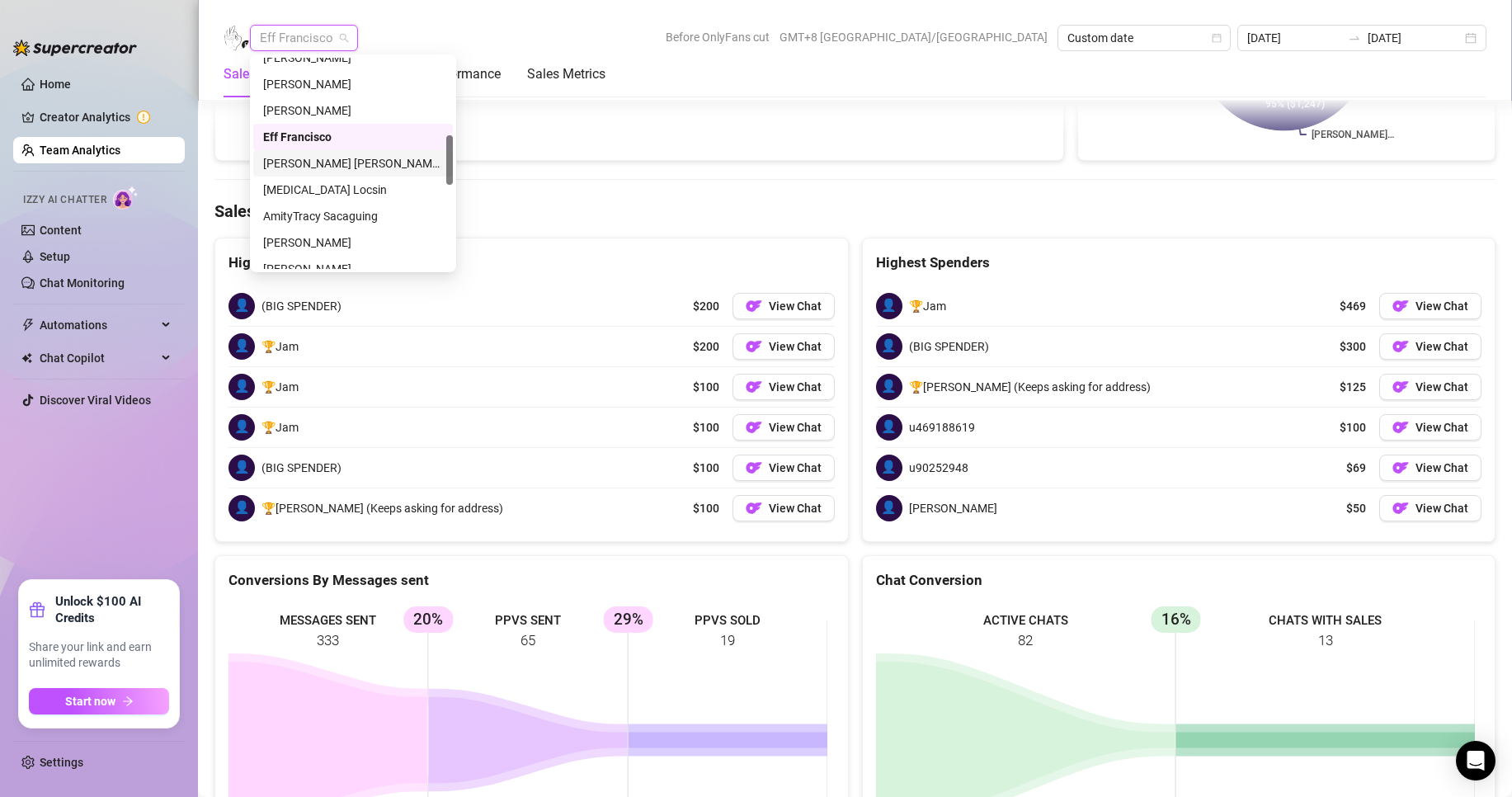
click at [304, 164] on div "[PERSON_NAME] [PERSON_NAME] Tarcena" at bounding box center [352, 163] width 180 height 18
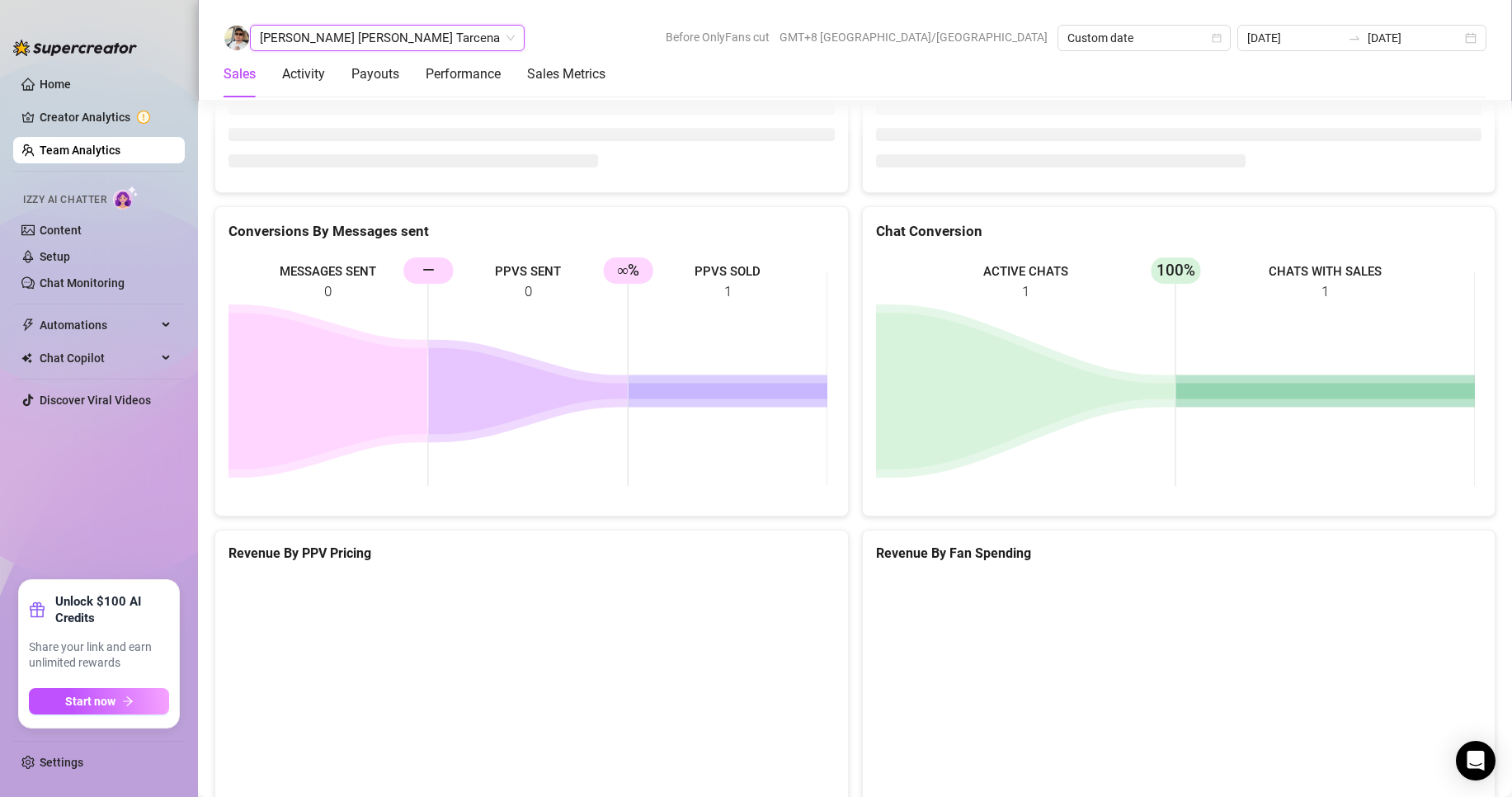
scroll to position [2253, 0]
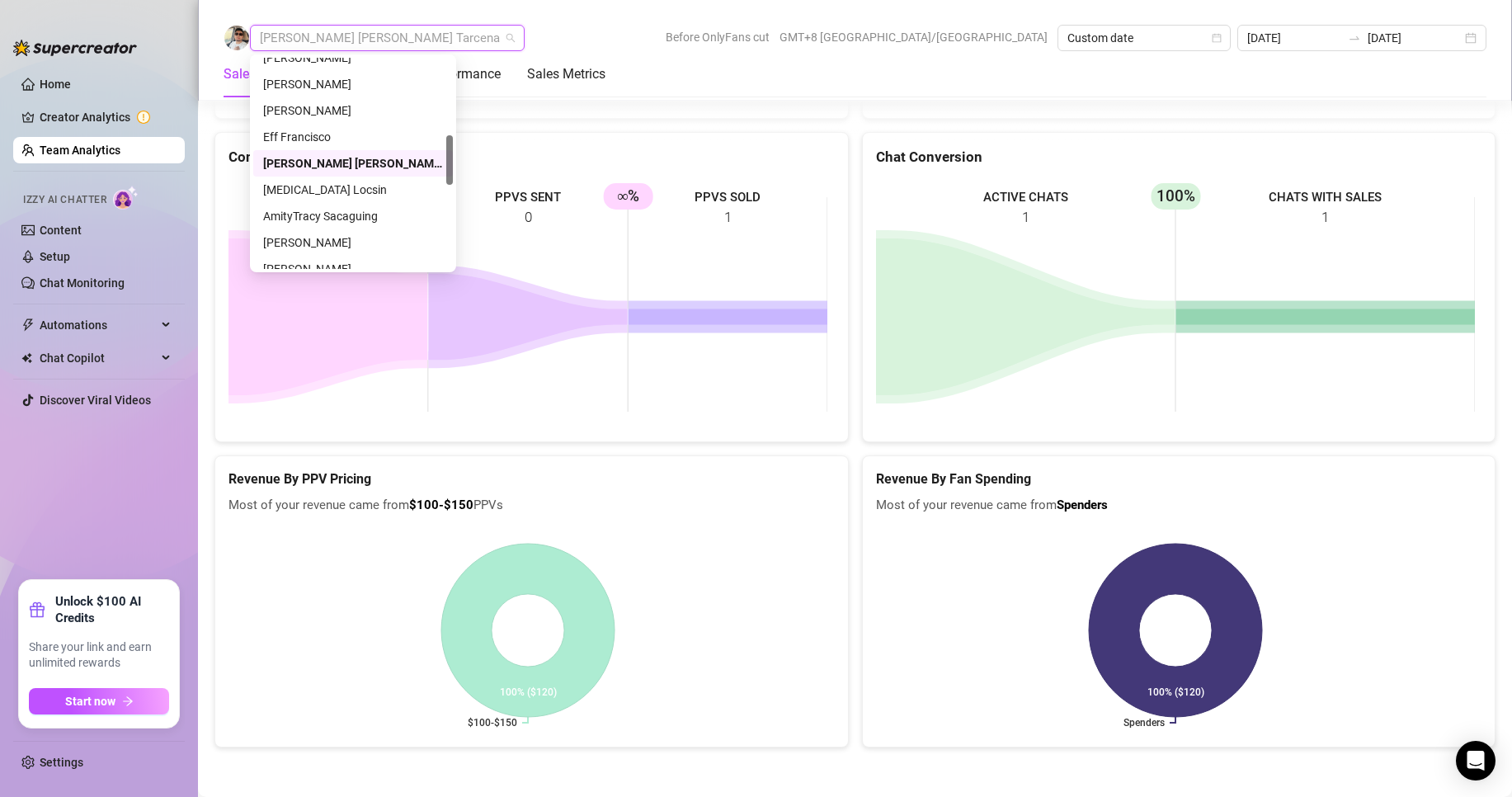
click at [295, 37] on span "[PERSON_NAME] [PERSON_NAME] Tarcena" at bounding box center [387, 37] width 255 height 25
click at [306, 184] on div "[MEDICAL_DATA] Locsin" at bounding box center [352, 189] width 180 height 18
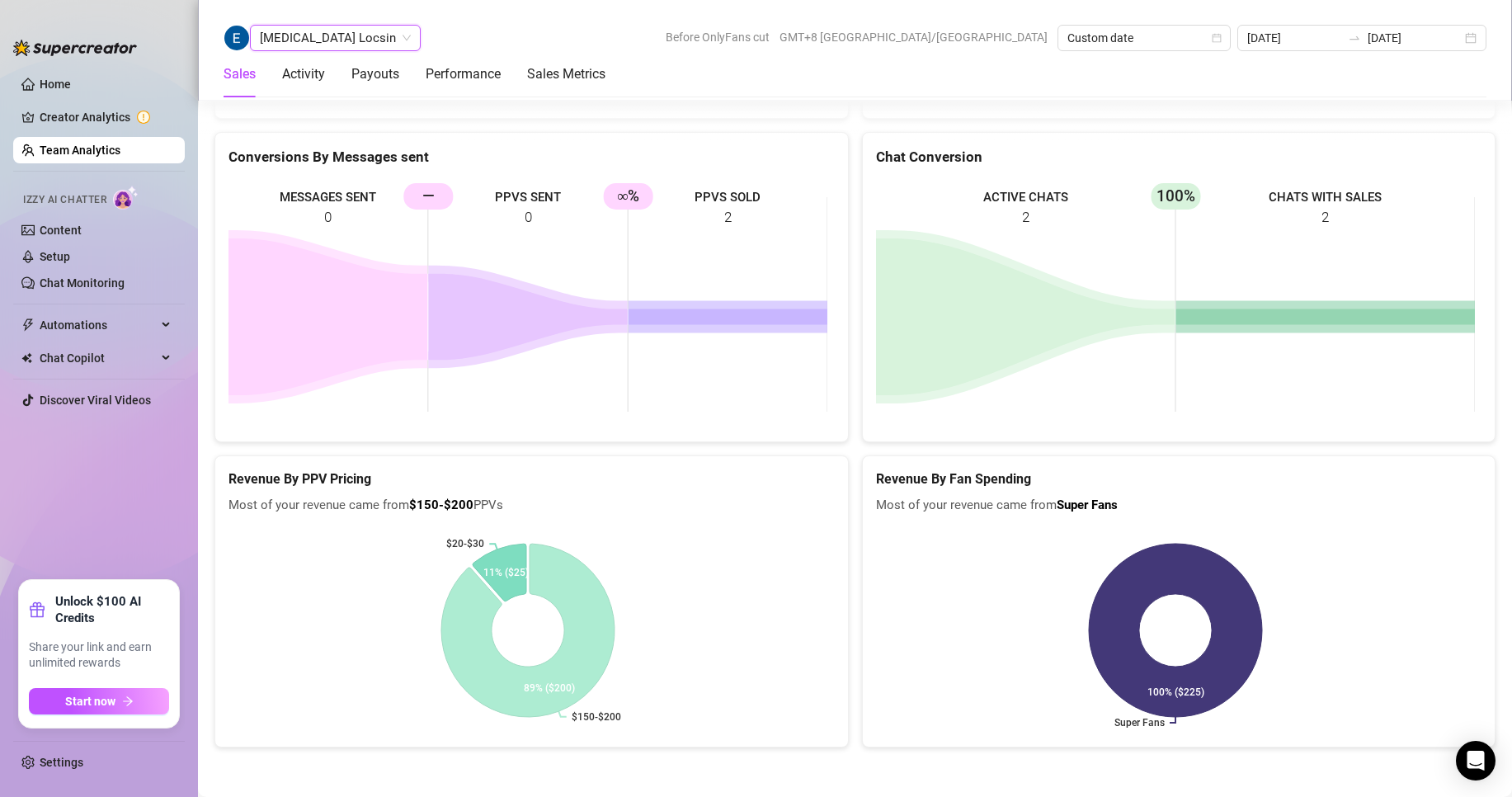
scroll to position [2129, 0]
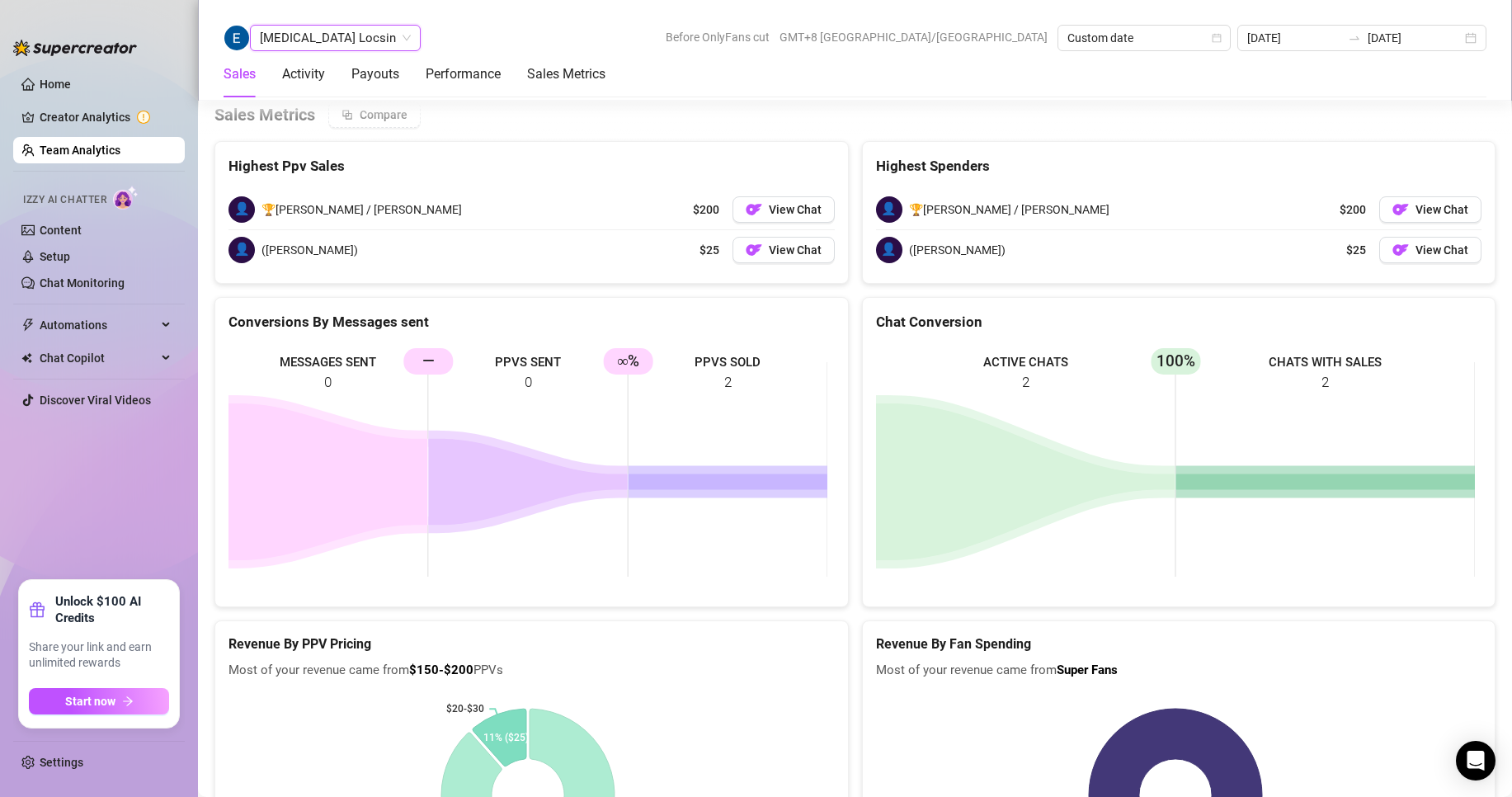
click at [295, 44] on span "[MEDICAL_DATA] Locsin" at bounding box center [335, 37] width 151 height 25
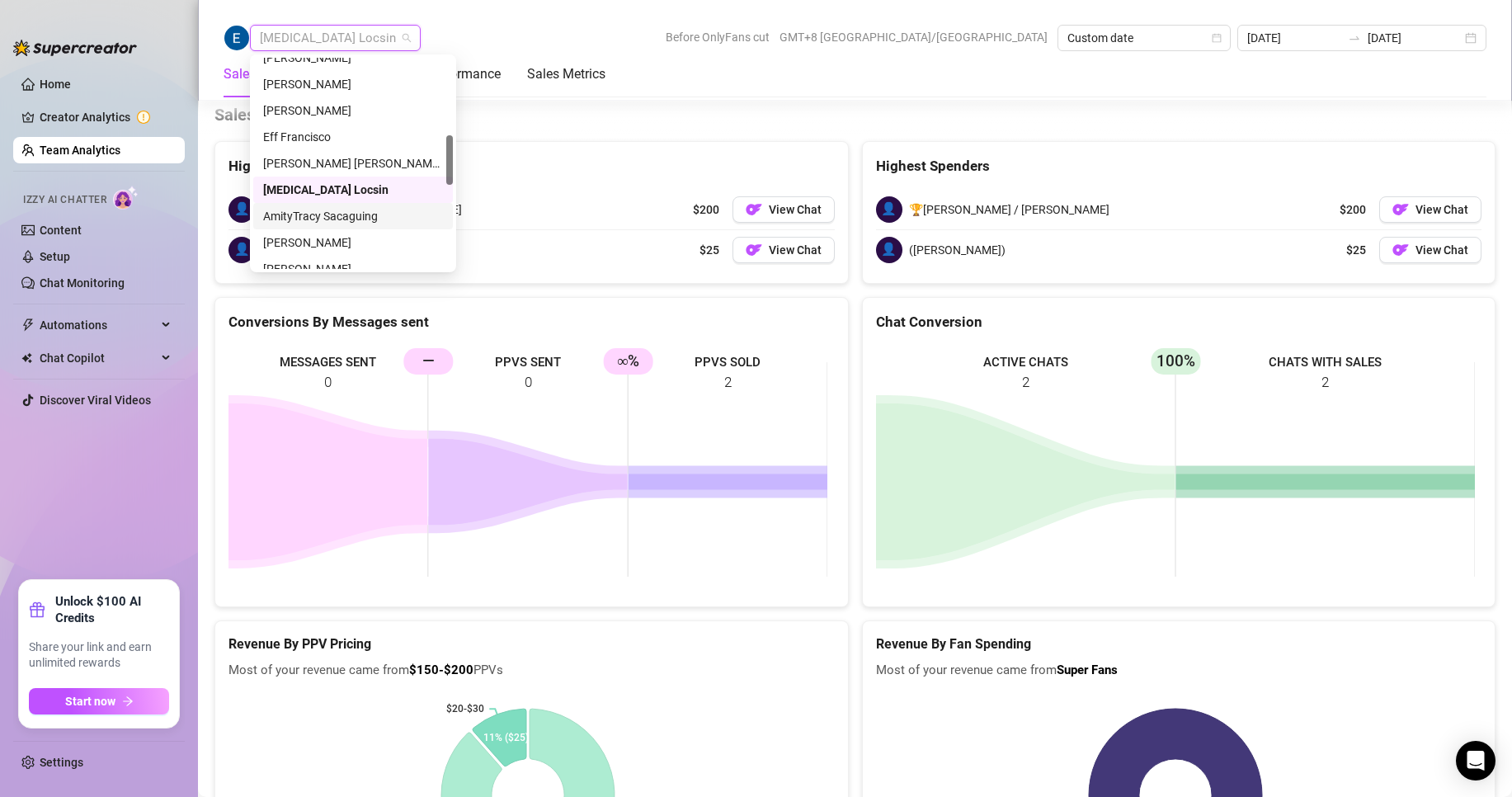
click at [298, 209] on div "AmityTracy Sacaguing" at bounding box center [352, 215] width 180 height 18
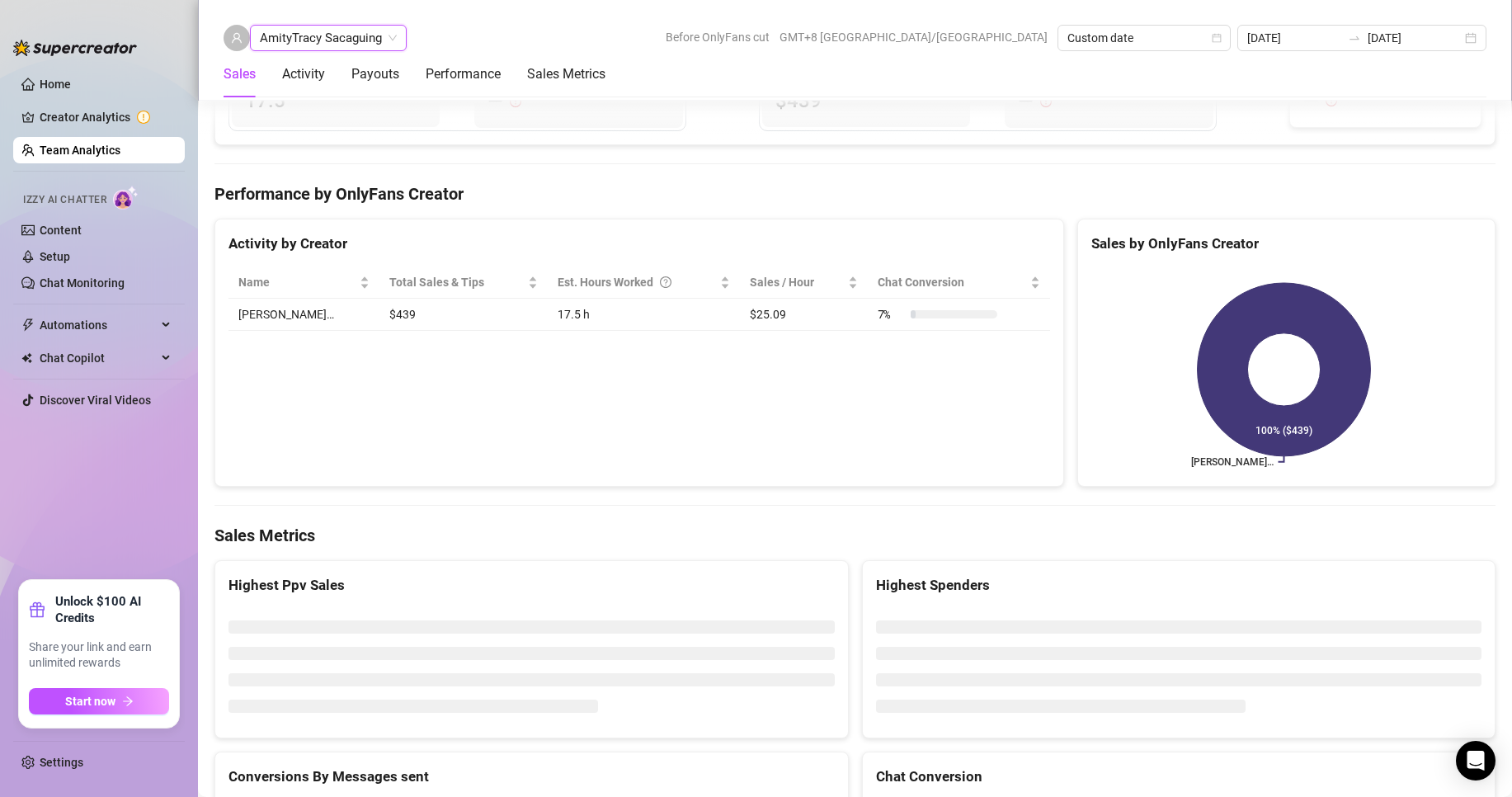
scroll to position [2456, 0]
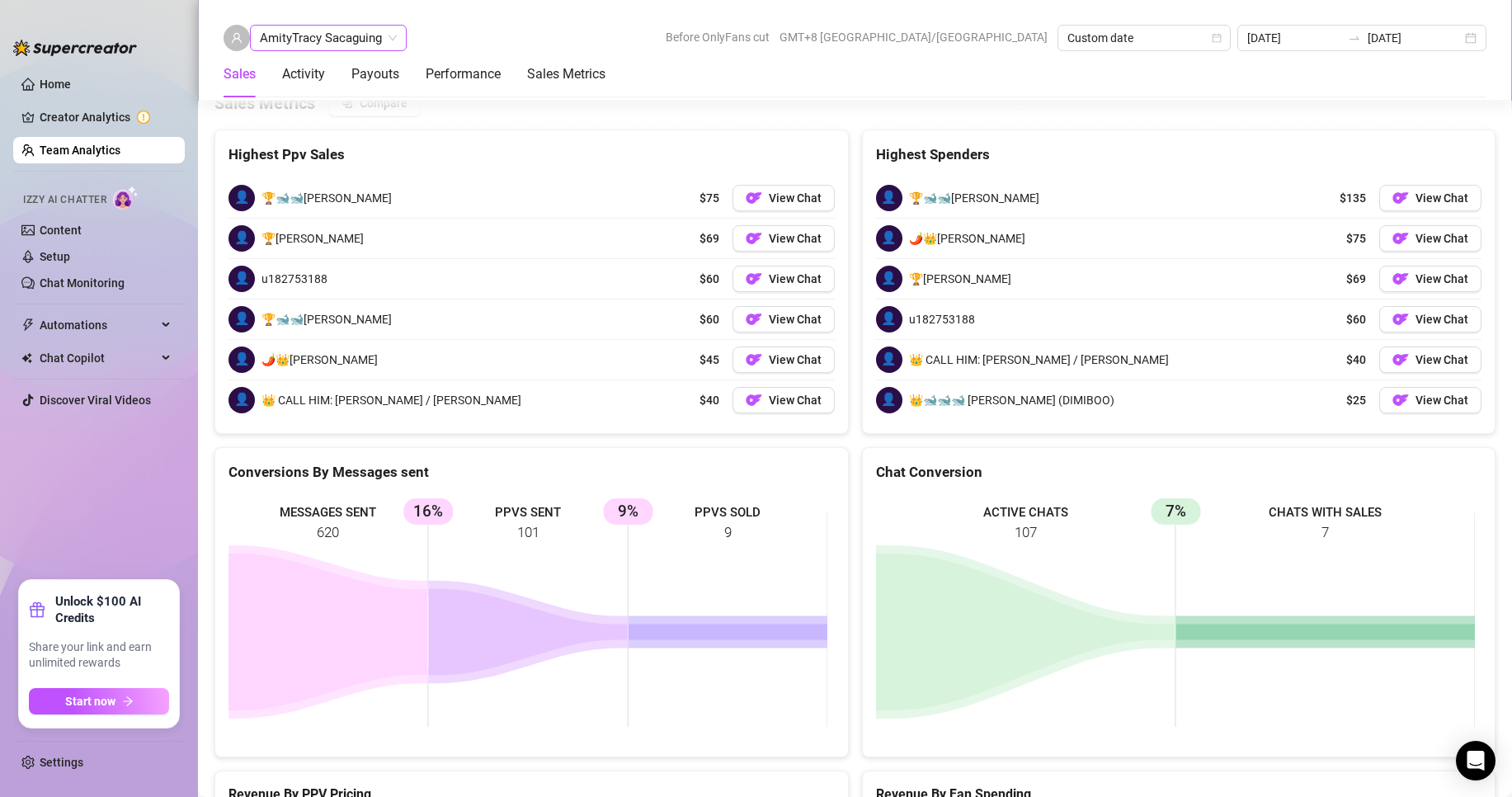
click at [340, 31] on span "AmityTracy Sacaguing" at bounding box center [328, 37] width 137 height 25
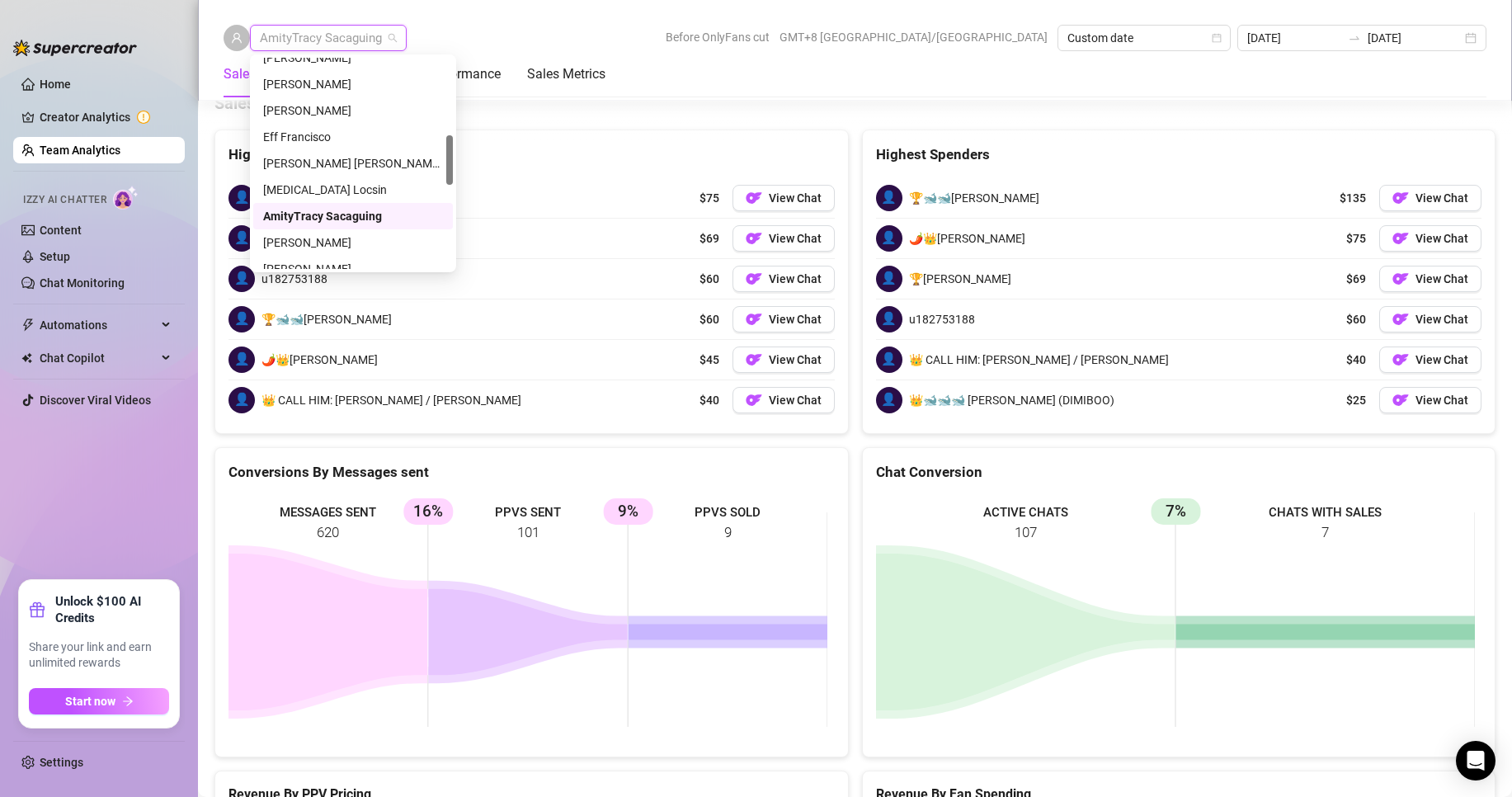
scroll to position [412, 0]
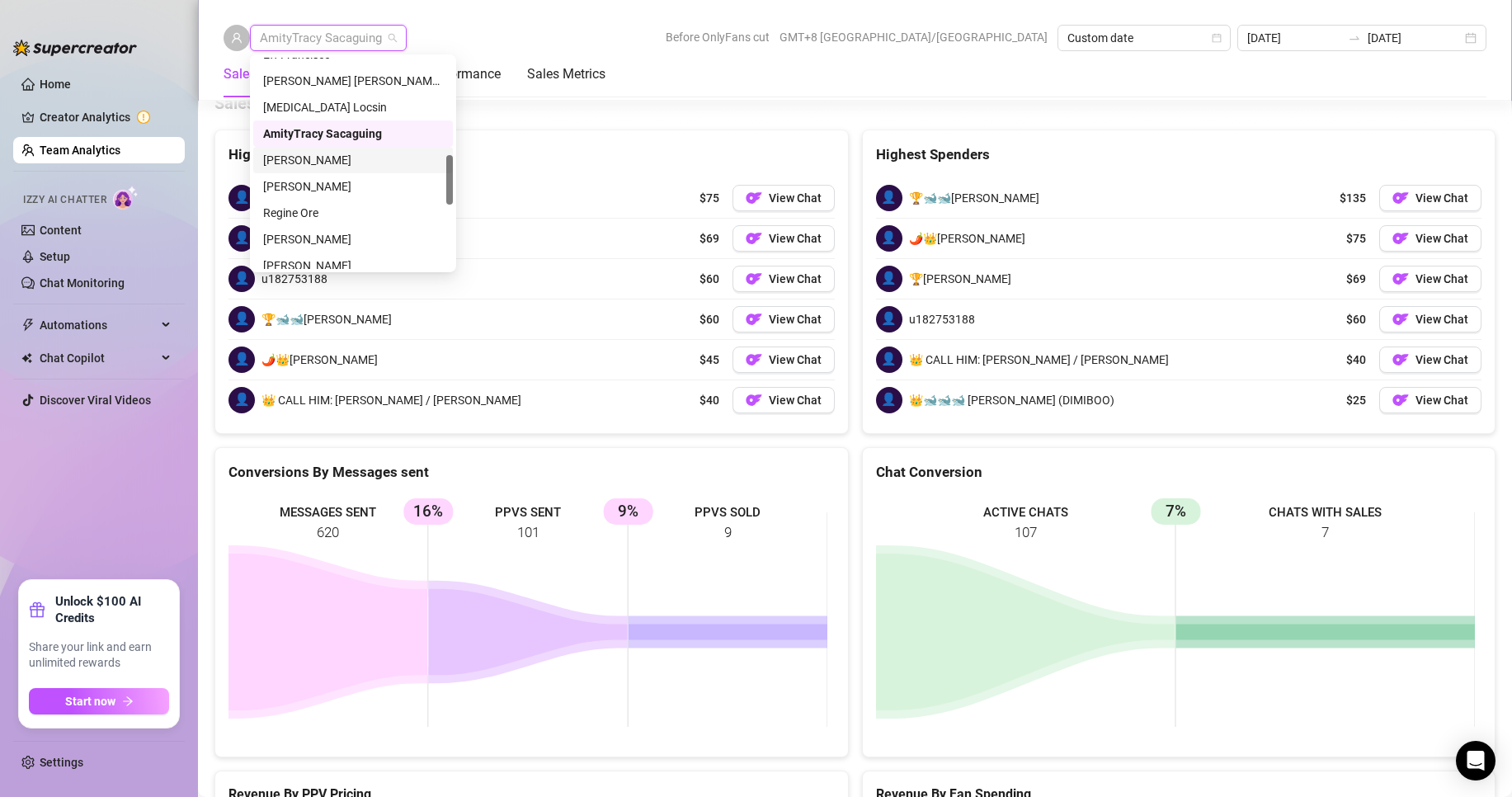
click at [318, 147] on div "[PERSON_NAME]" at bounding box center [352, 159] width 199 height 26
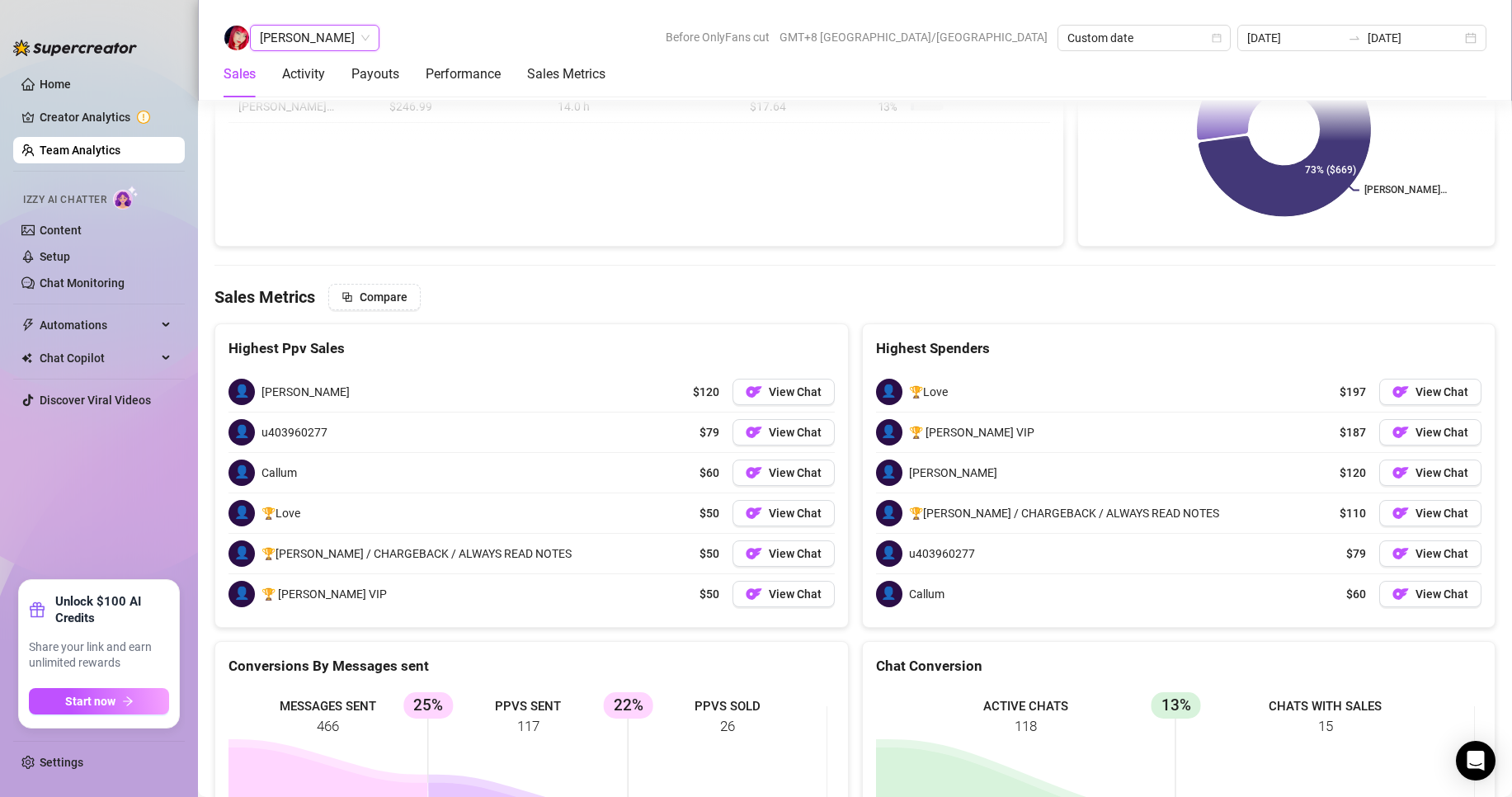
scroll to position [2555, 0]
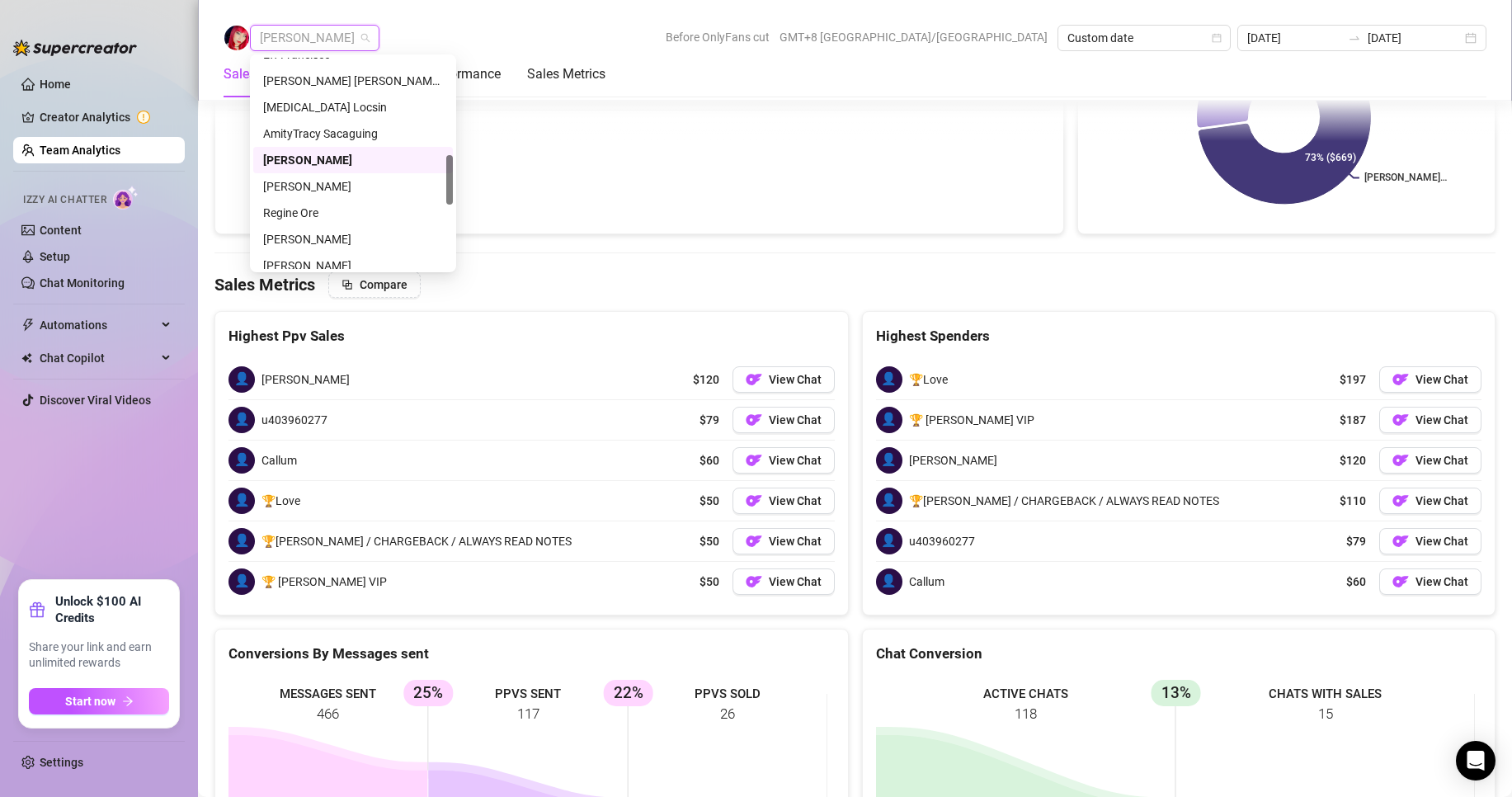
click at [328, 36] on span "[PERSON_NAME]" at bounding box center [314, 37] width 110 height 25
click at [293, 212] on div "Regine Ore" at bounding box center [352, 212] width 180 height 18
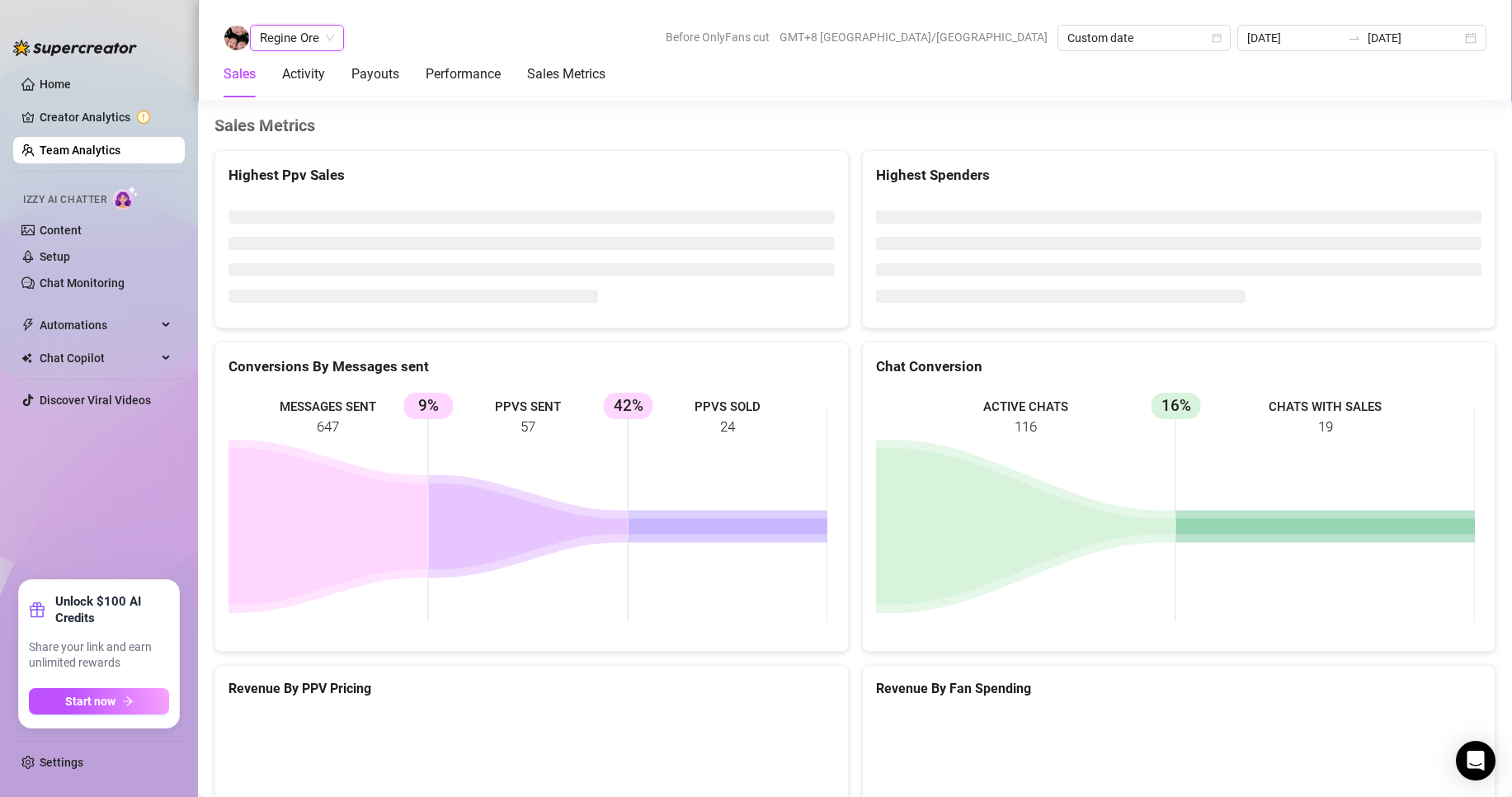
scroll to position [2456, 0]
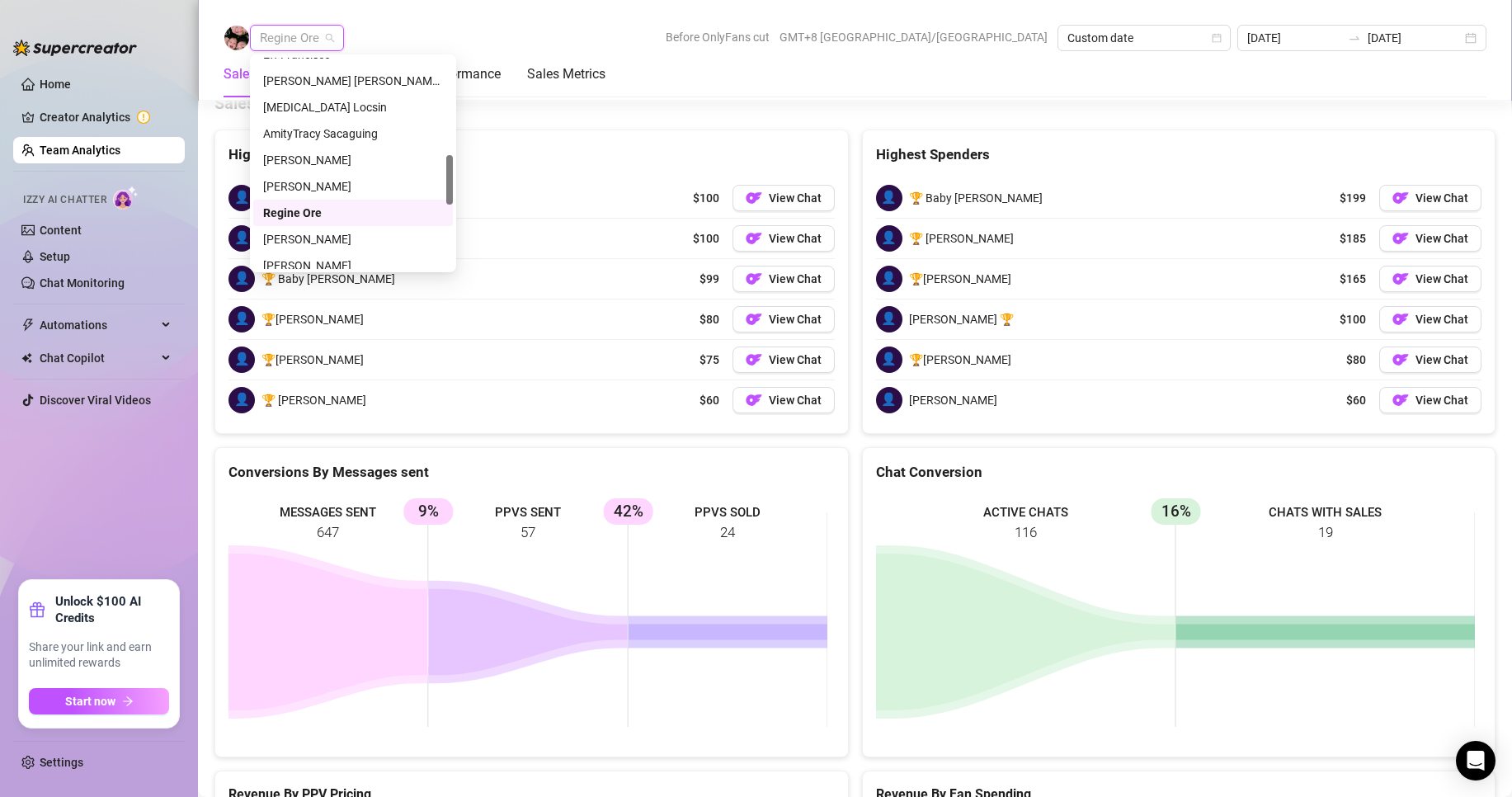
click at [318, 31] on span "Regine Ore" at bounding box center [296, 37] width 74 height 25
click at [297, 149] on div "[PERSON_NAME]" at bounding box center [352, 156] width 180 height 18
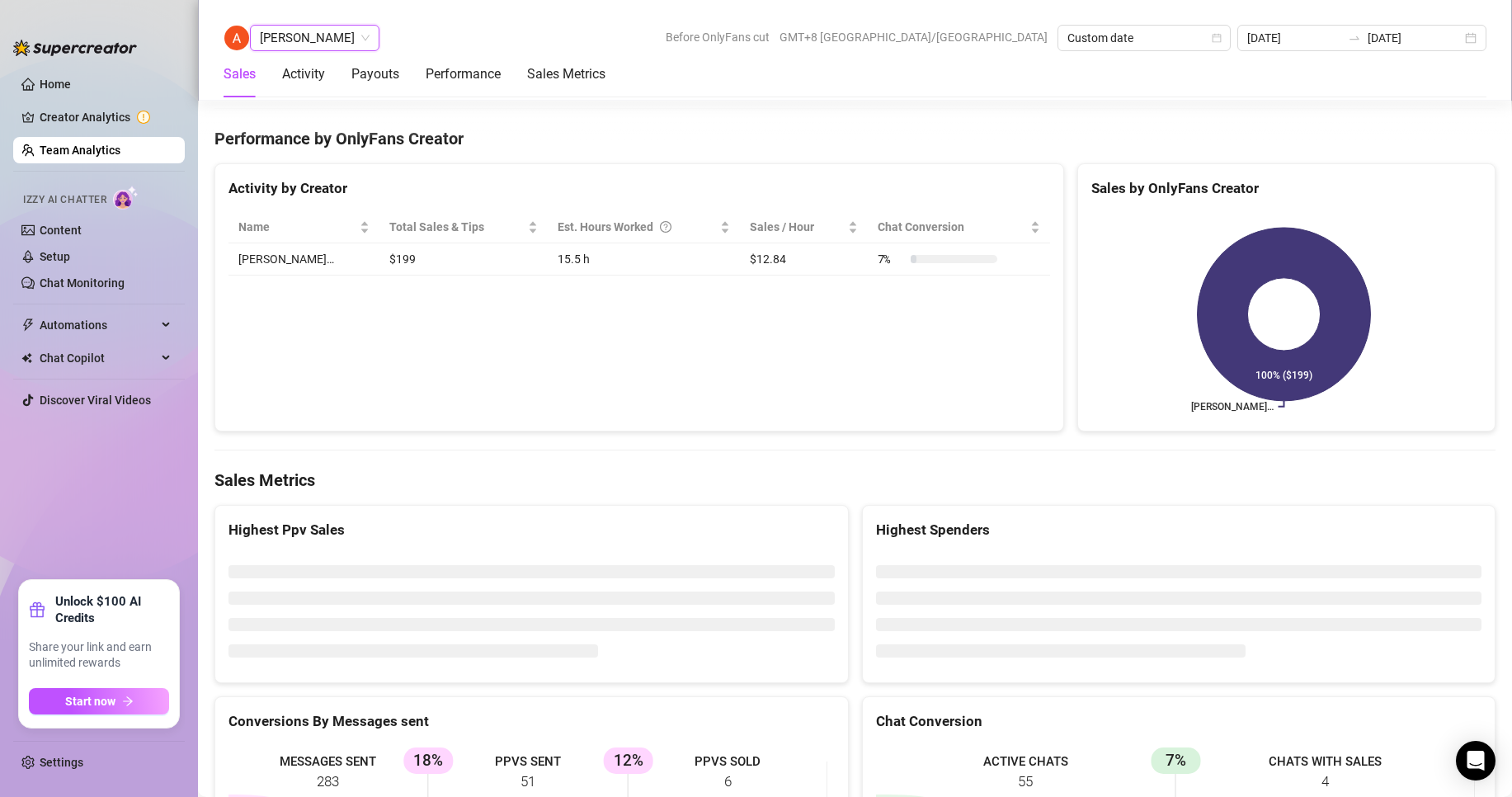
scroll to position [2466, 0]
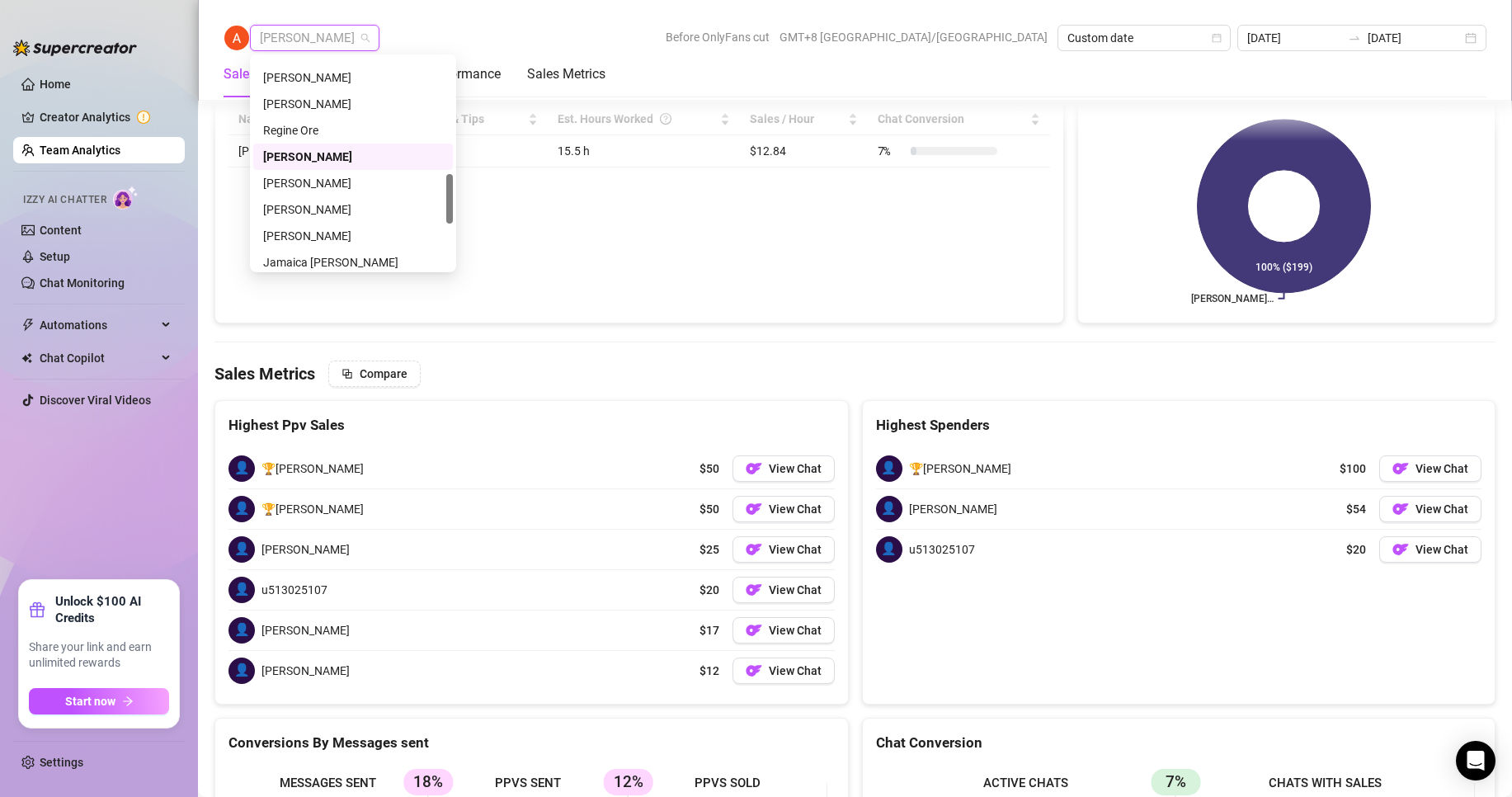
click at [301, 41] on span "[PERSON_NAME]" at bounding box center [314, 37] width 110 height 25
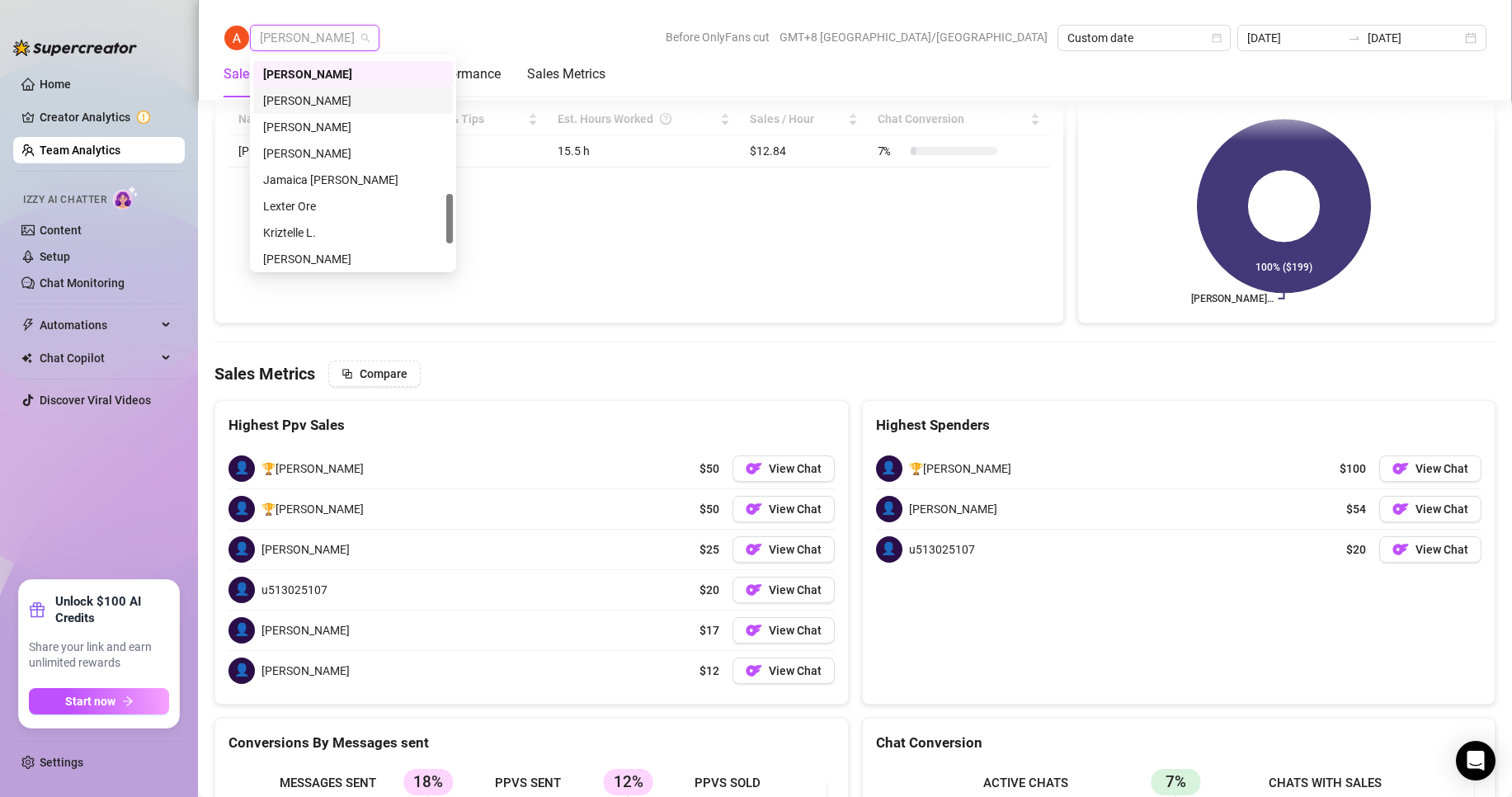
click at [293, 93] on div "[PERSON_NAME]" at bounding box center [352, 100] width 180 height 18
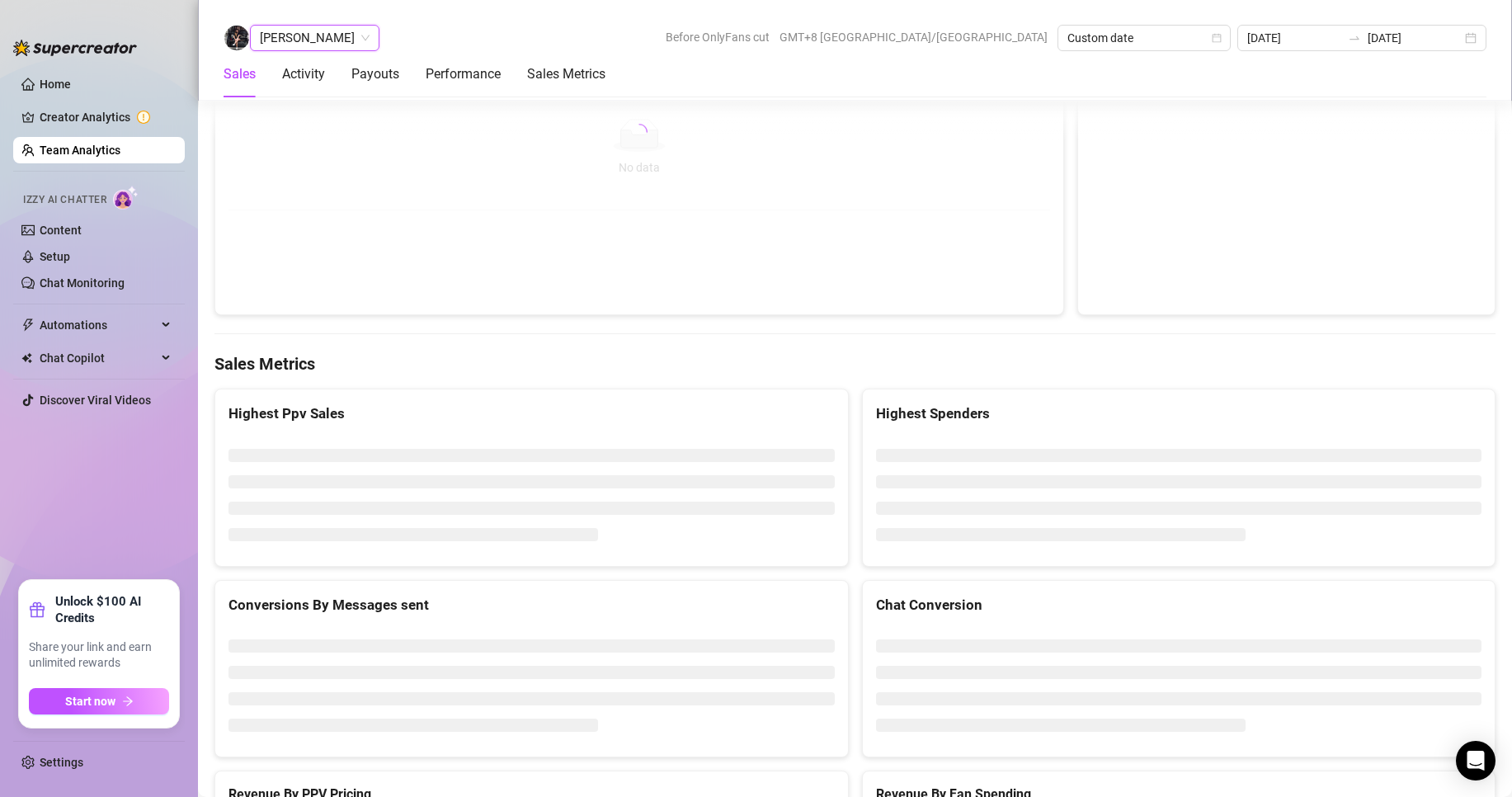
scroll to position [2515, 0]
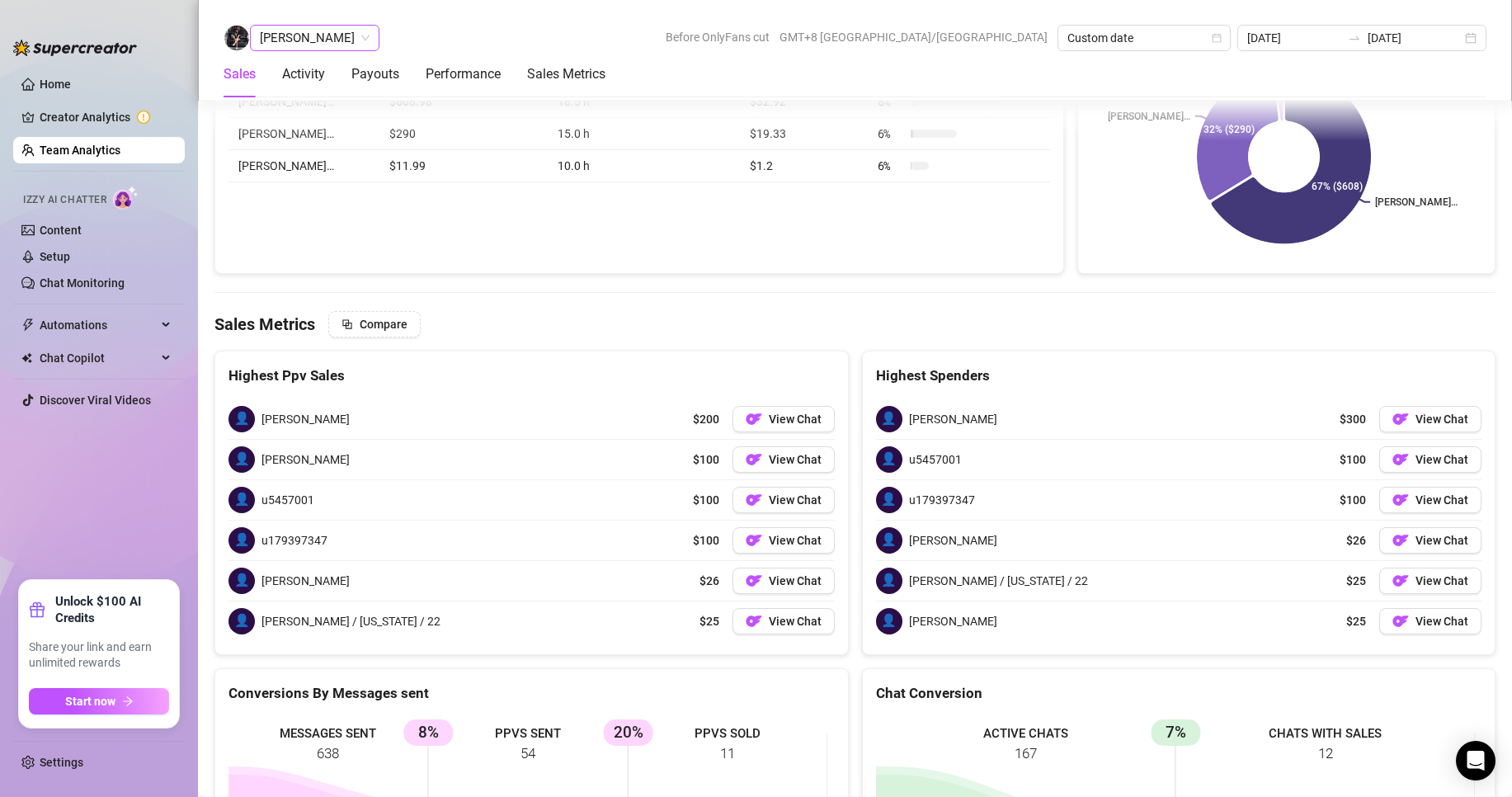
click at [307, 40] on span "[PERSON_NAME]" at bounding box center [314, 37] width 110 height 25
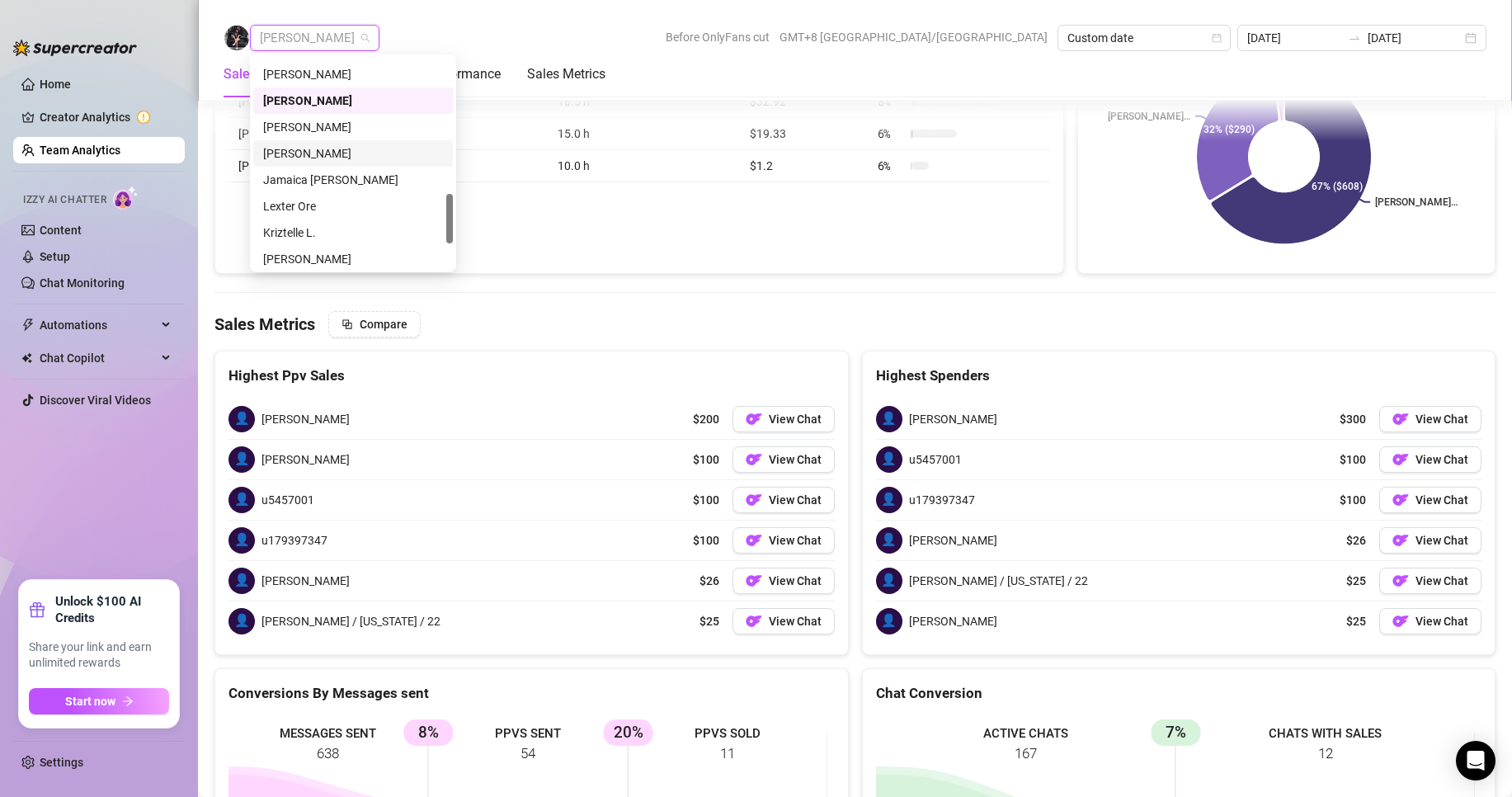
click at [289, 154] on div "[PERSON_NAME]" at bounding box center [352, 153] width 180 height 18
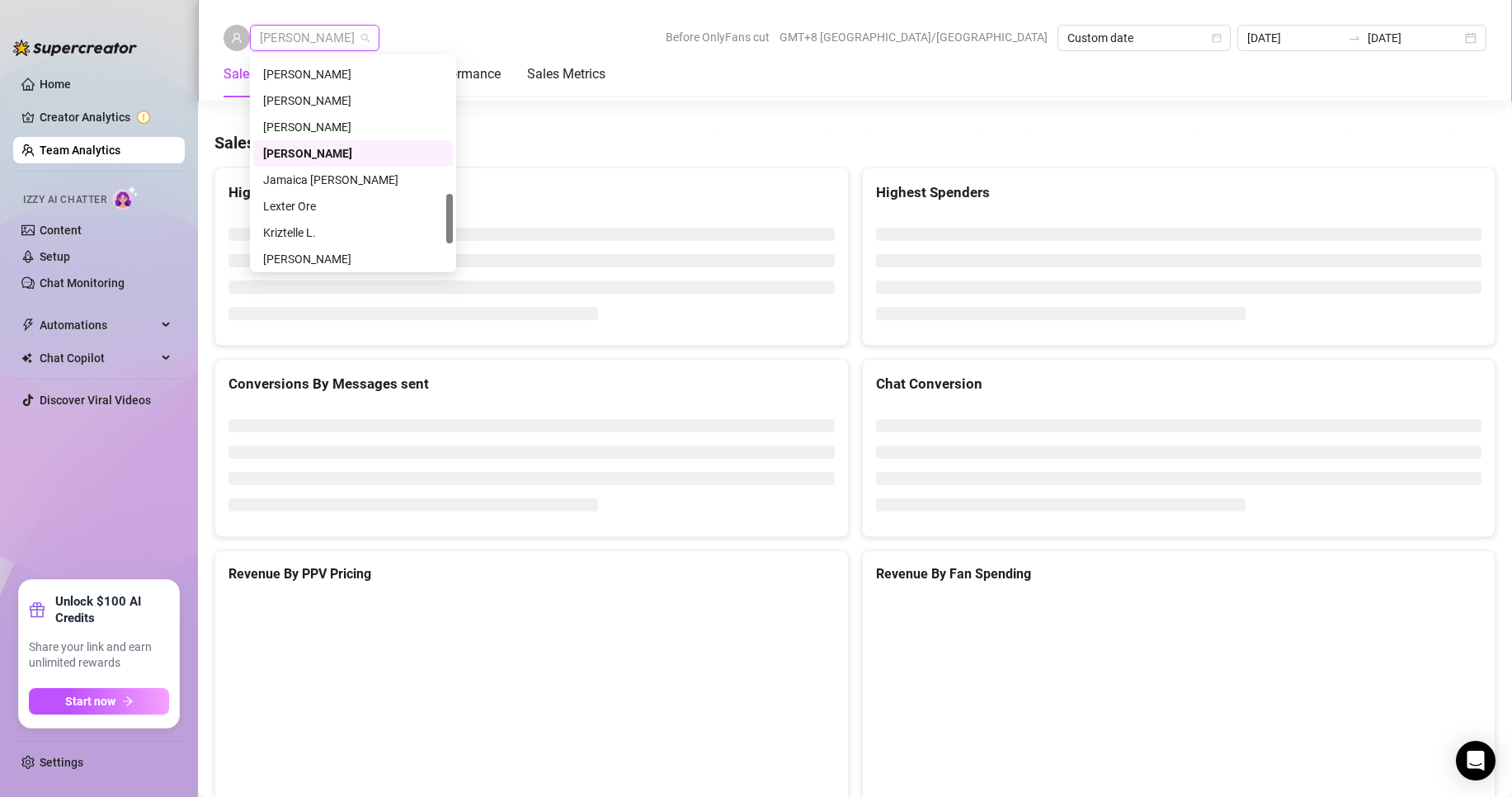
click at [301, 35] on span "[PERSON_NAME]" at bounding box center [314, 37] width 110 height 25
click at [295, 171] on div "Jamaica [PERSON_NAME]" at bounding box center [352, 180] width 180 height 18
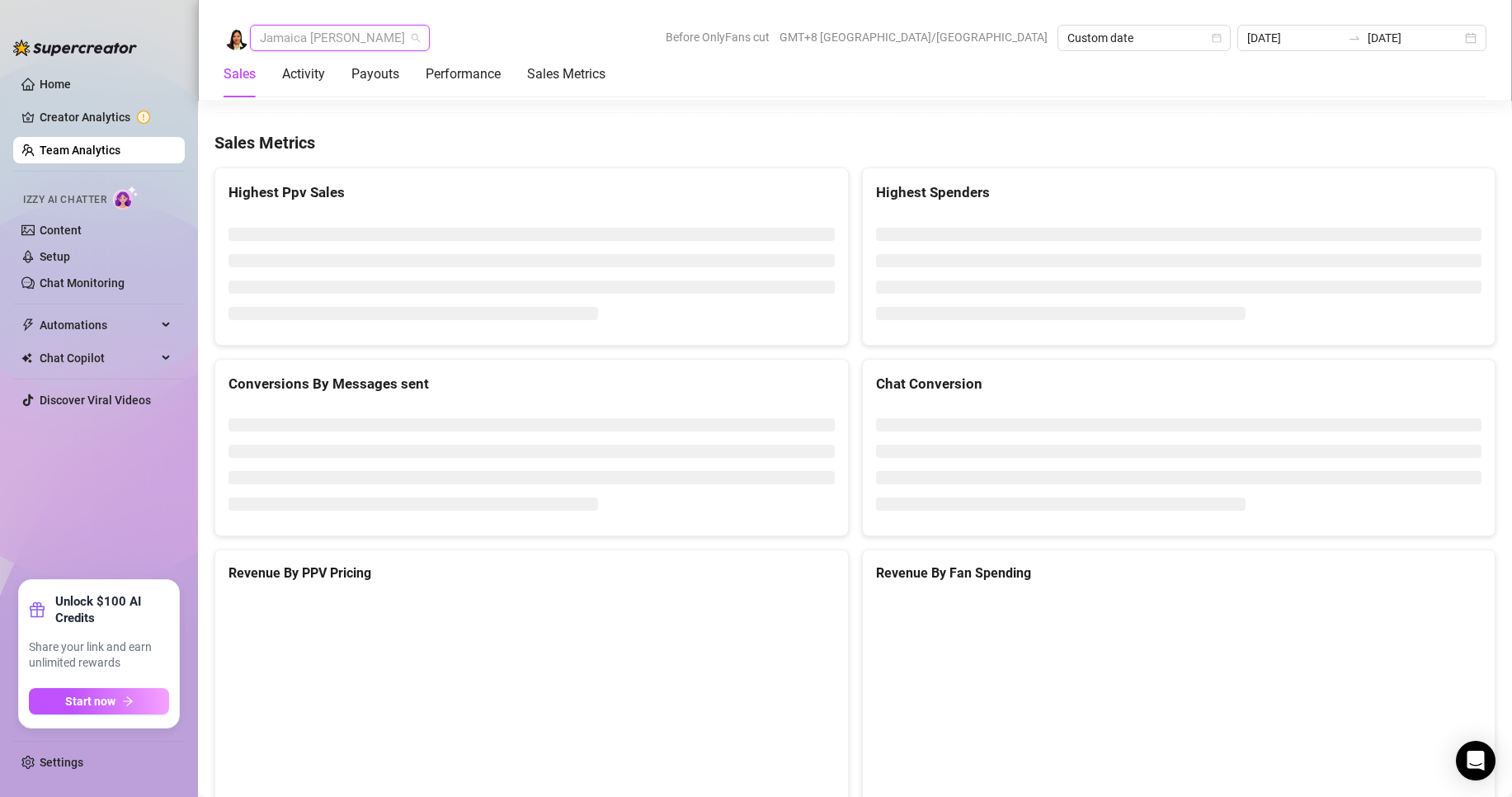
drag, startPoint x: 341, startPoint y: 41, endPoint x: 346, endPoint y: 106, distance: 65.2
click at [341, 40] on span "Jamaica [PERSON_NAME]" at bounding box center [340, 37] width 160 height 25
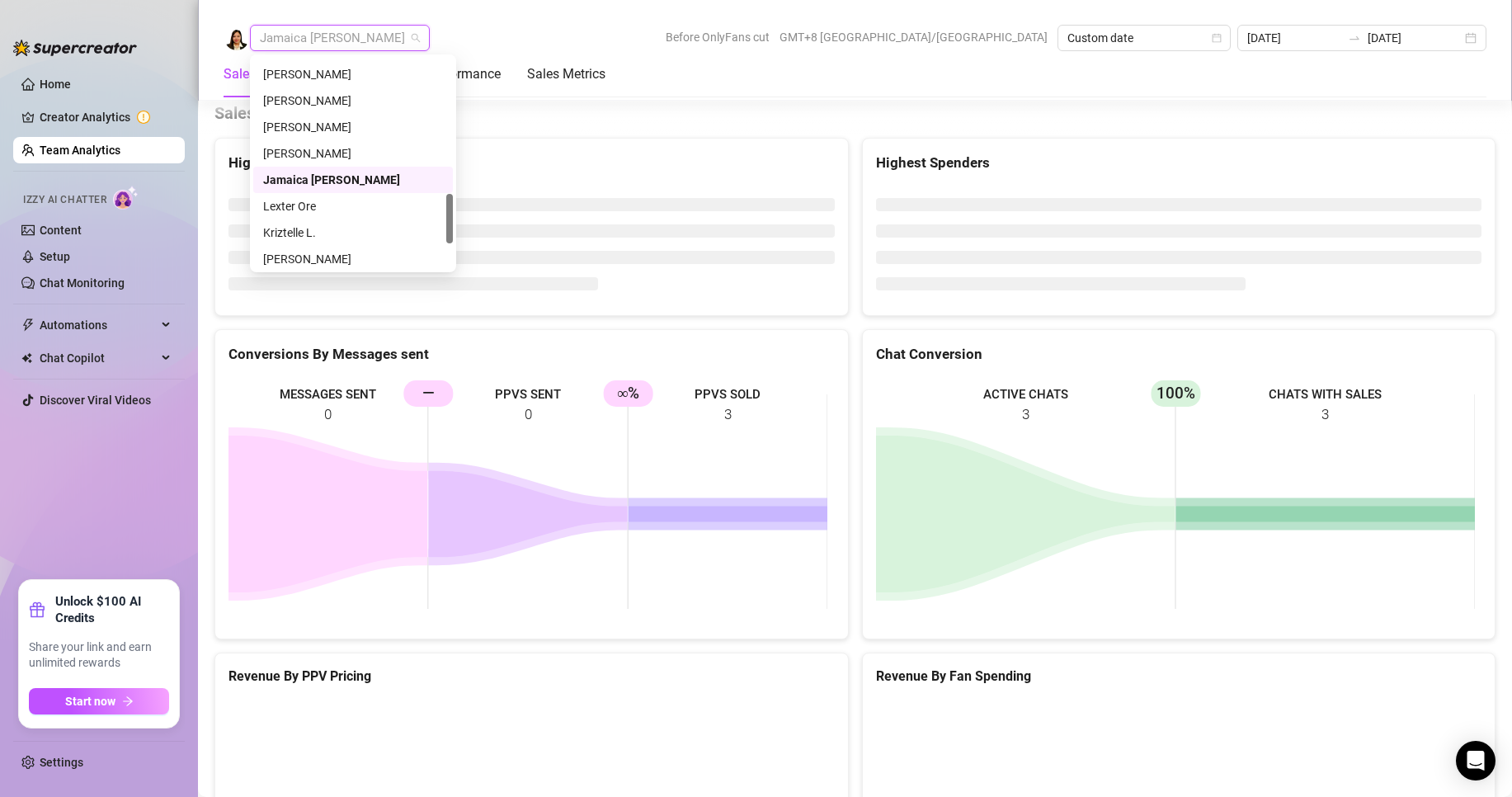
scroll to position [686, 0]
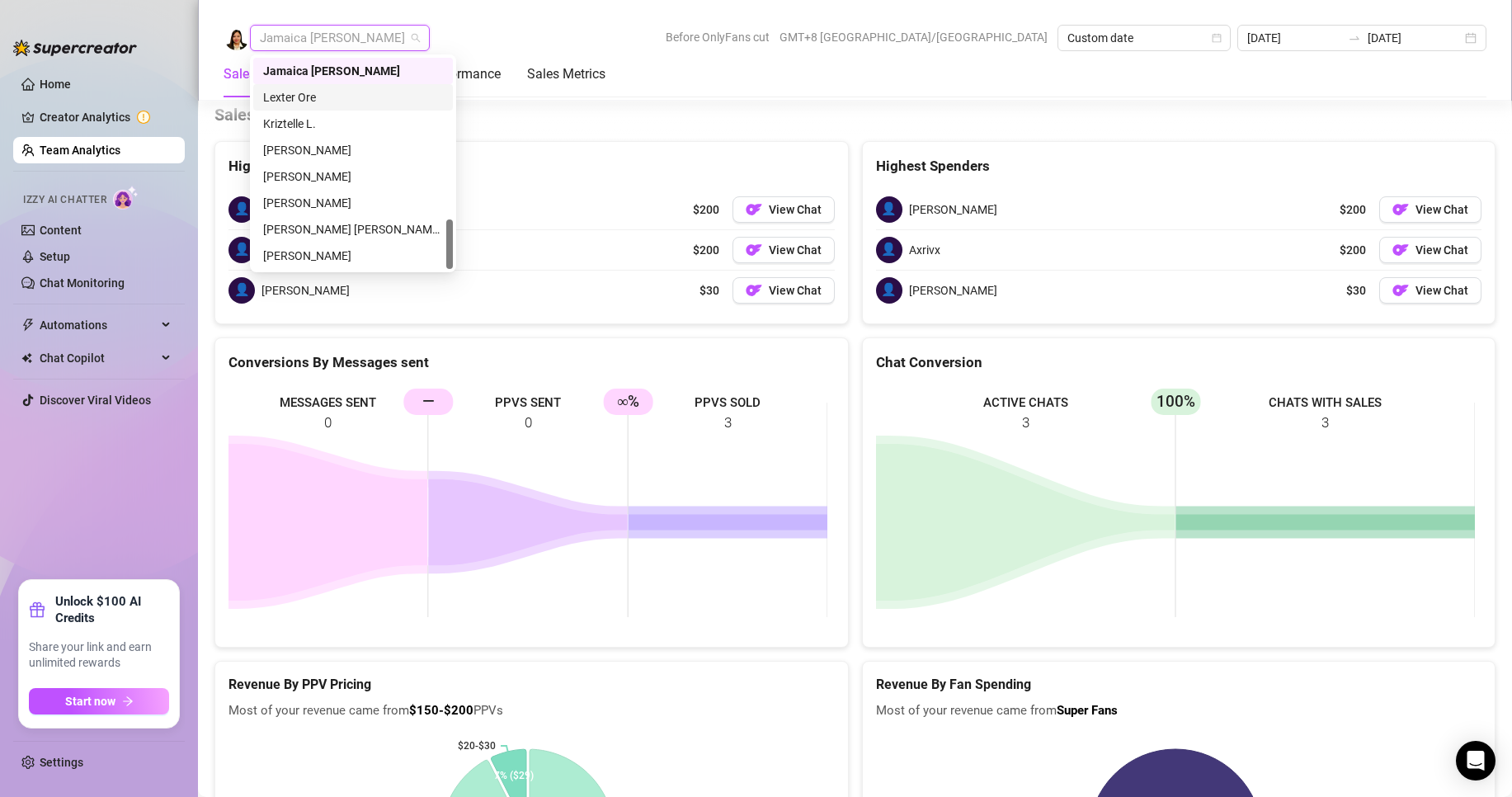
click at [293, 102] on div "Lexter Ore" at bounding box center [352, 97] width 180 height 18
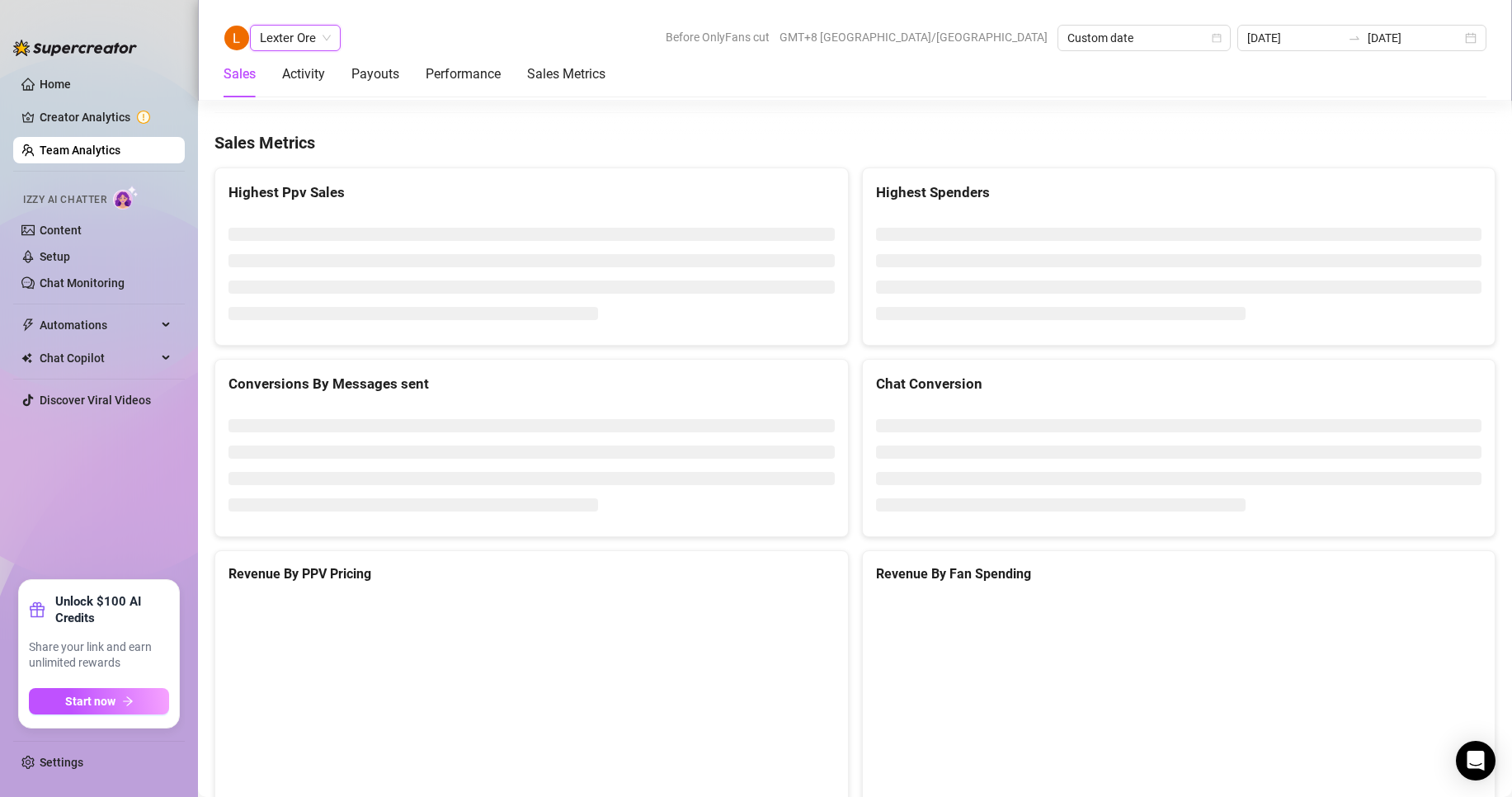
click at [310, 37] on span "Lexter Ore" at bounding box center [295, 37] width 71 height 25
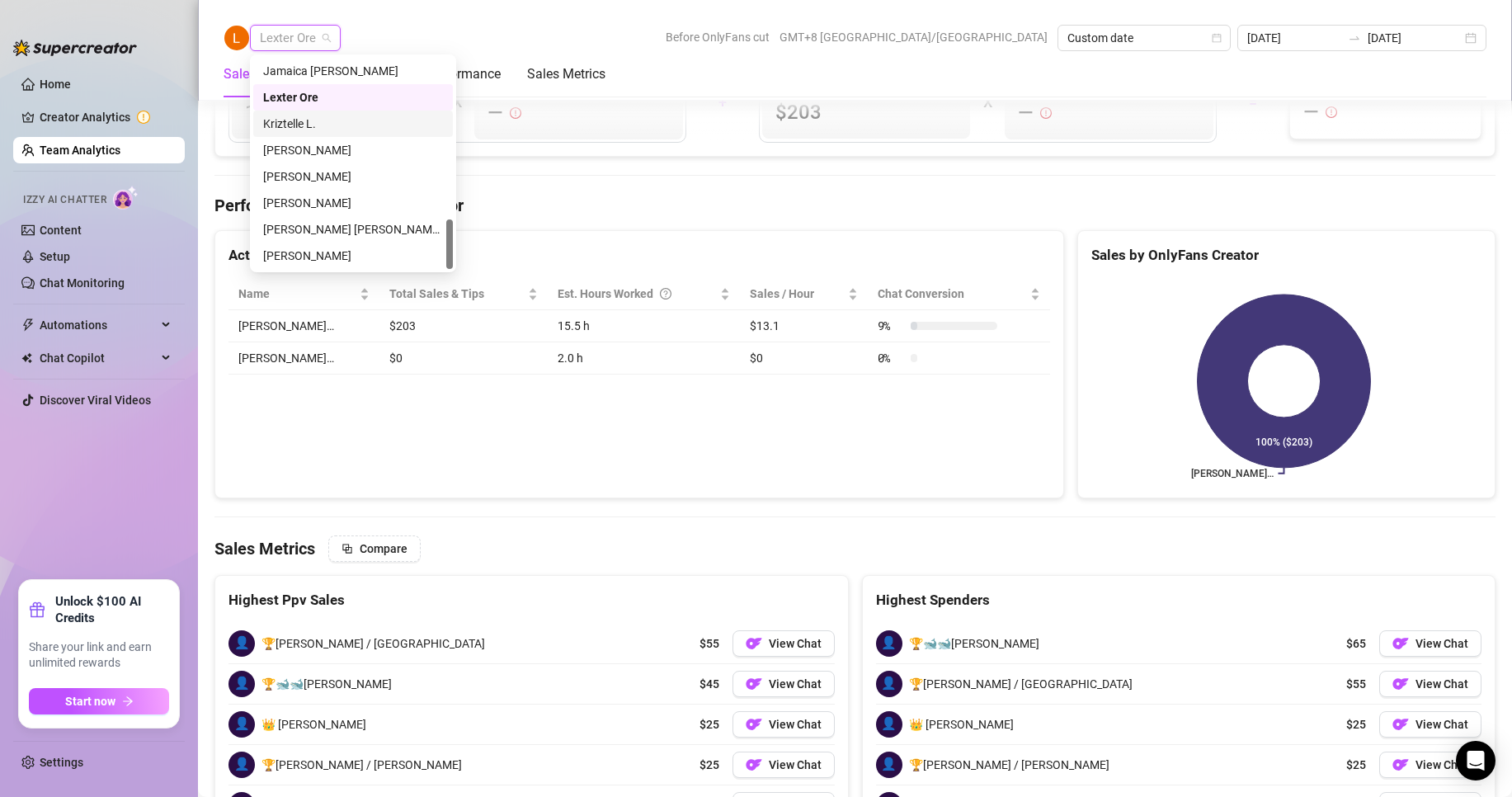
scroll to position [2456, 0]
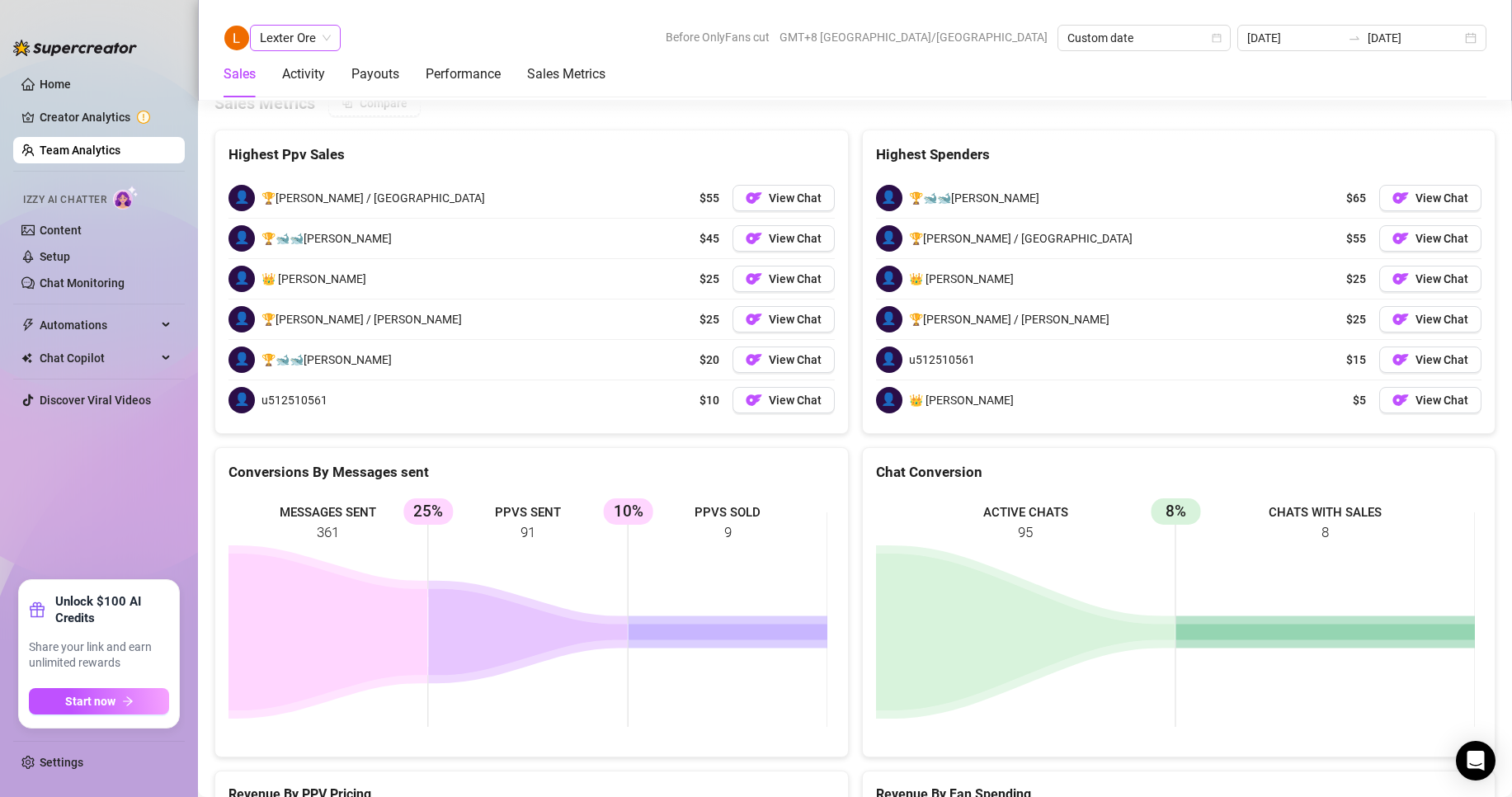
click at [320, 35] on span "Lexter Ore" at bounding box center [295, 37] width 71 height 25
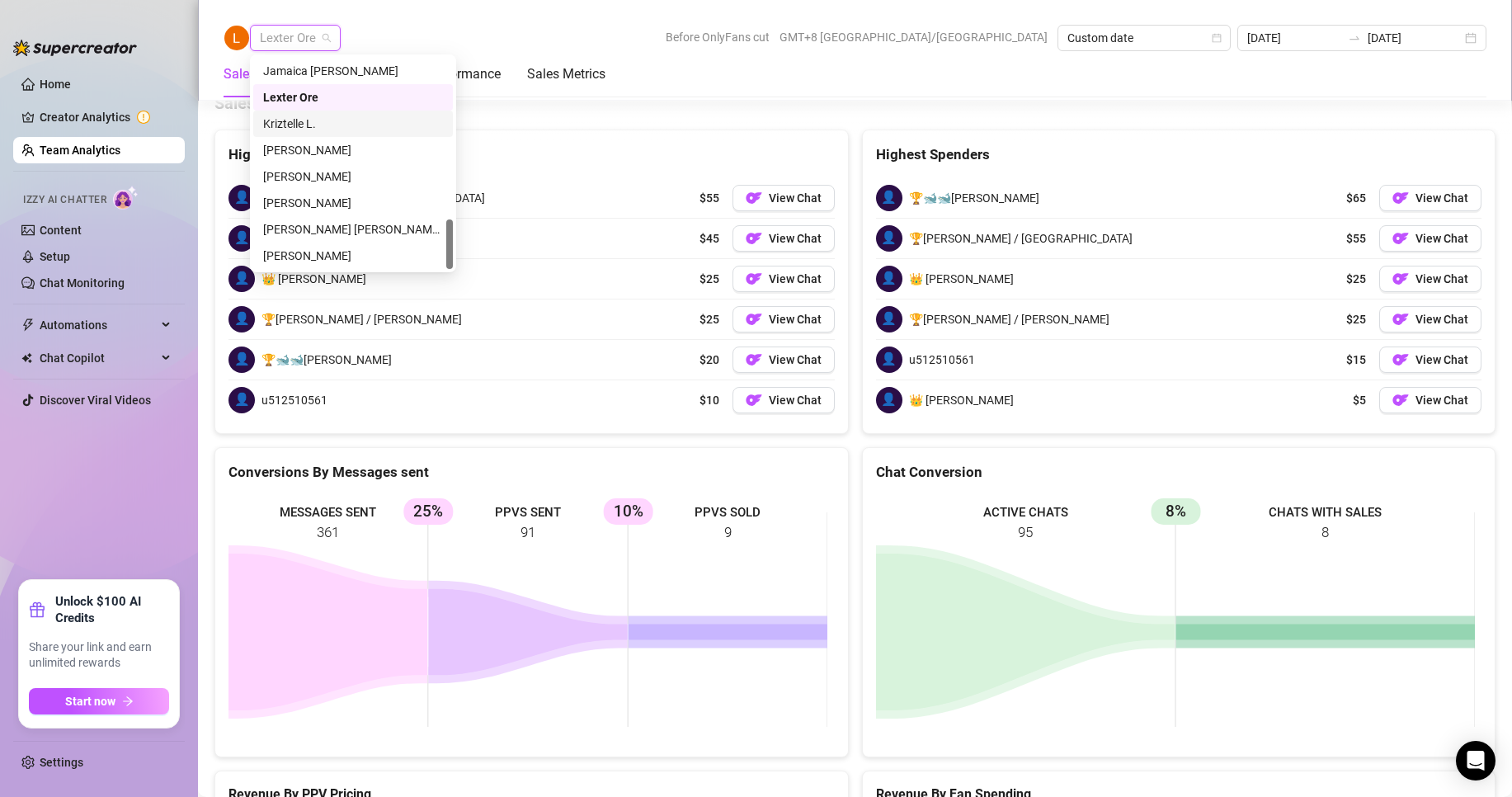
click at [290, 121] on div "Kriztelle L." at bounding box center [352, 123] width 180 height 18
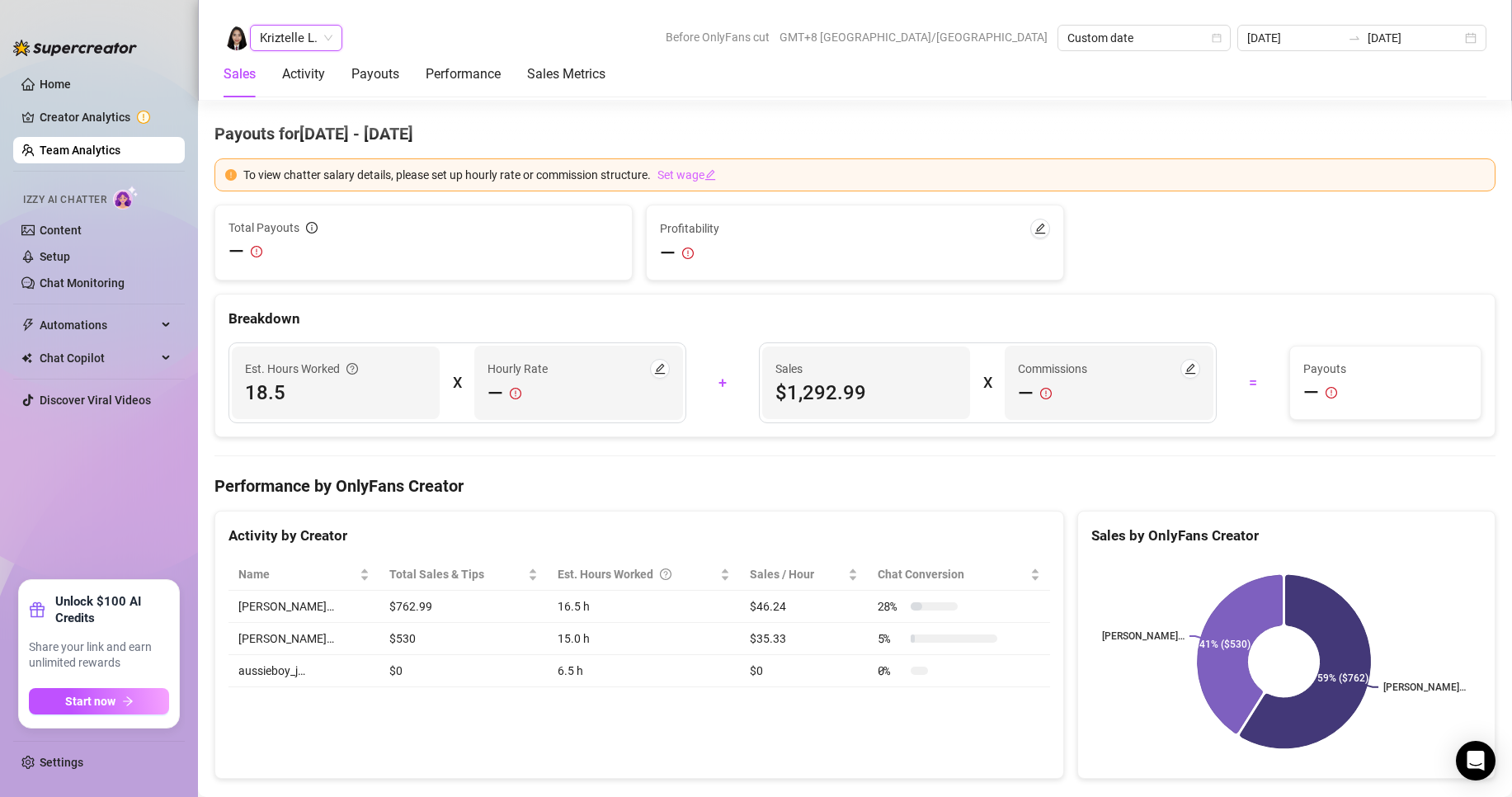
scroll to position [2589, 0]
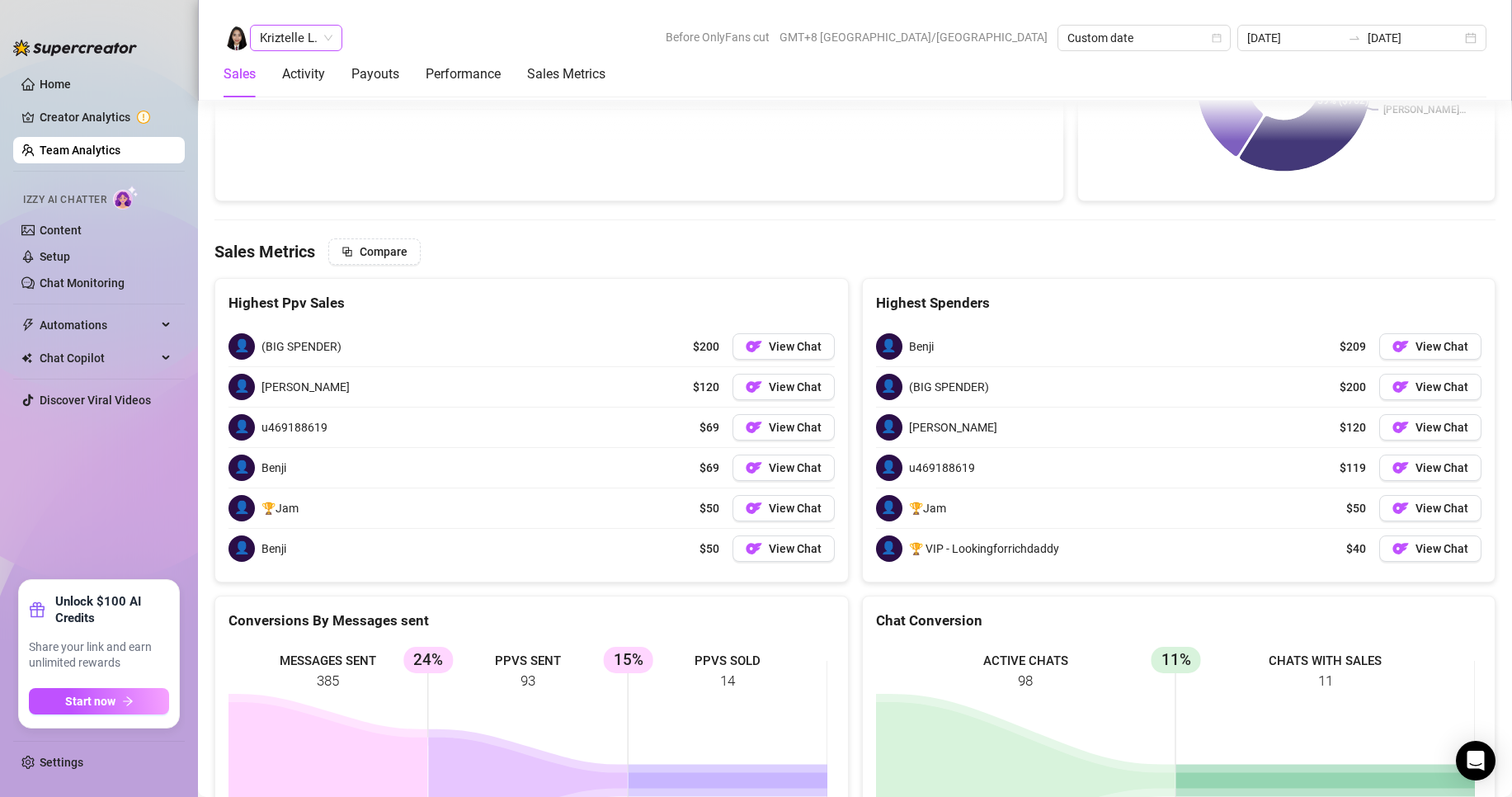
click at [290, 37] on span "Kriztelle L." at bounding box center [295, 37] width 72 height 25
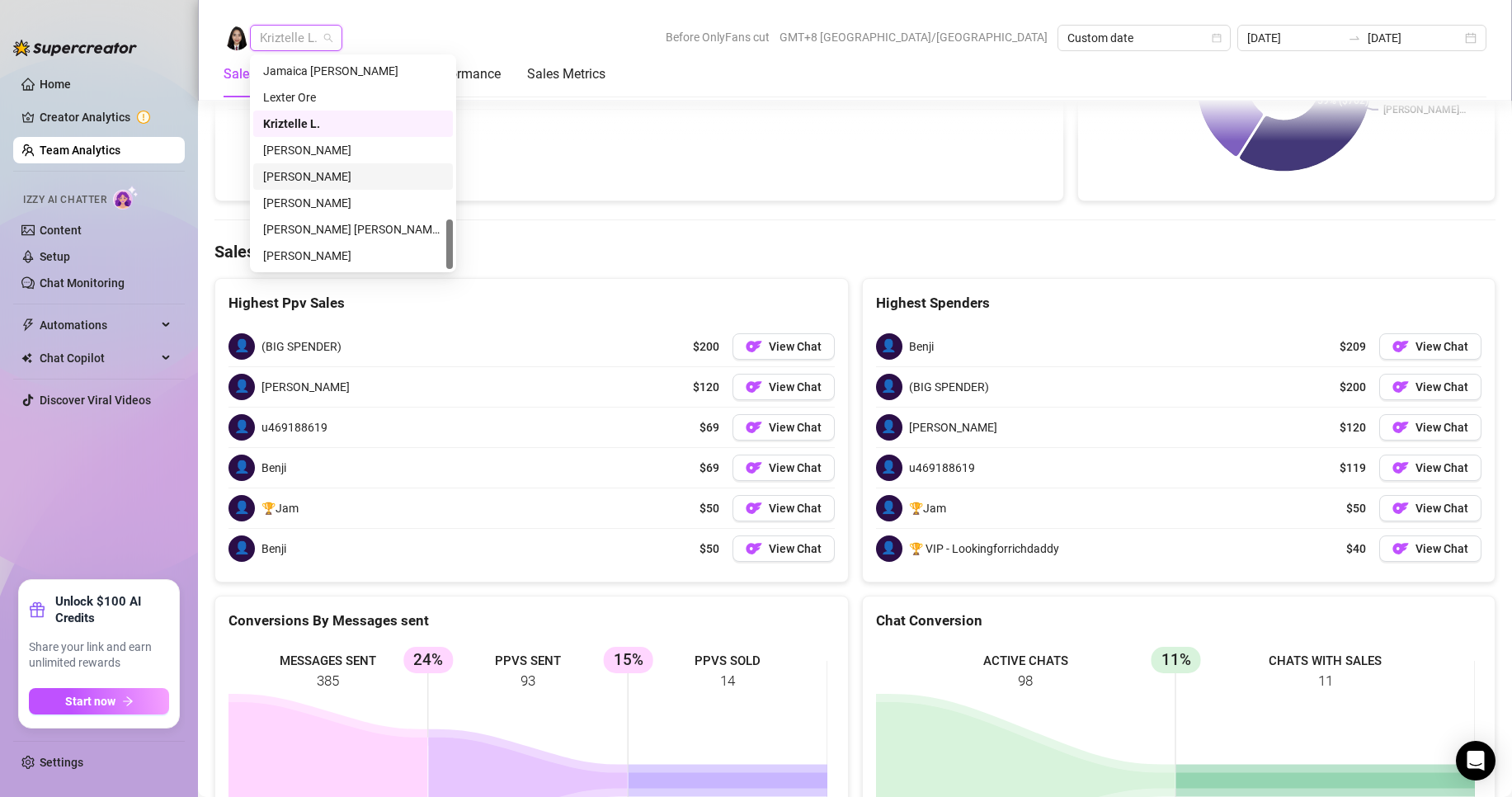
click at [292, 173] on div "[PERSON_NAME]" at bounding box center [352, 176] width 180 height 18
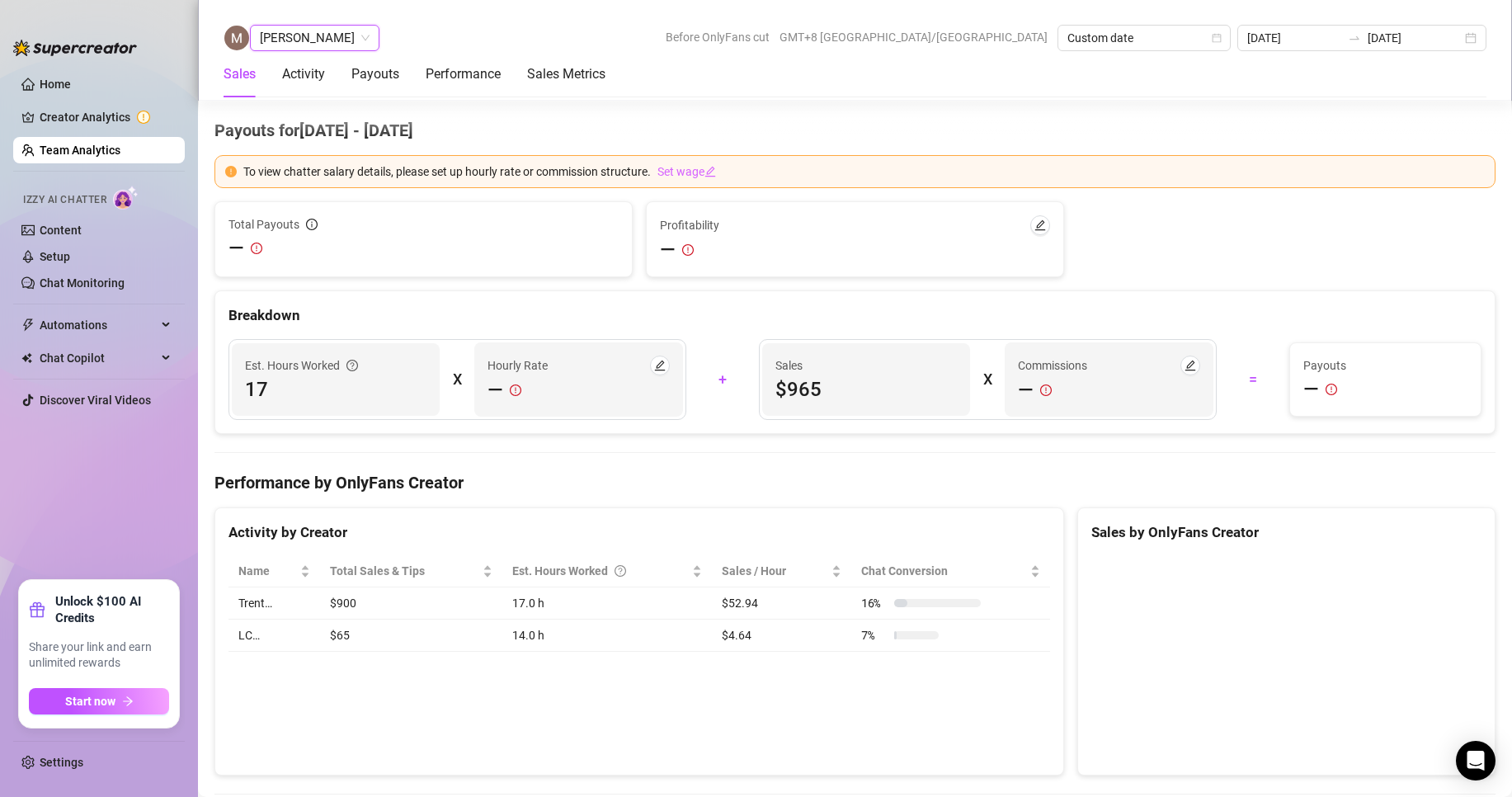
scroll to position [2484, 0]
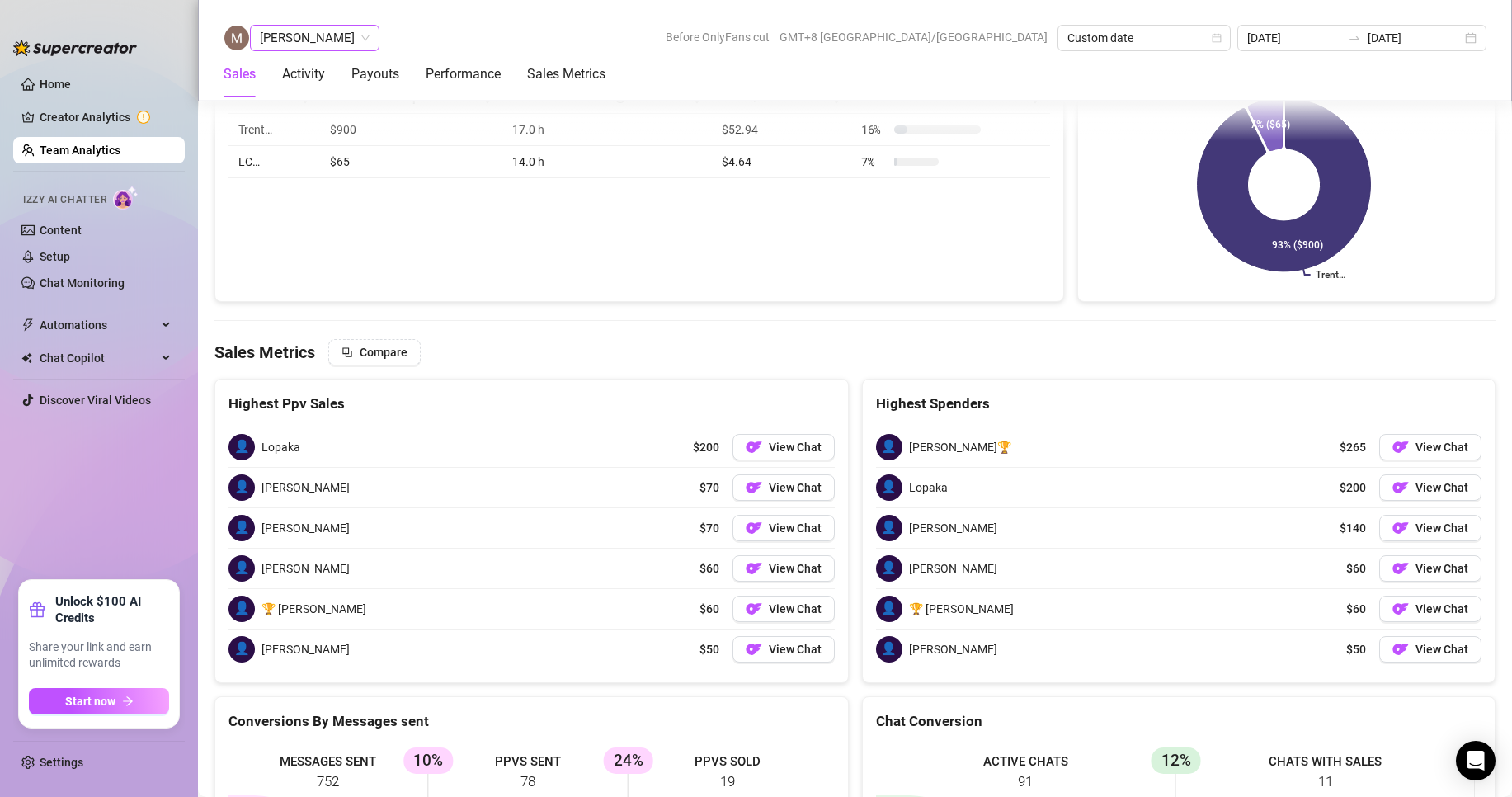
click at [301, 34] on span "[PERSON_NAME]" at bounding box center [314, 37] width 110 height 25
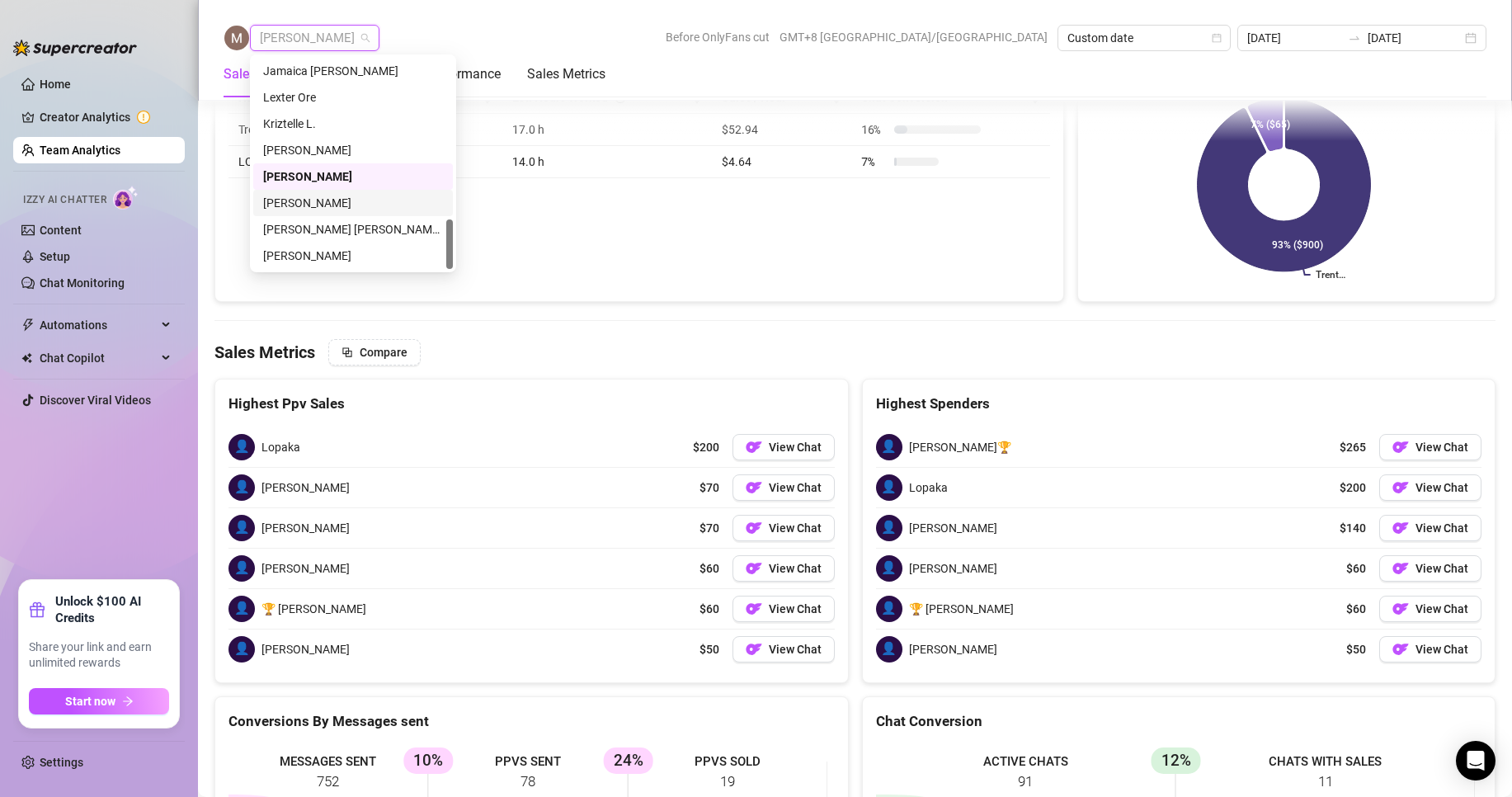
click at [289, 202] on div "[PERSON_NAME]" at bounding box center [352, 203] width 180 height 18
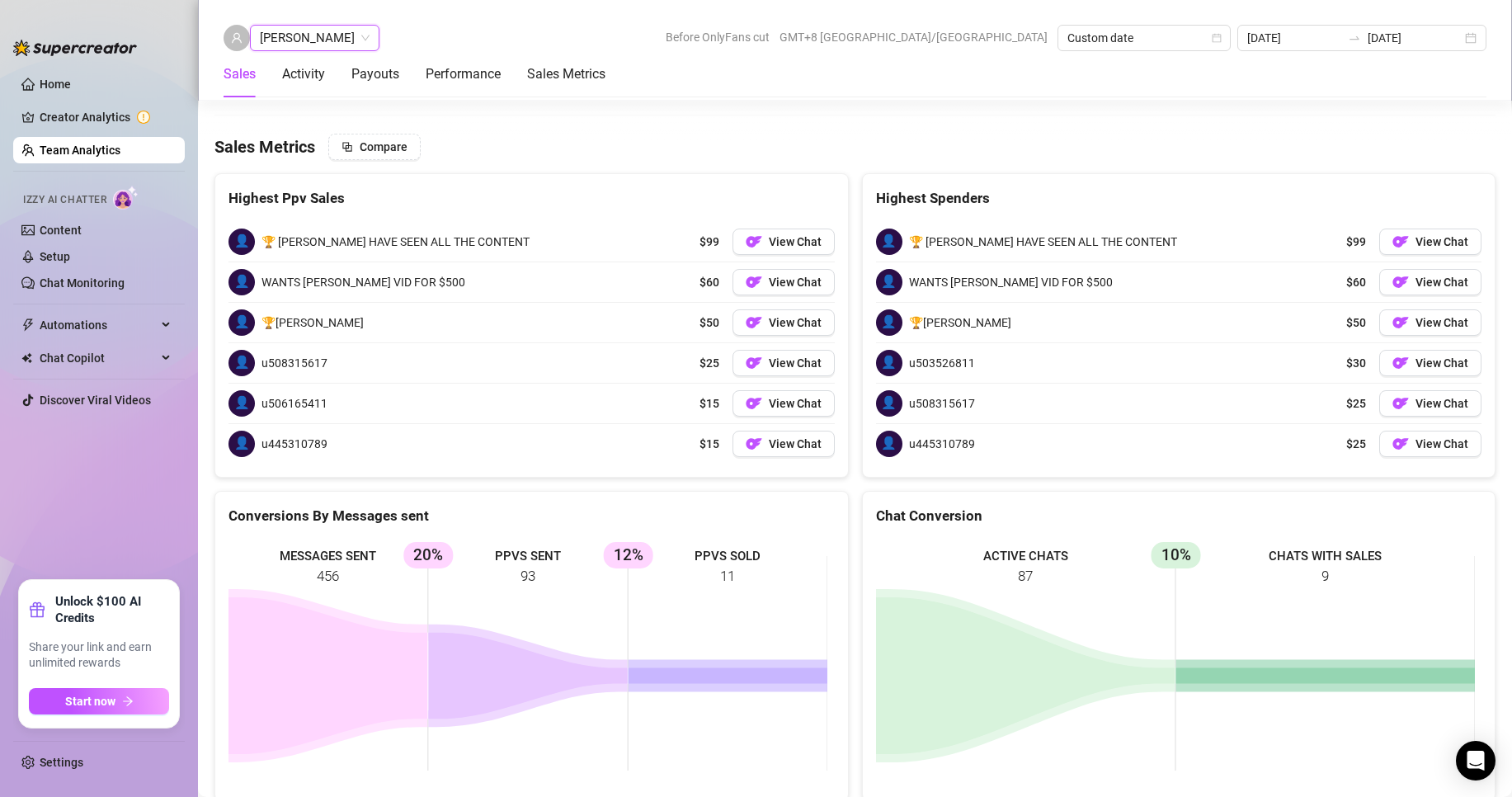
scroll to position [2800, 0]
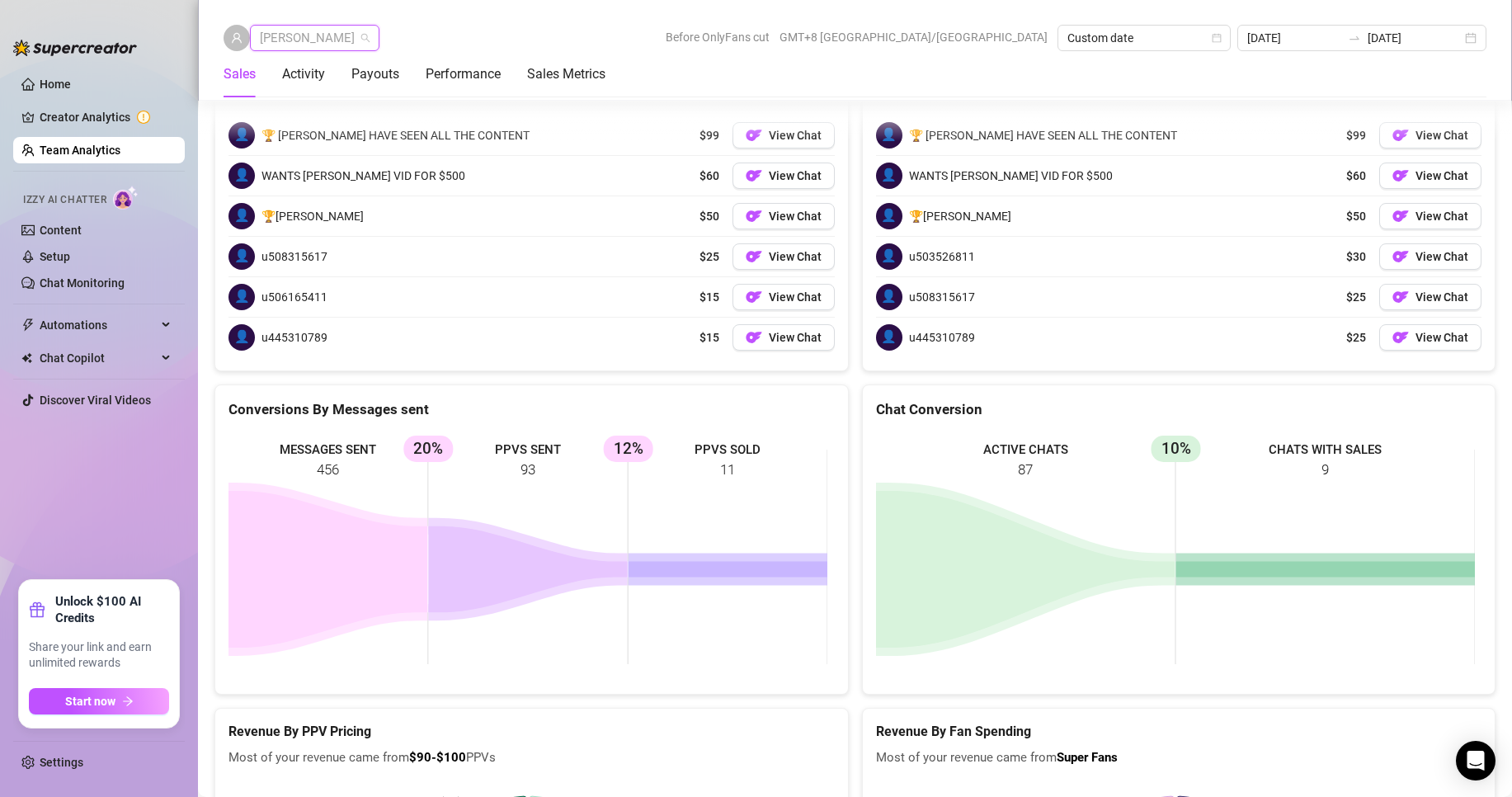
click at [306, 35] on span "[PERSON_NAME]" at bounding box center [314, 37] width 110 height 25
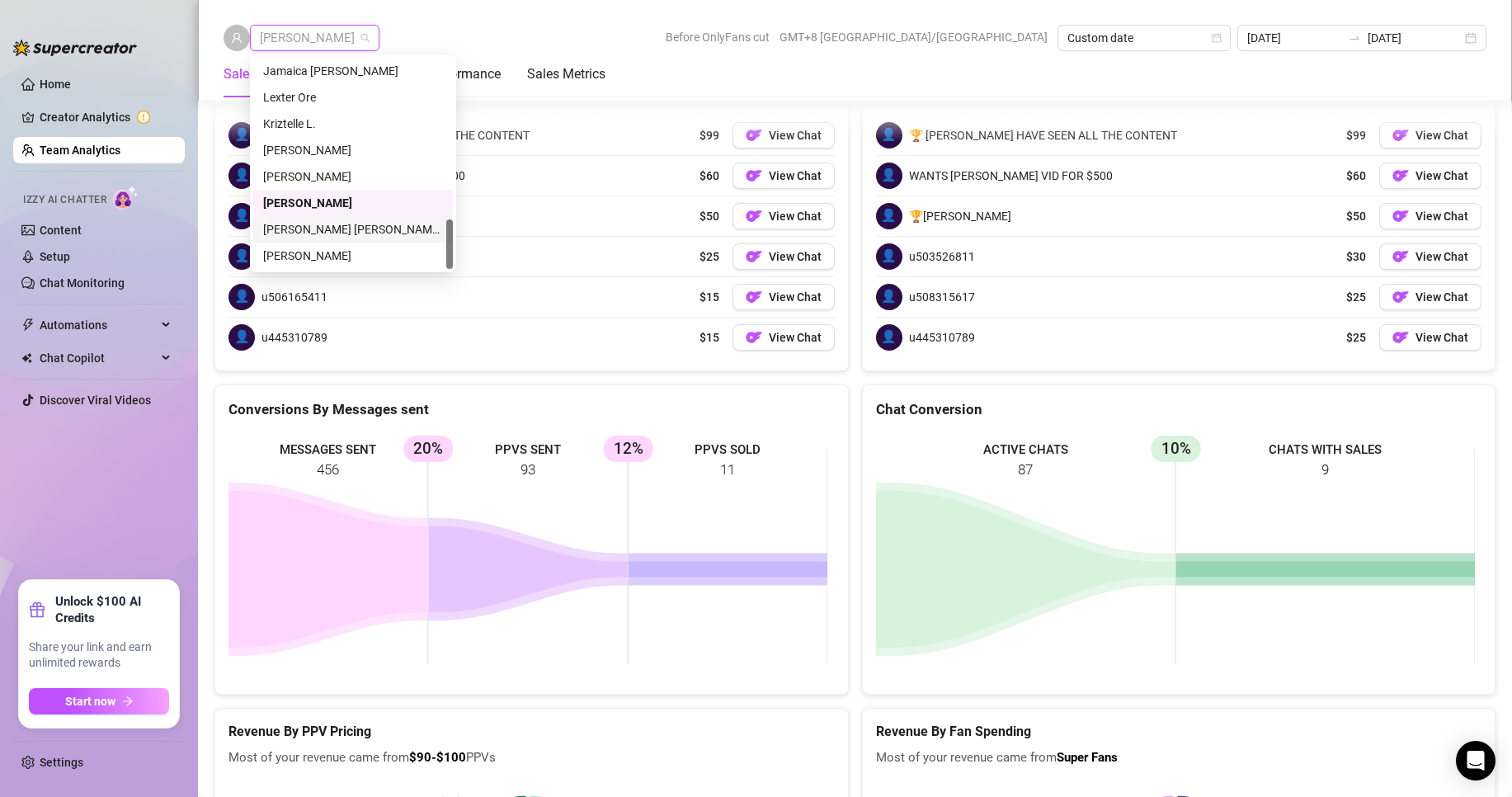
click at [326, 226] on div "[PERSON_NAME] [PERSON_NAME] Tayre" at bounding box center [352, 229] width 180 height 18
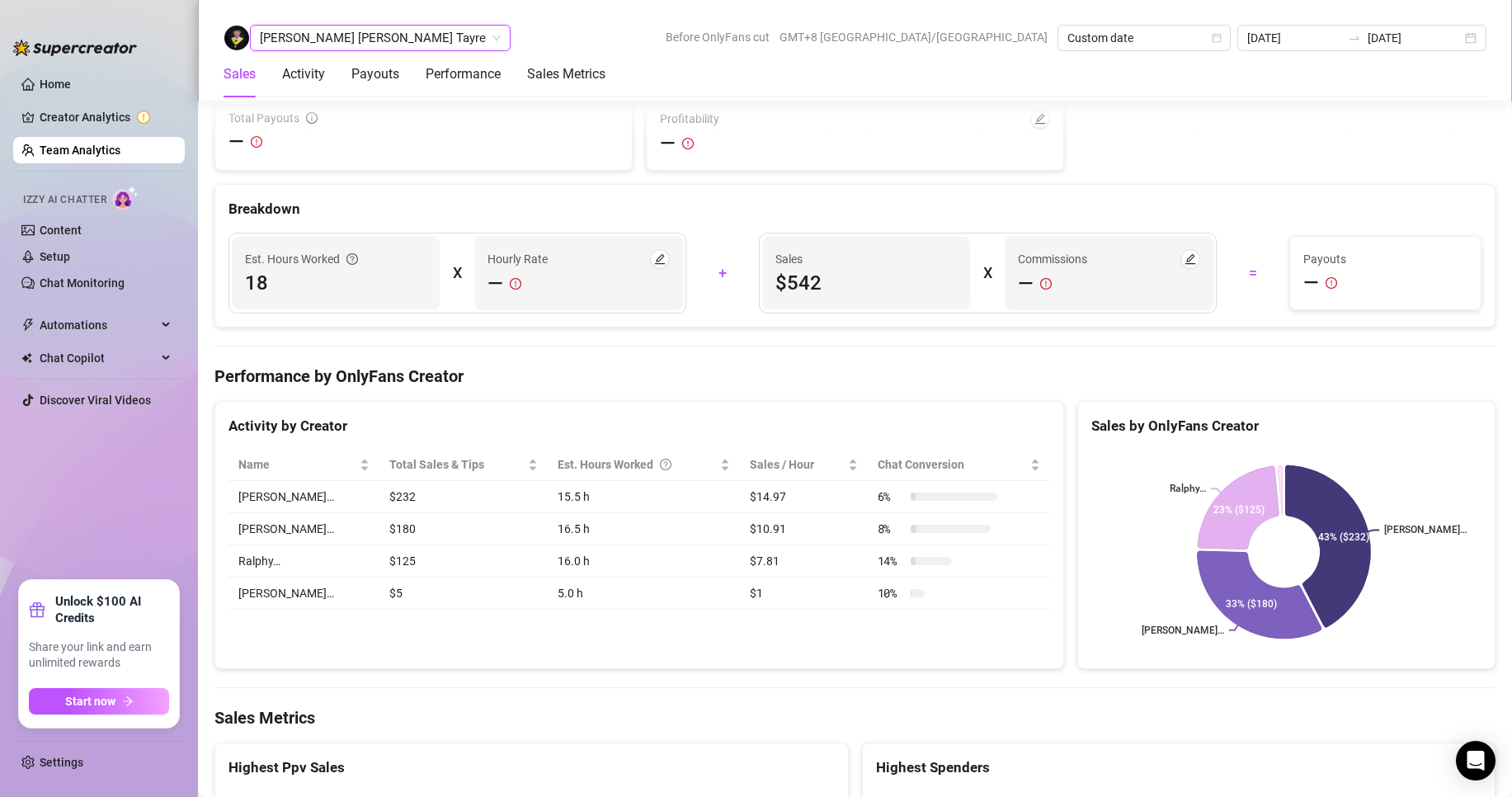
scroll to position [2624, 0]
